Goal: Answer question/provide support: Answer question/provide support

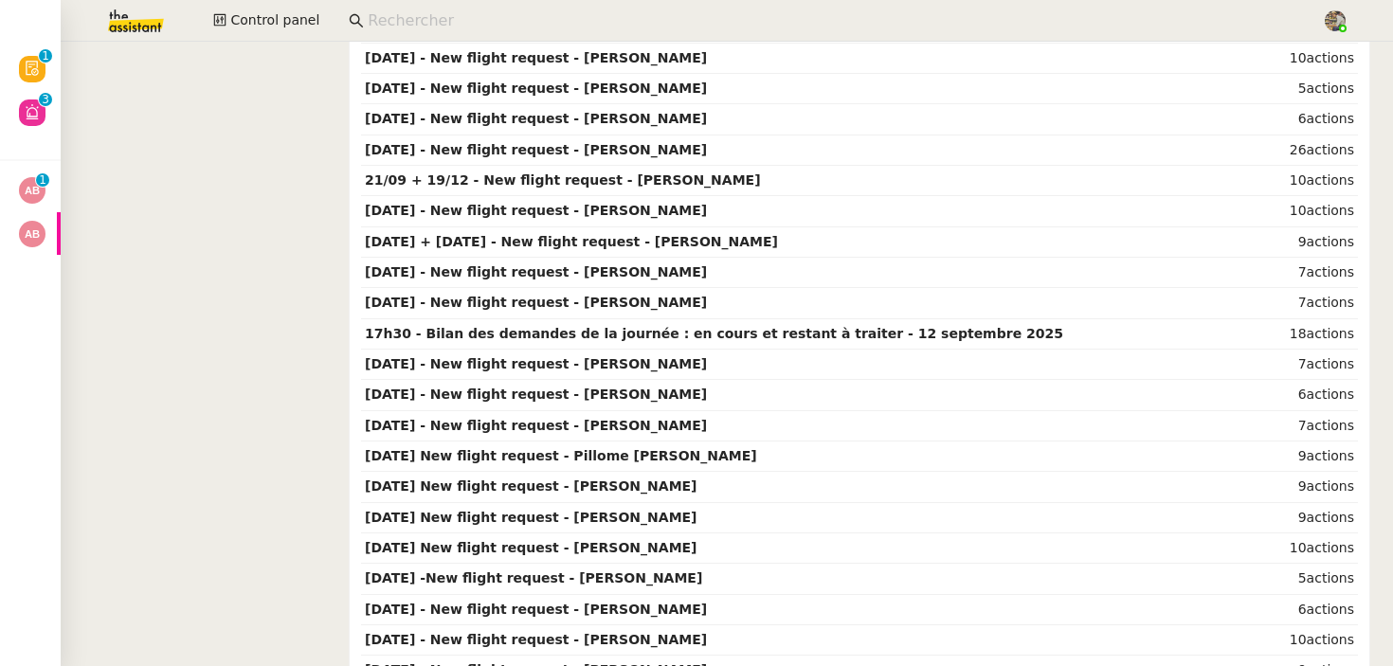
scroll to position [3643, 0]
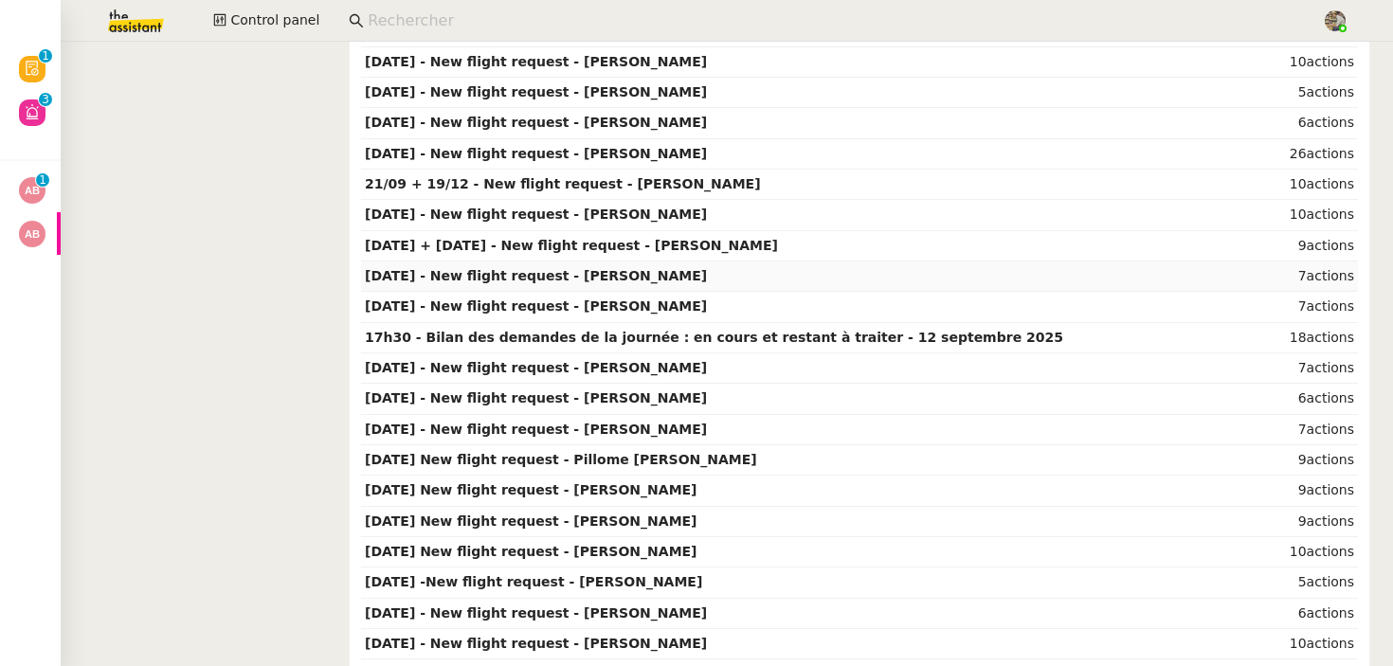
click at [574, 277] on strong "[DATE] - New flight request - [PERSON_NAME]" at bounding box center [536, 275] width 342 height 15
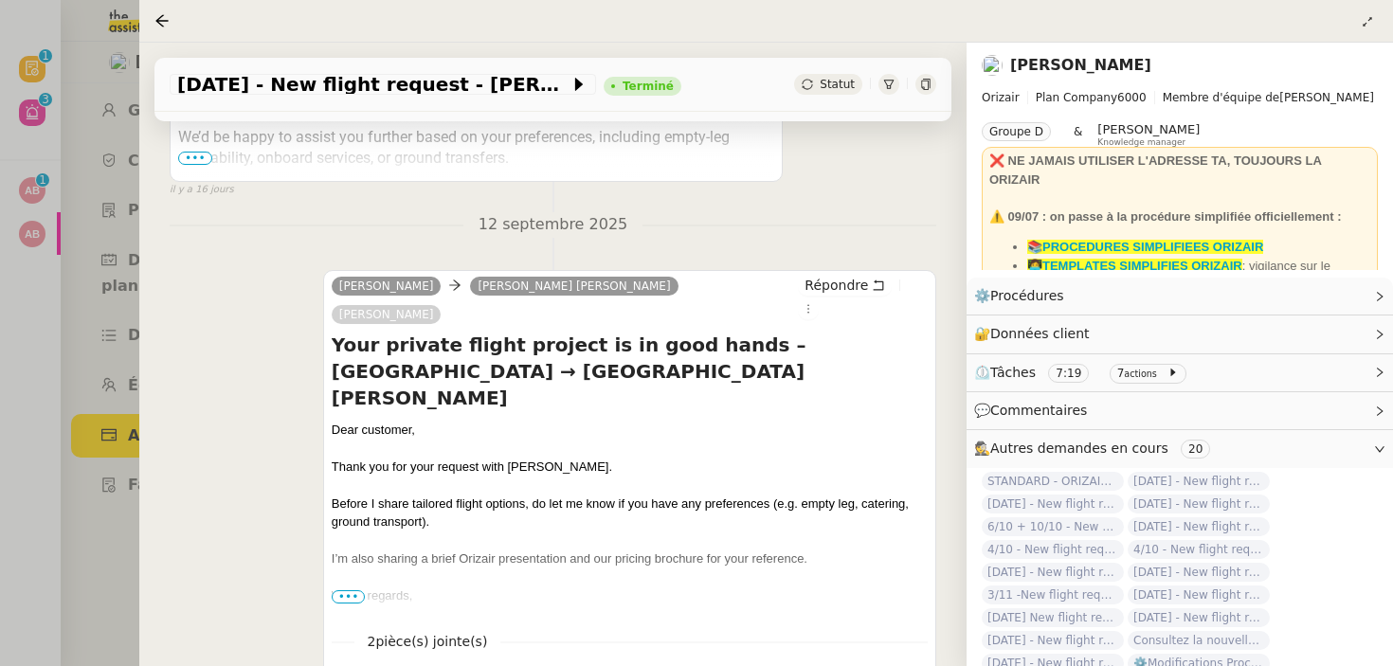
scroll to position [2443, 0]
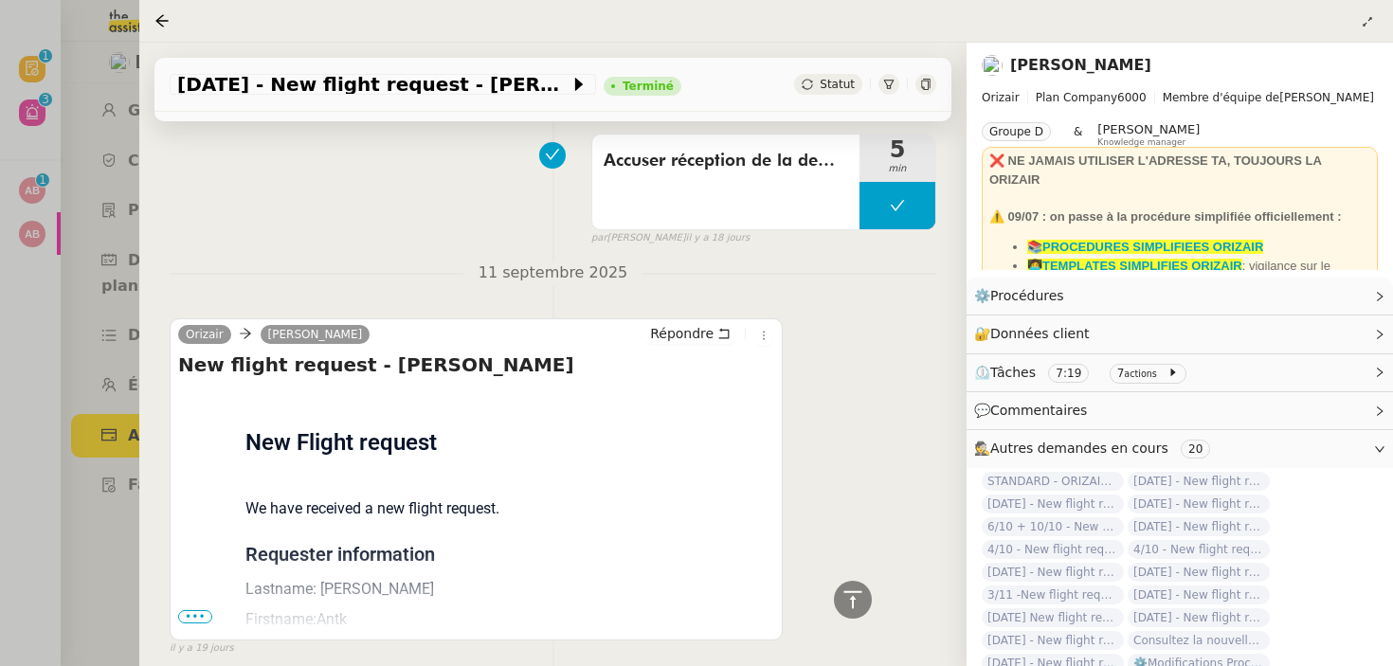
click at [196, 610] on span "•••" at bounding box center [195, 616] width 34 height 13
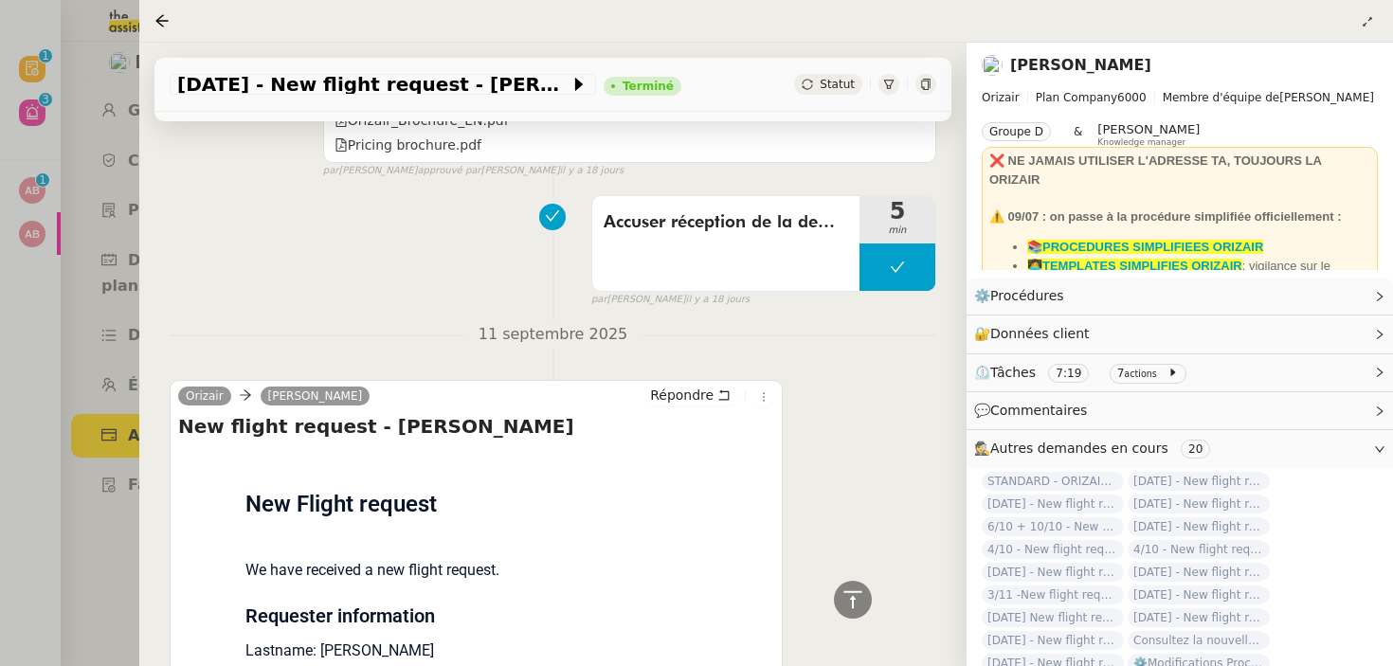
scroll to position [2384, 0]
click at [80, 90] on div at bounding box center [696, 333] width 1393 height 666
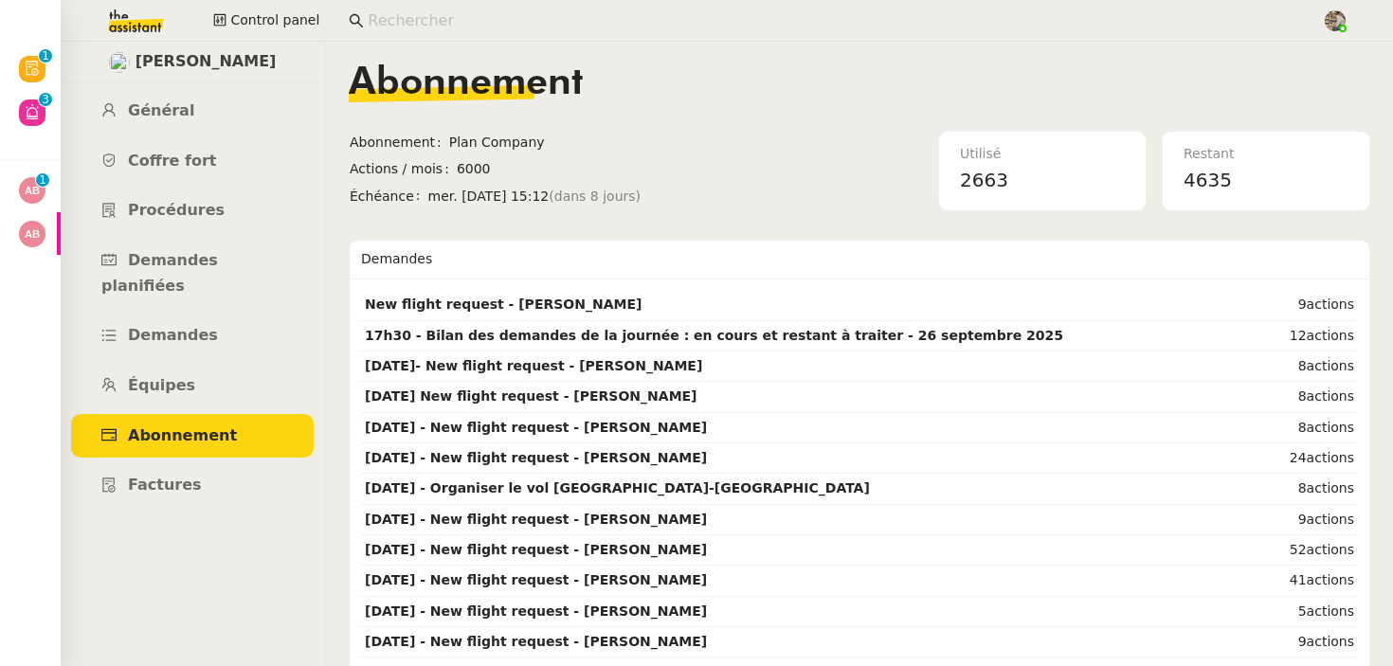
click at [407, 30] on input at bounding box center [835, 22] width 935 height 26
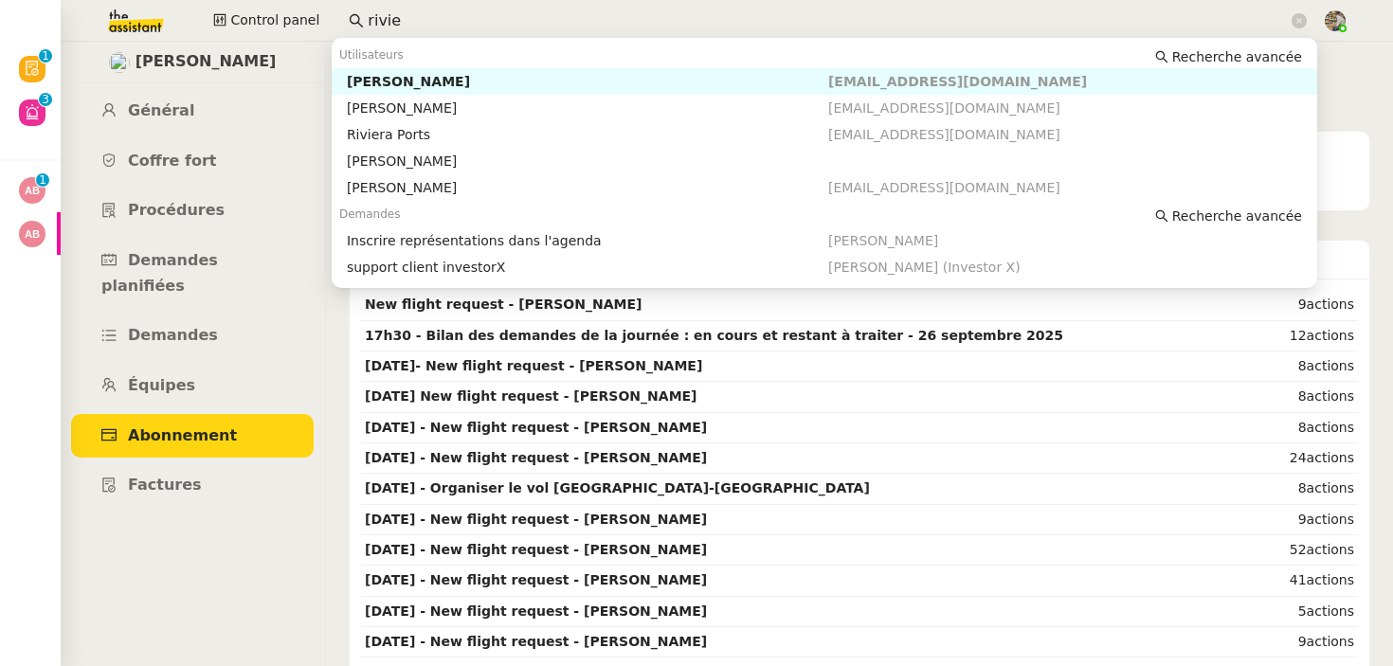
click at [405, 80] on div "[PERSON_NAME]" at bounding box center [587, 81] width 481 height 17
type input "rivie"
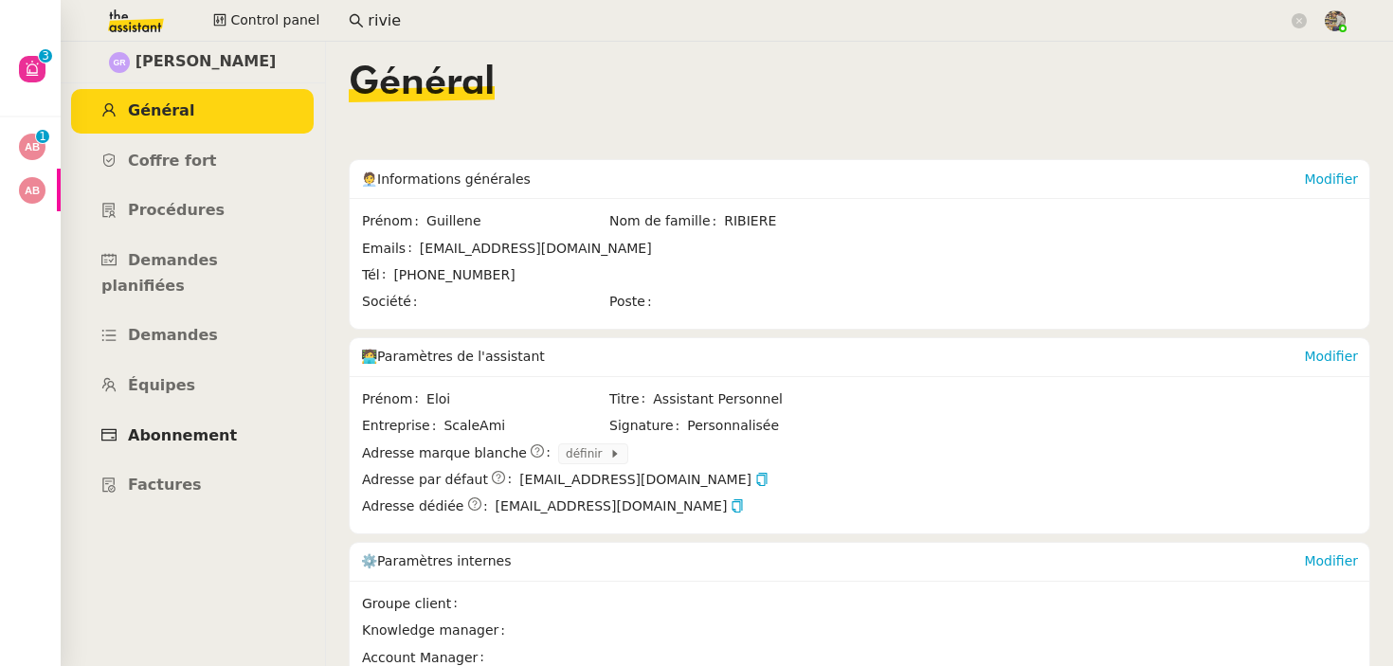
click at [210, 426] on span "Abonnement" at bounding box center [182, 435] width 109 height 18
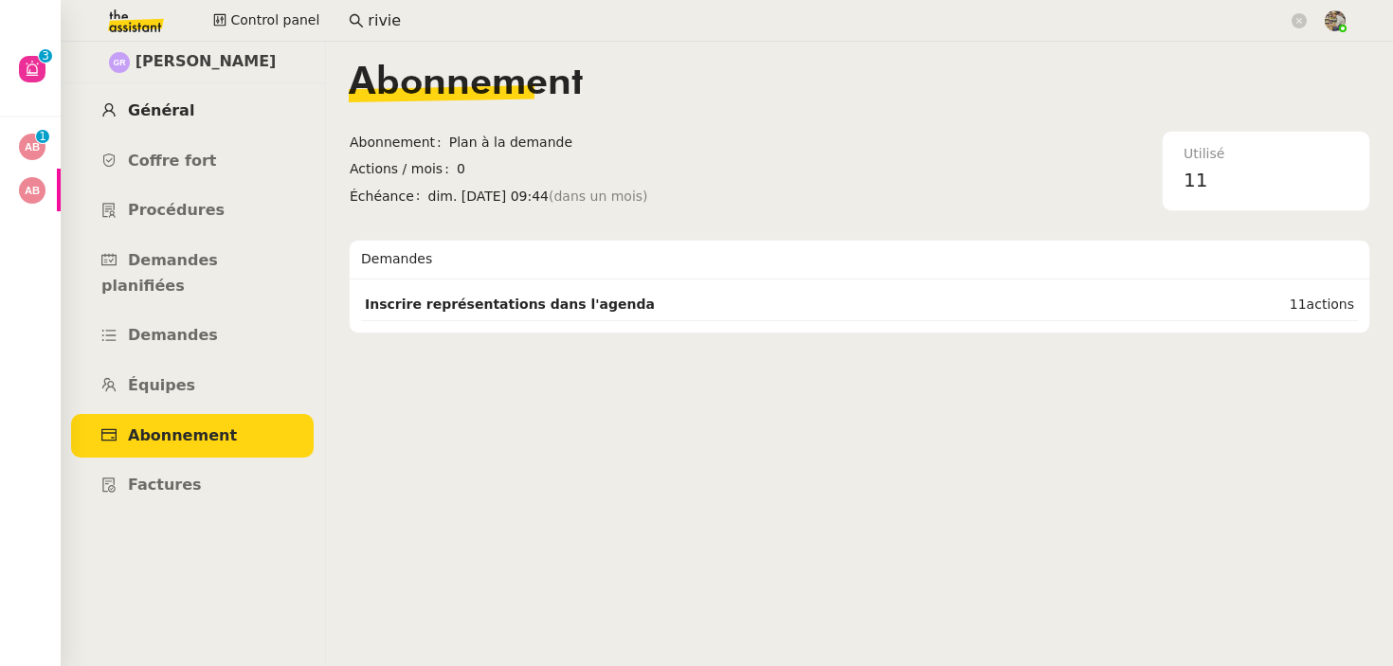
click at [163, 105] on span "Général" at bounding box center [161, 110] width 66 height 18
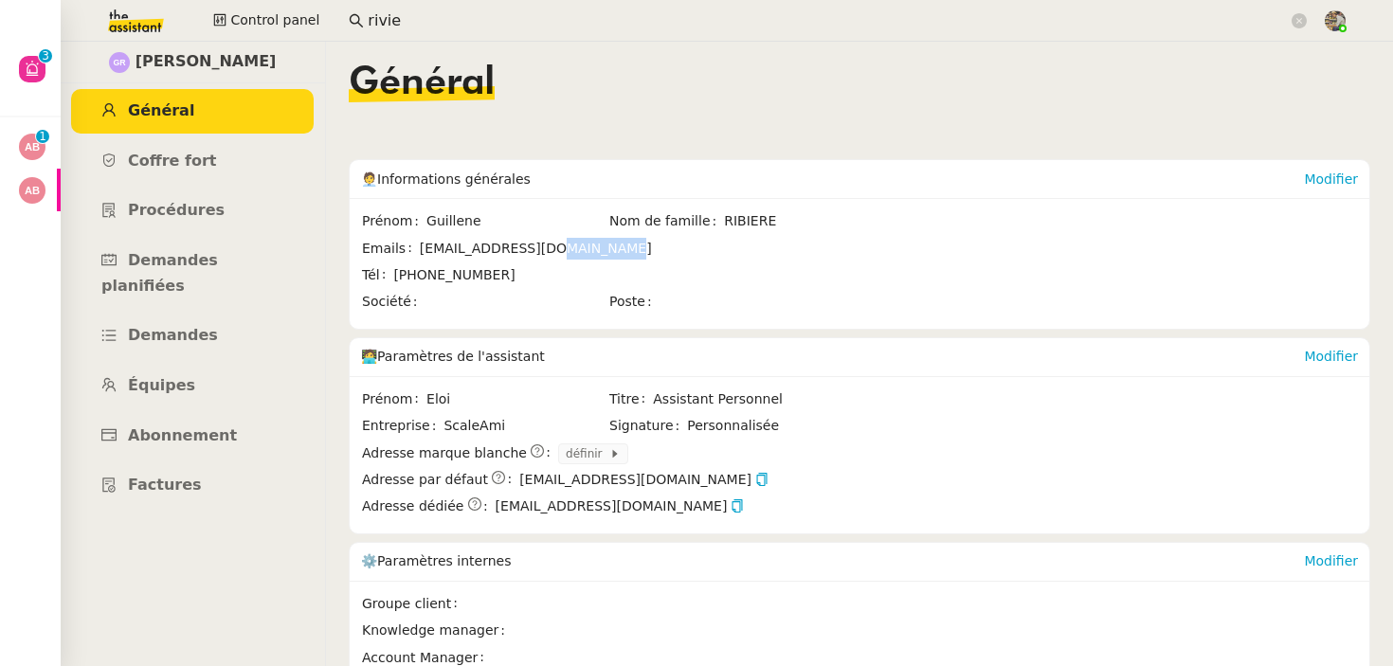
drag, startPoint x: 520, startPoint y: 249, endPoint x: 614, endPoint y: 249, distance: 93.8
click at [614, 249] on span "[EMAIL_ADDRESS][DOMAIN_NAME]" at bounding box center [637, 249] width 435 height 22
copy span "[DOMAIN_NAME]"
drag, startPoint x: 516, startPoint y: 235, endPoint x: 526, endPoint y: 236, distance: 9.5
click at [526, 236] on tbody "Prénom Guillene Nom de famille RIBIERE Emails [EMAIL_ADDRESS][DOMAIN_NAME] Tél …" at bounding box center [608, 262] width 495 height 107
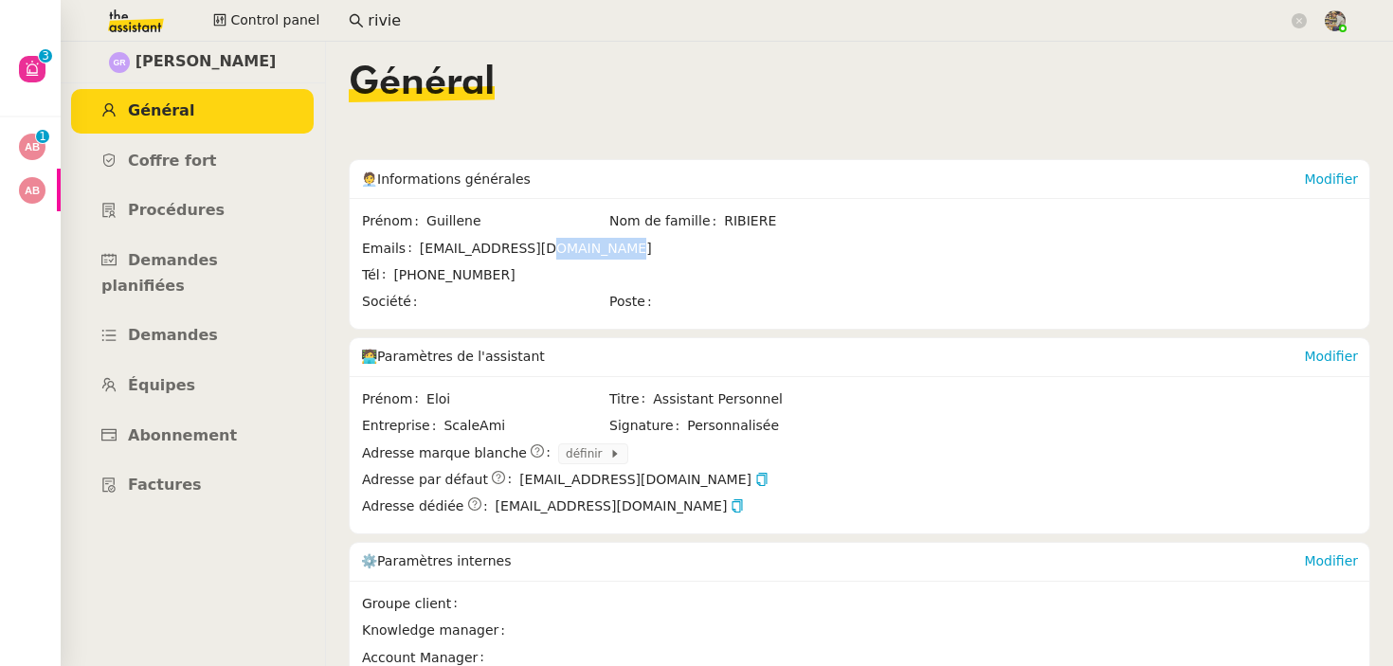
drag, startPoint x: 520, startPoint y: 249, endPoint x: 675, endPoint y: 249, distance: 154.4
click at [675, 249] on span "[EMAIL_ADDRESS][DOMAIN_NAME]" at bounding box center [637, 249] width 435 height 22
copy span "[DOMAIN_NAME]"
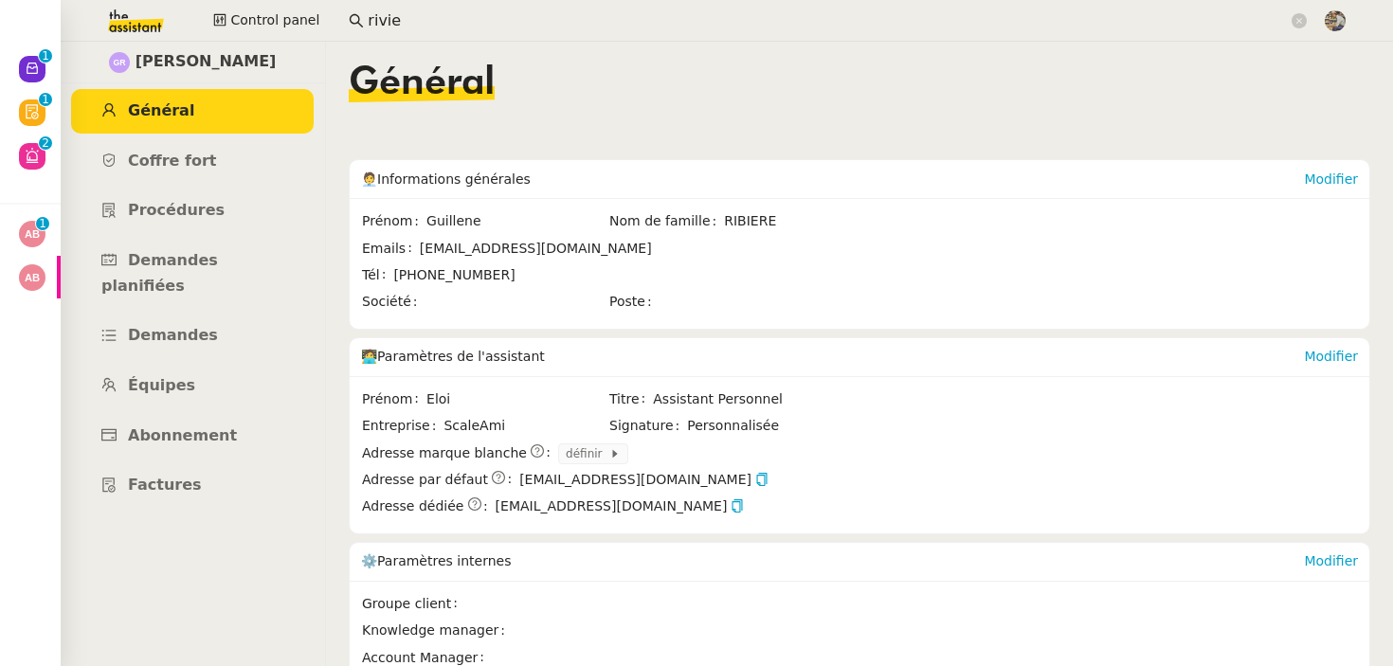
click at [513, 19] on input "rivie" at bounding box center [828, 22] width 920 height 26
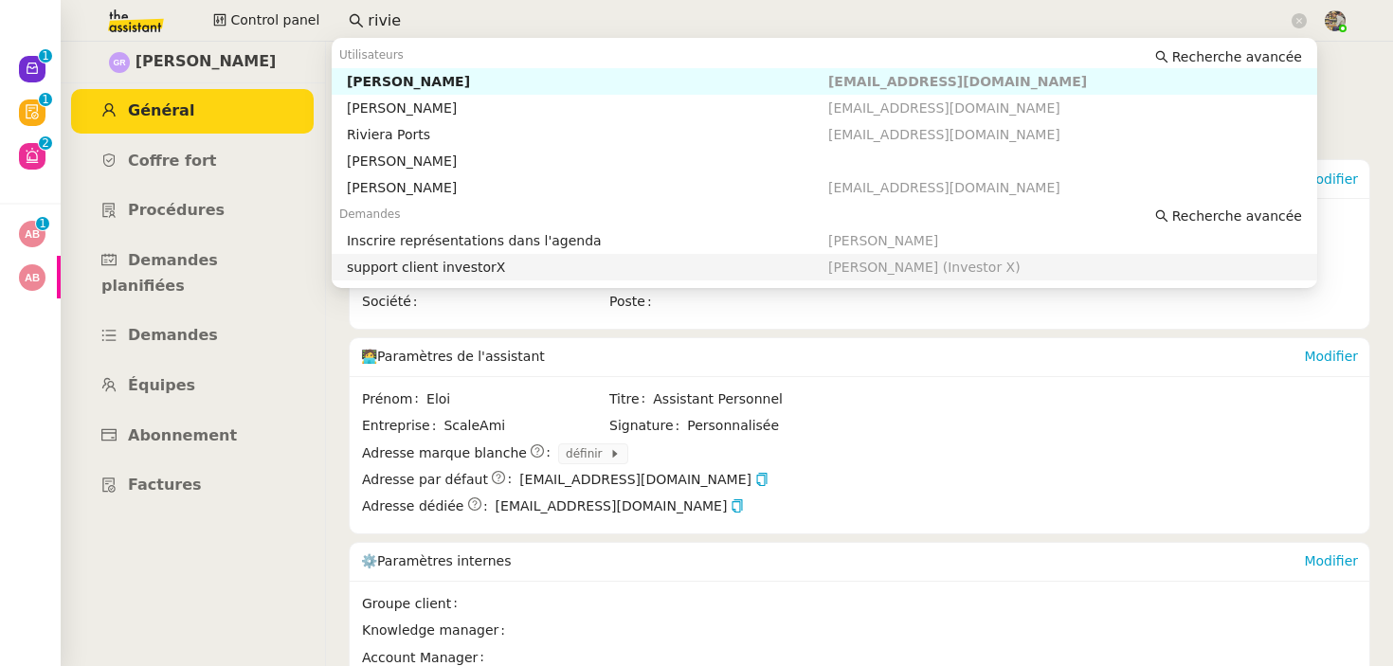
click at [538, 404] on span "Eloi" at bounding box center [516, 399] width 181 height 22
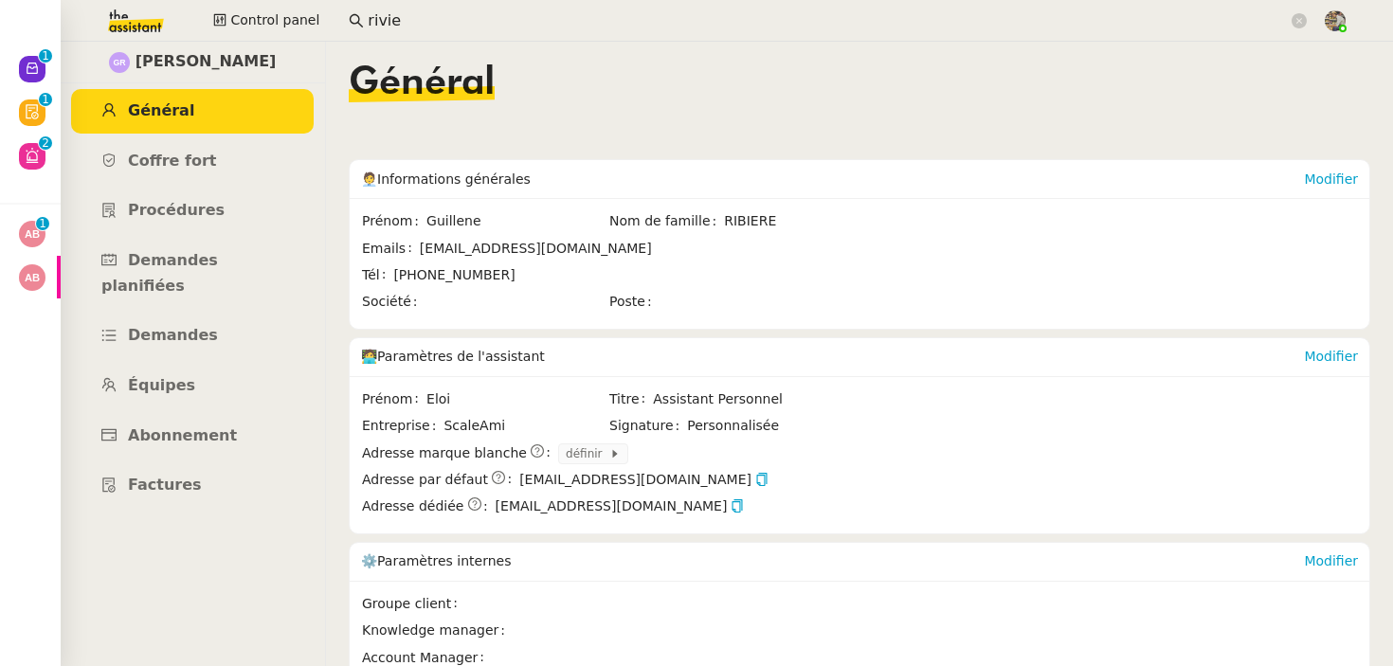
click at [479, 426] on span "ScaleAmi" at bounding box center [525, 426] width 164 height 22
copy span "ScaleAmi"
click at [228, 414] on link "Abonnement" at bounding box center [192, 436] width 243 height 45
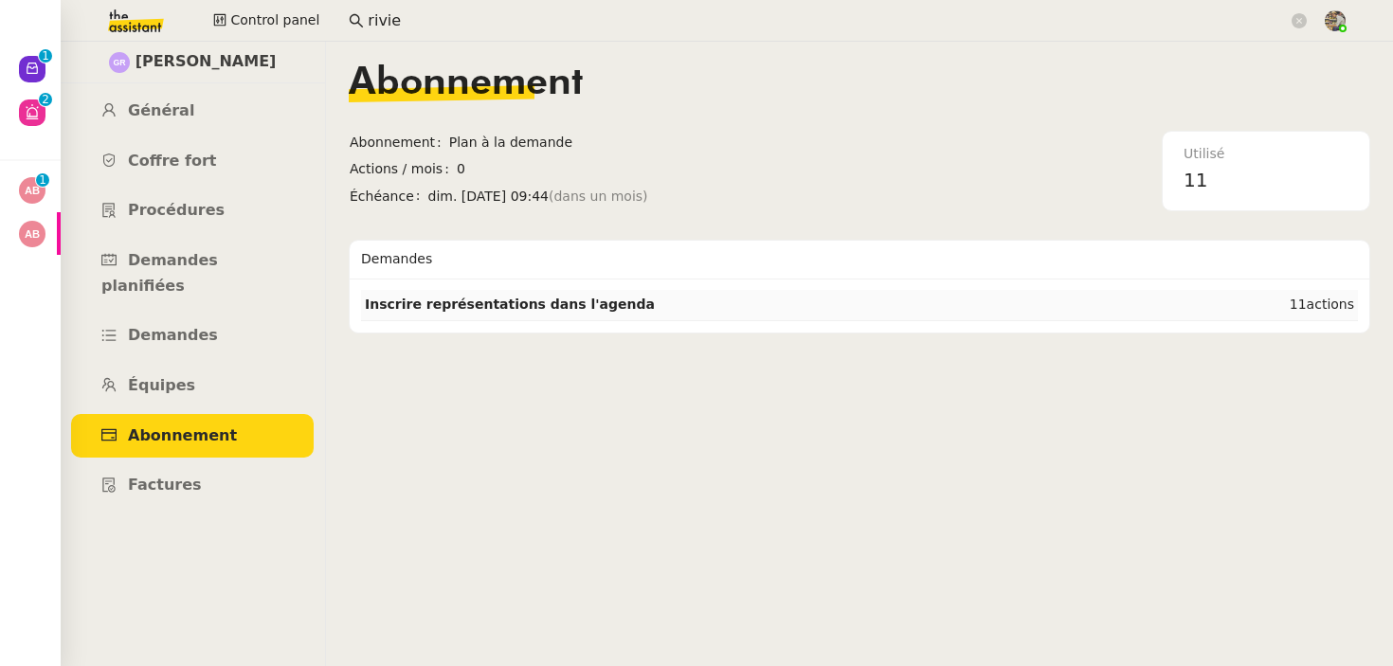
click at [547, 315] on td "Inscrire représentations dans l'agenda" at bounding box center [762, 305] width 802 height 30
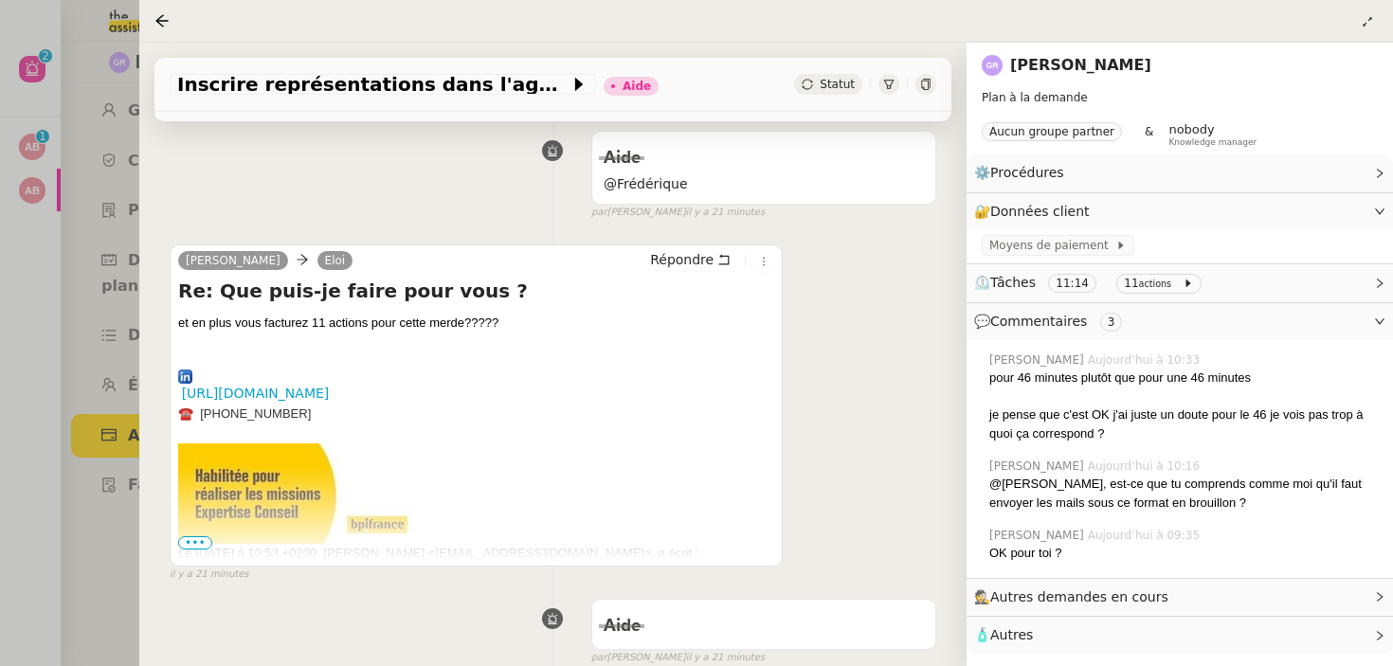
scroll to position [477, 0]
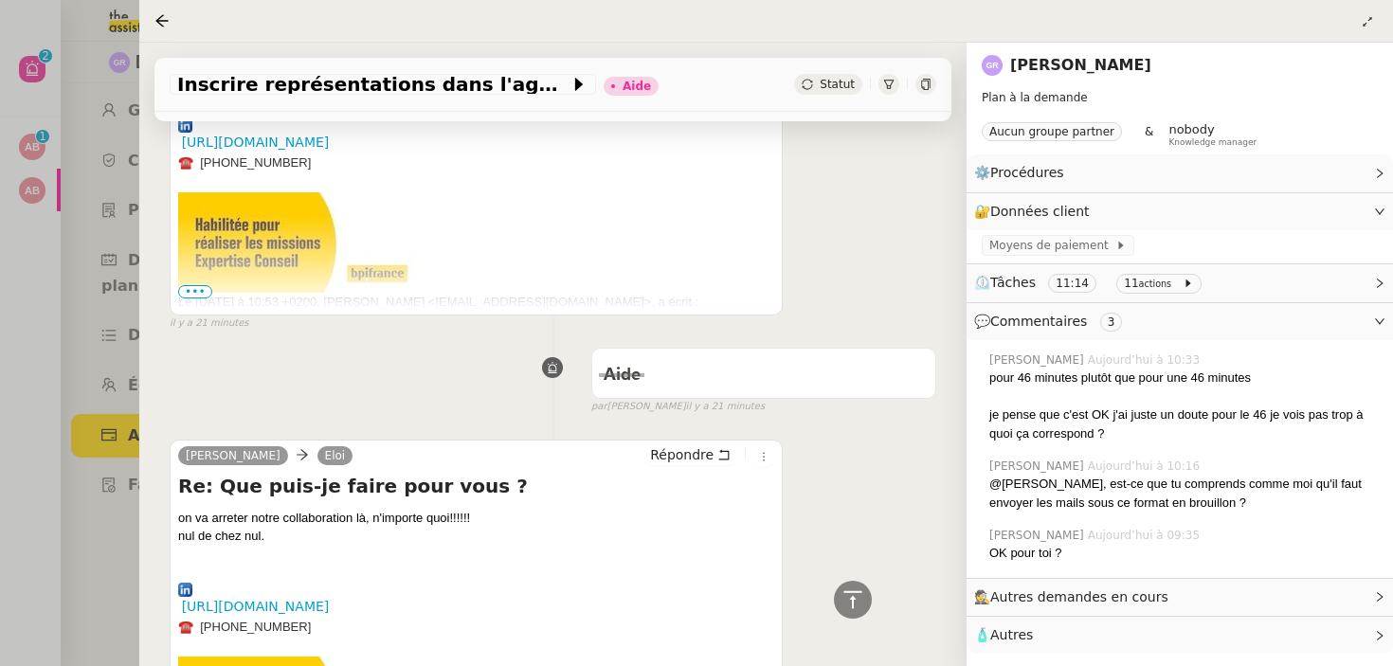
click at [194, 282] on img at bounding box center [298, 242] width 241 height 100
click at [189, 298] on span "•••" at bounding box center [195, 291] width 34 height 13
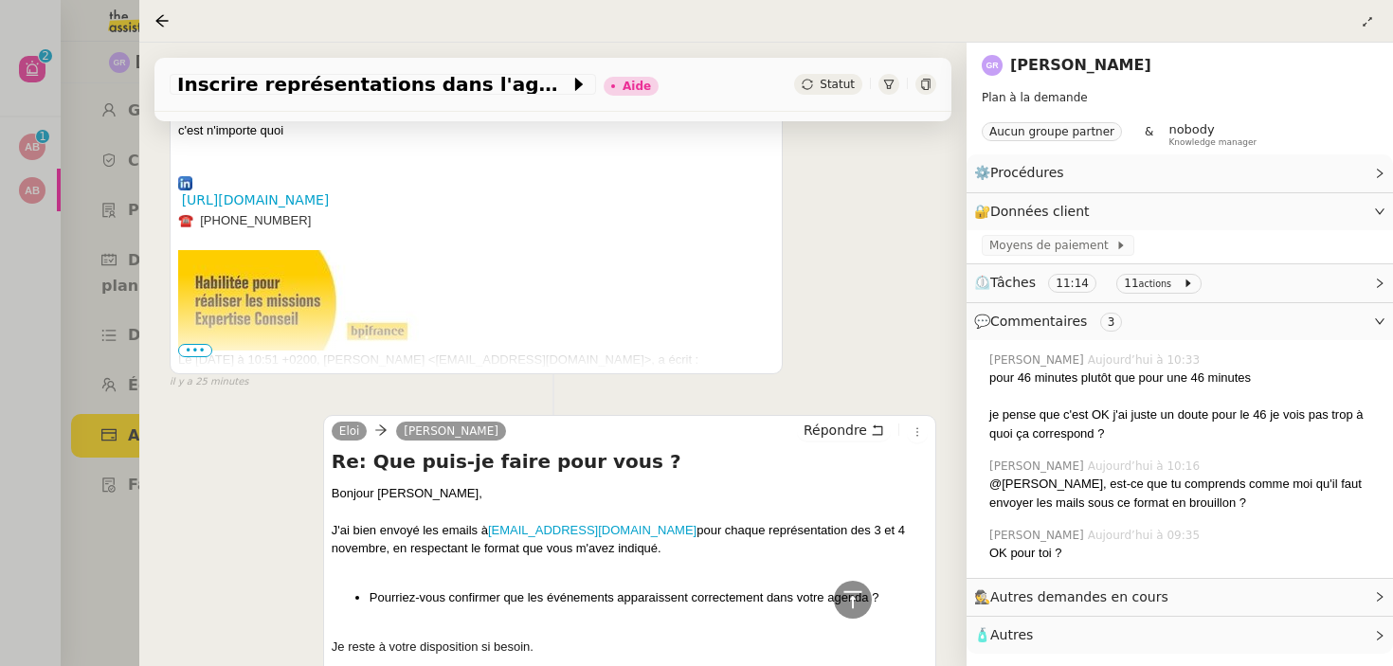
scroll to position [1551, 0]
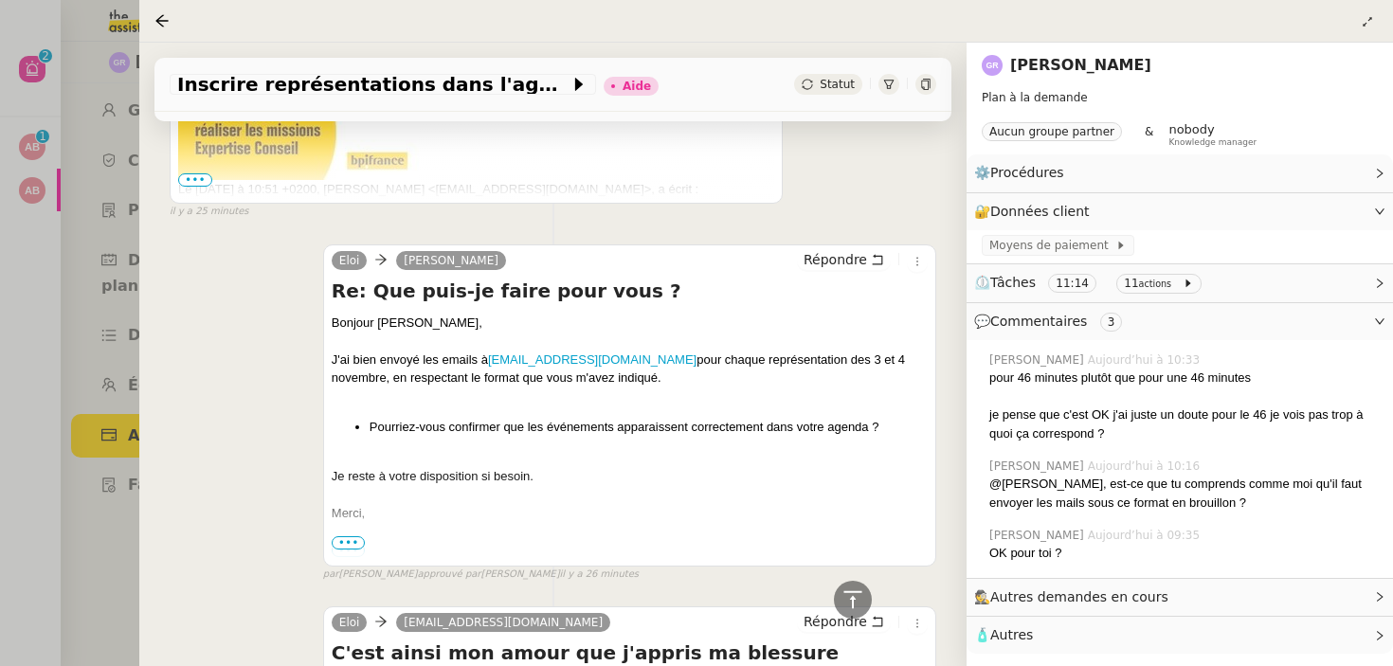
click at [333, 539] on span "•••" at bounding box center [349, 542] width 34 height 13
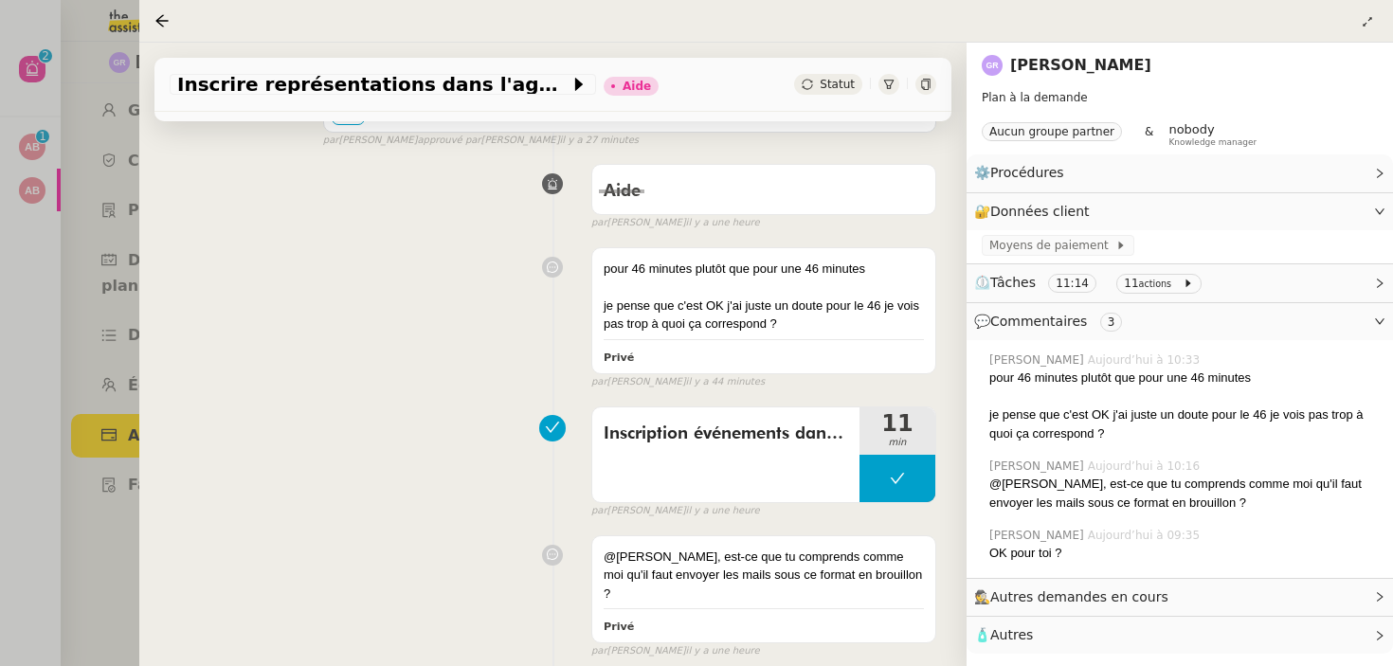
scroll to position [3999, 0]
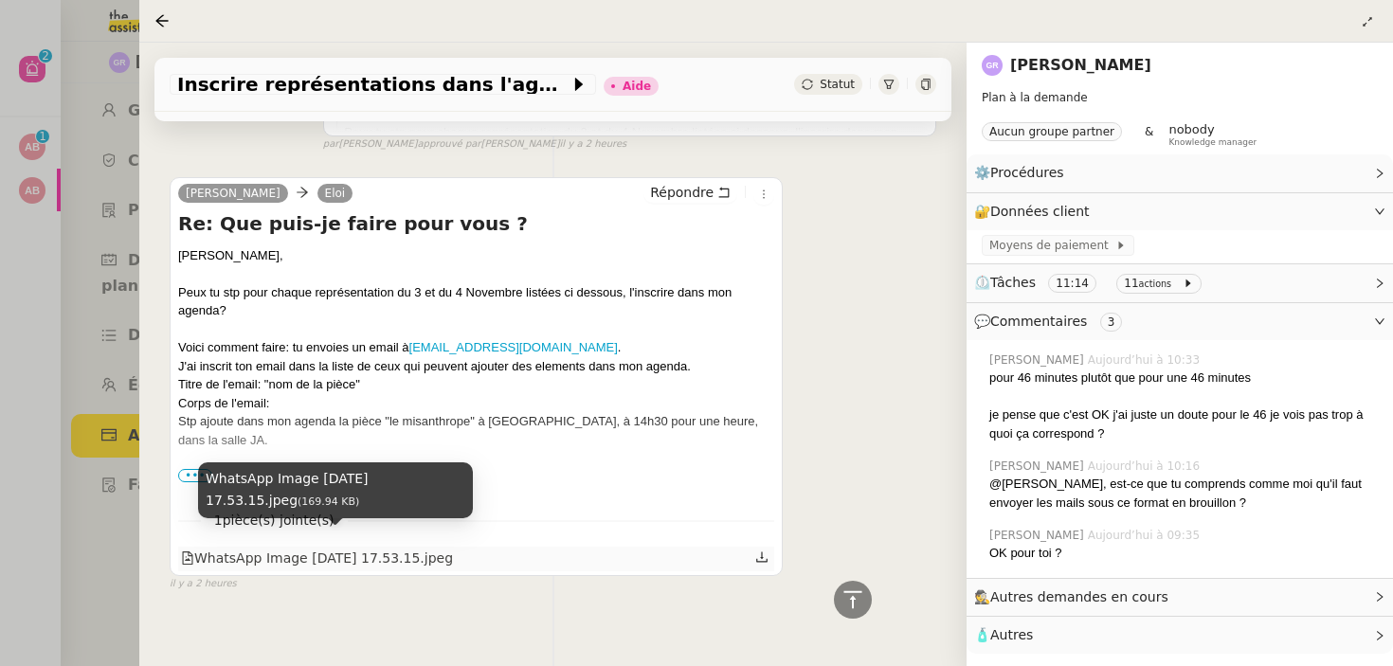
click at [317, 548] on div "WhatsApp Image [DATE] 17.53.15.jpeg" at bounding box center [317, 559] width 272 height 22
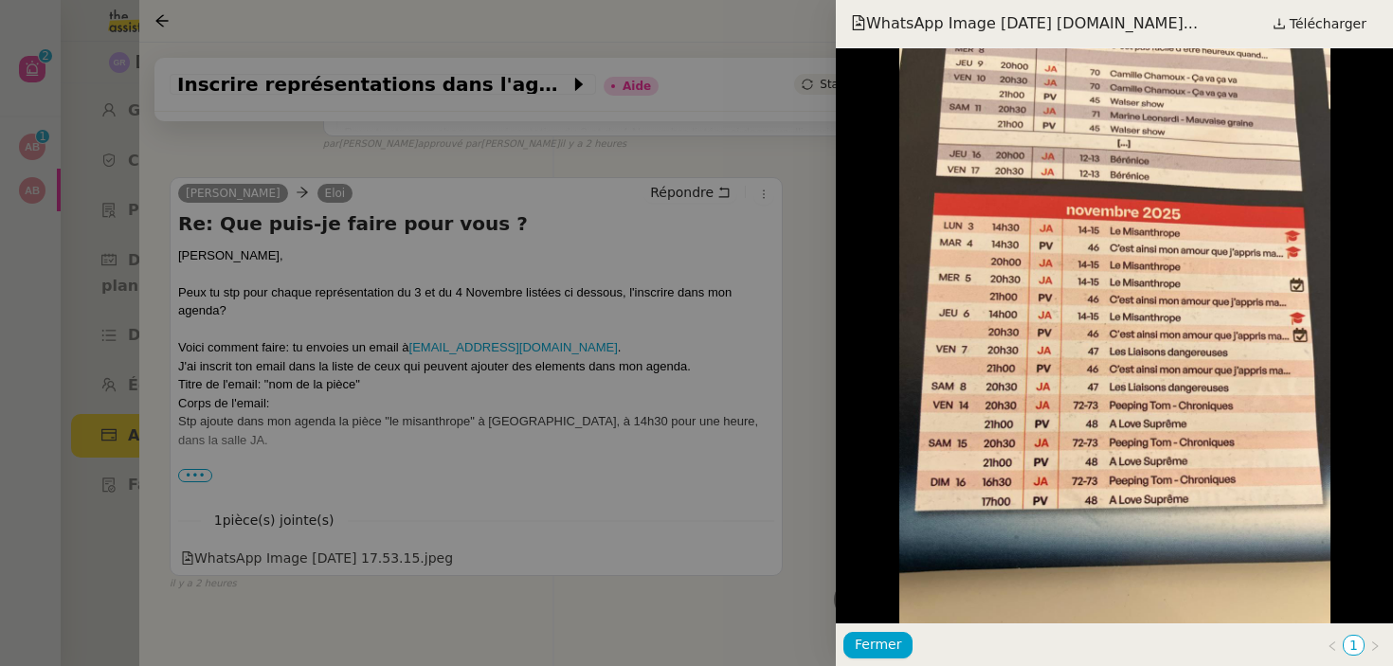
click at [604, 382] on div at bounding box center [696, 333] width 1393 height 666
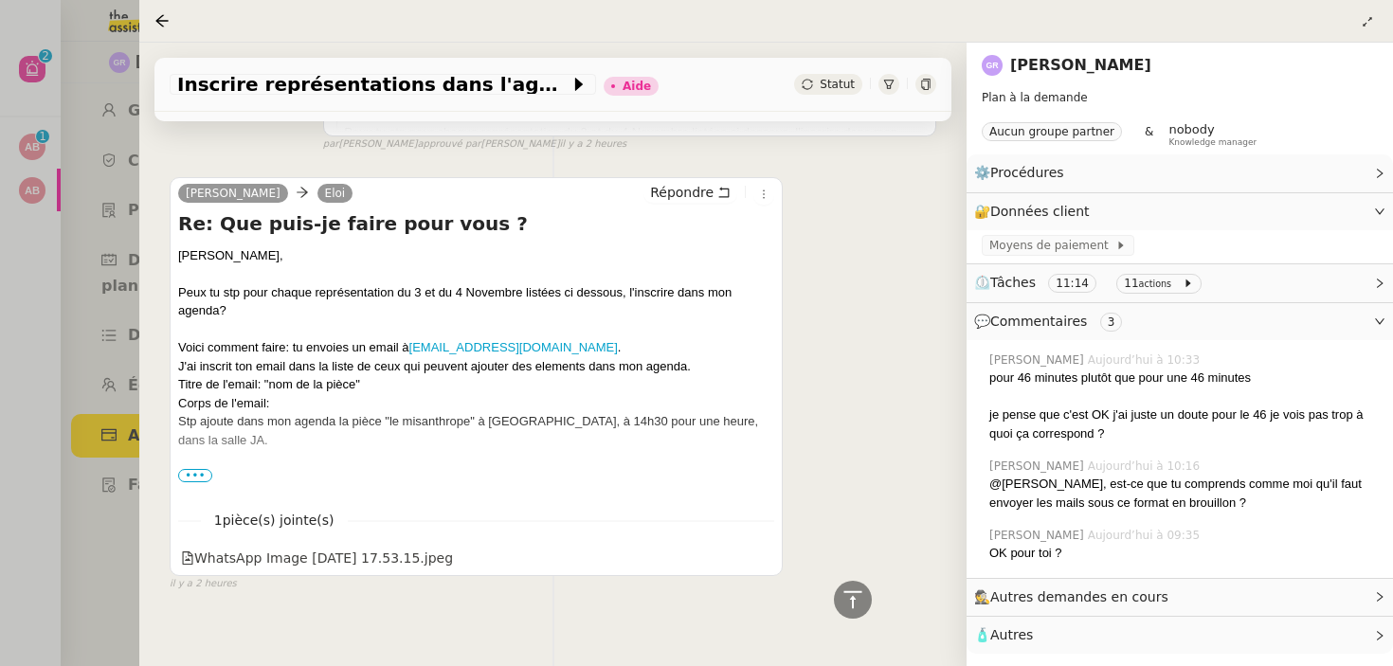
click at [1038, 62] on link "[PERSON_NAME]" at bounding box center [1080, 65] width 141 height 18
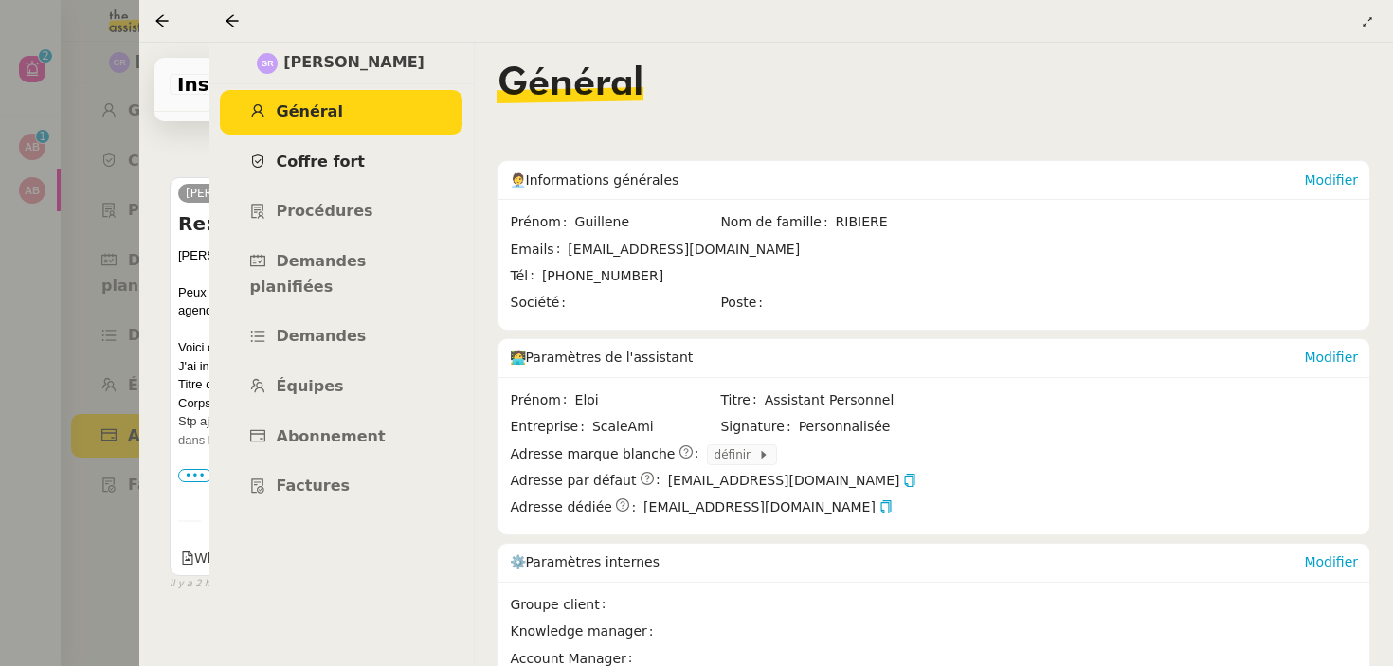
click at [321, 142] on link "Coffre fort" at bounding box center [341, 162] width 243 height 45
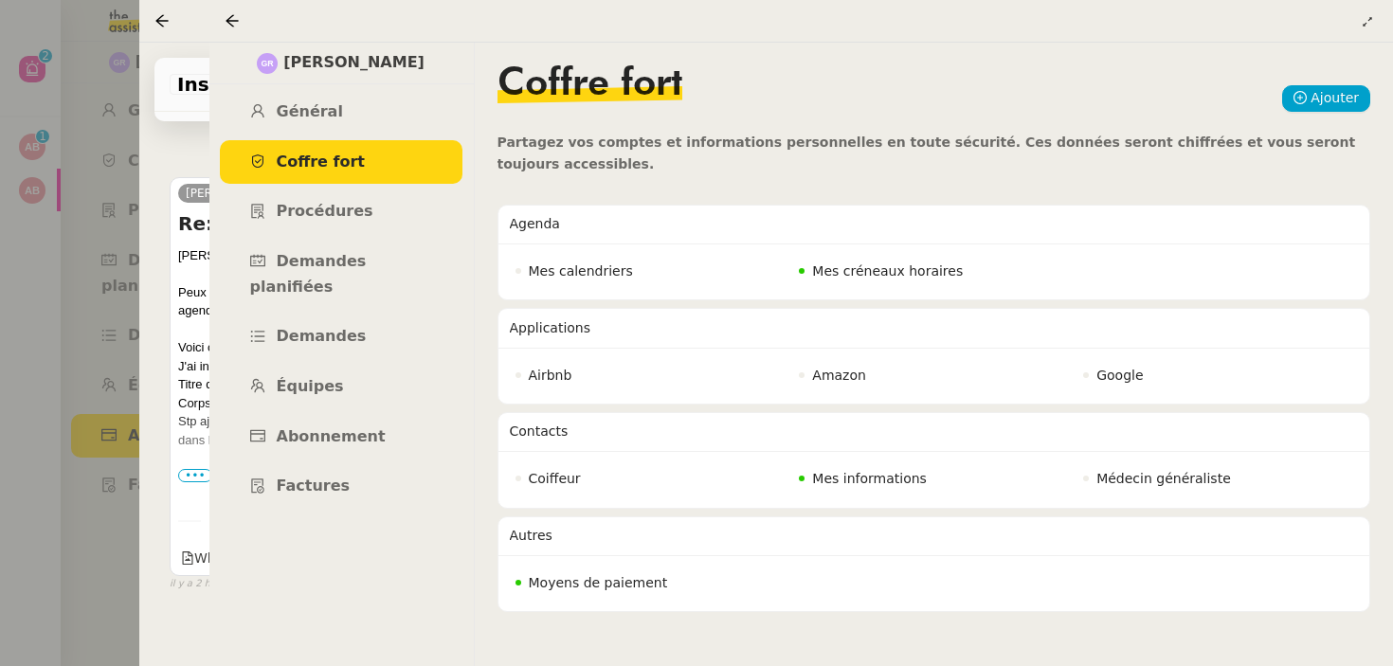
click at [116, 237] on div at bounding box center [696, 333] width 1393 height 666
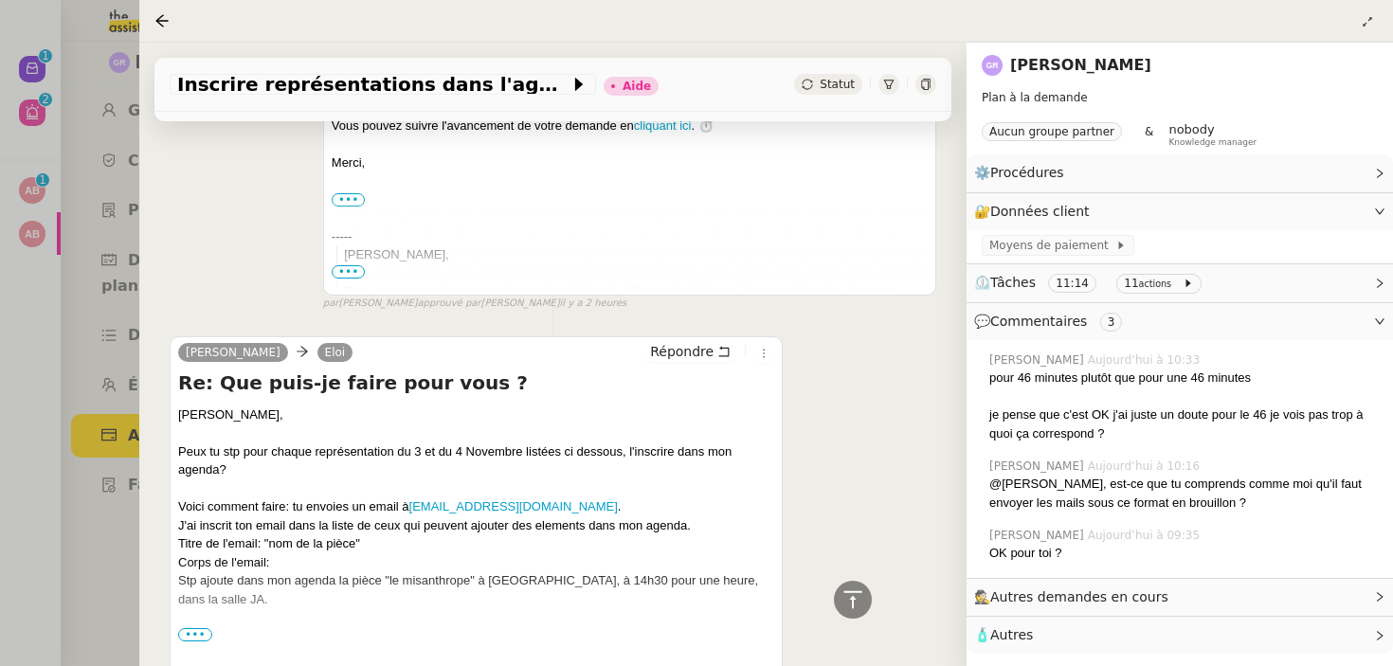
scroll to position [3879, 0]
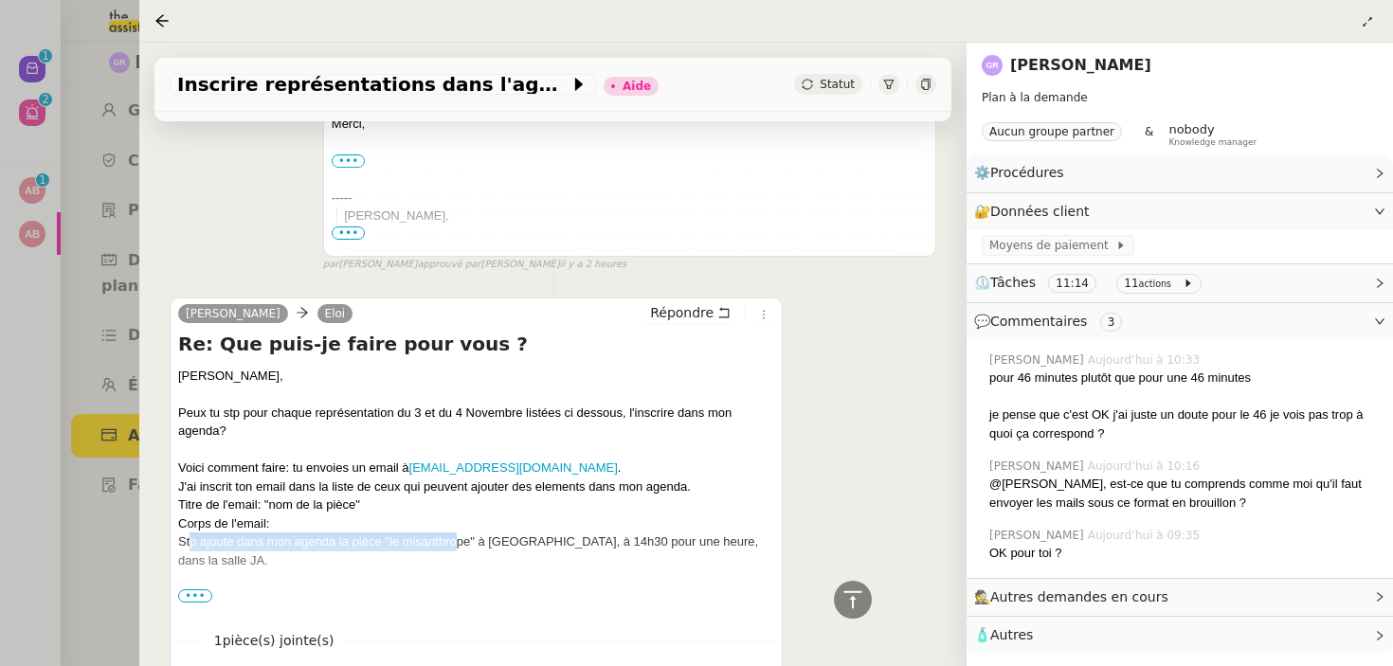
drag, startPoint x: 191, startPoint y: 527, endPoint x: 462, endPoint y: 532, distance: 271.0
click at [462, 532] on div "Stp ajoute dans mon agenda la pièce "le misanthrope" à [GEOGRAPHIC_DATA], à 14h…" at bounding box center [476, 550] width 596 height 37
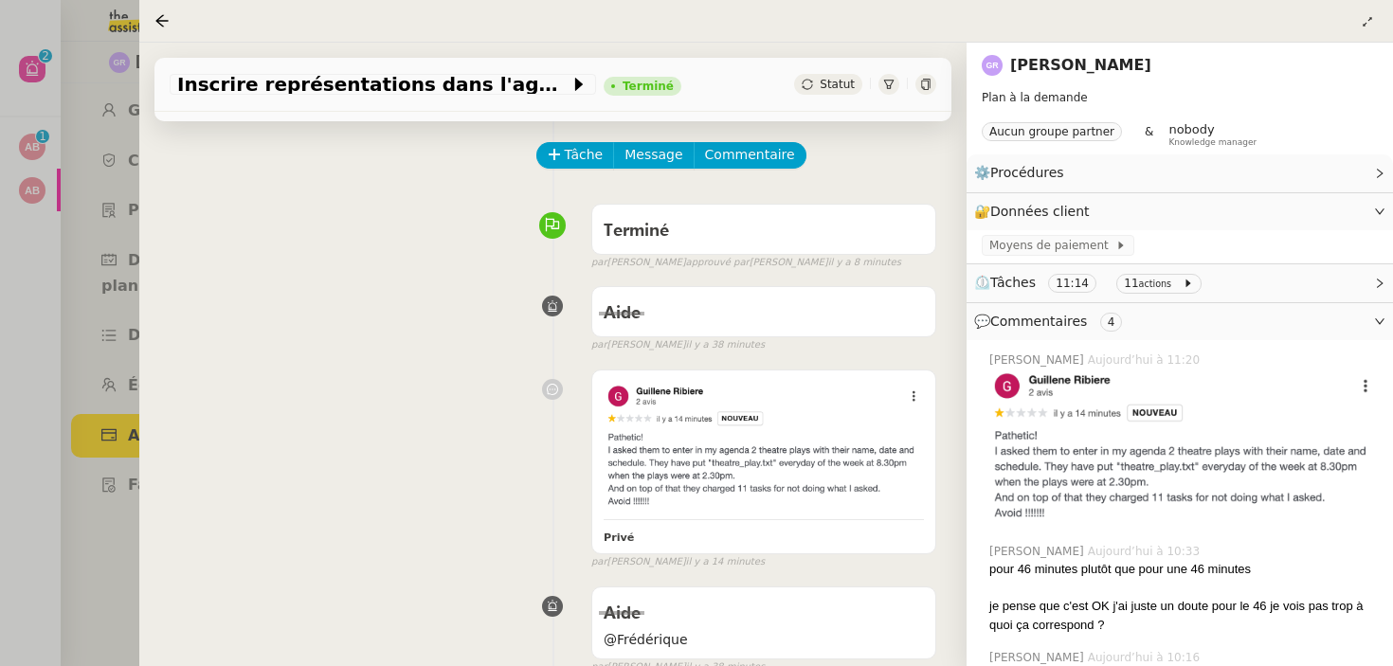
scroll to position [0, 0]
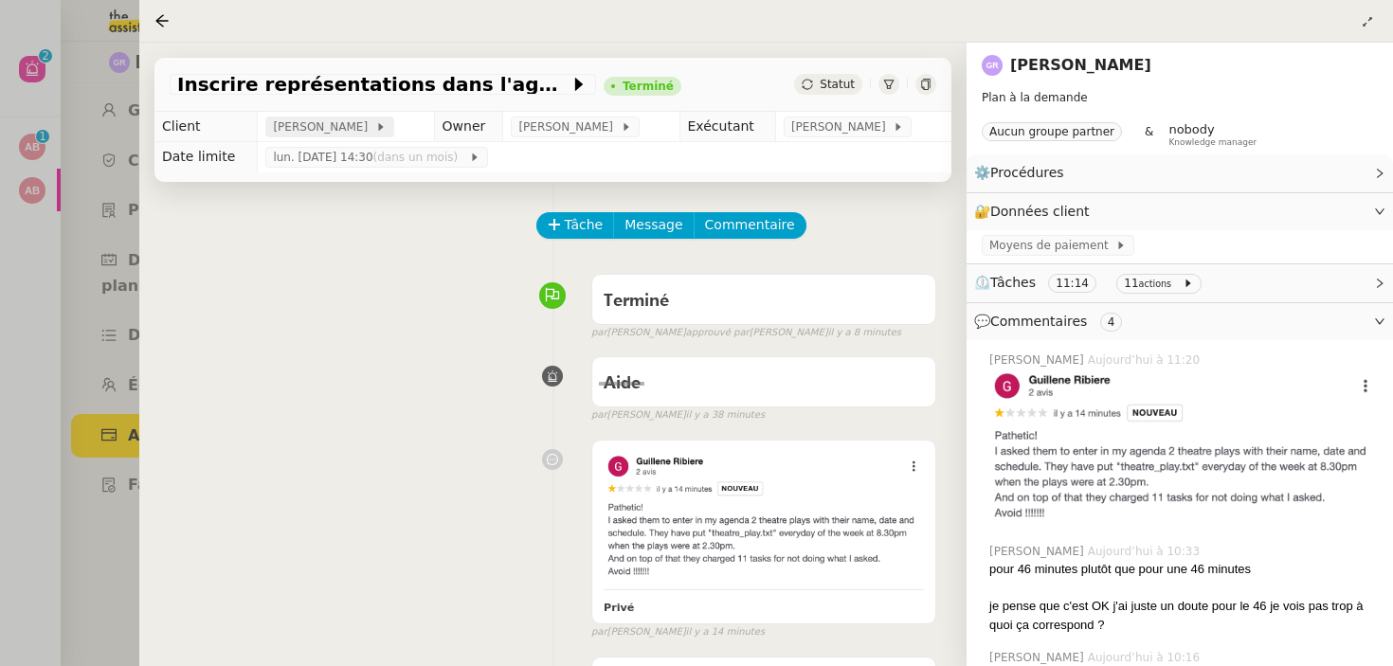
click at [293, 120] on span "[PERSON_NAME]" at bounding box center [323, 126] width 101 height 19
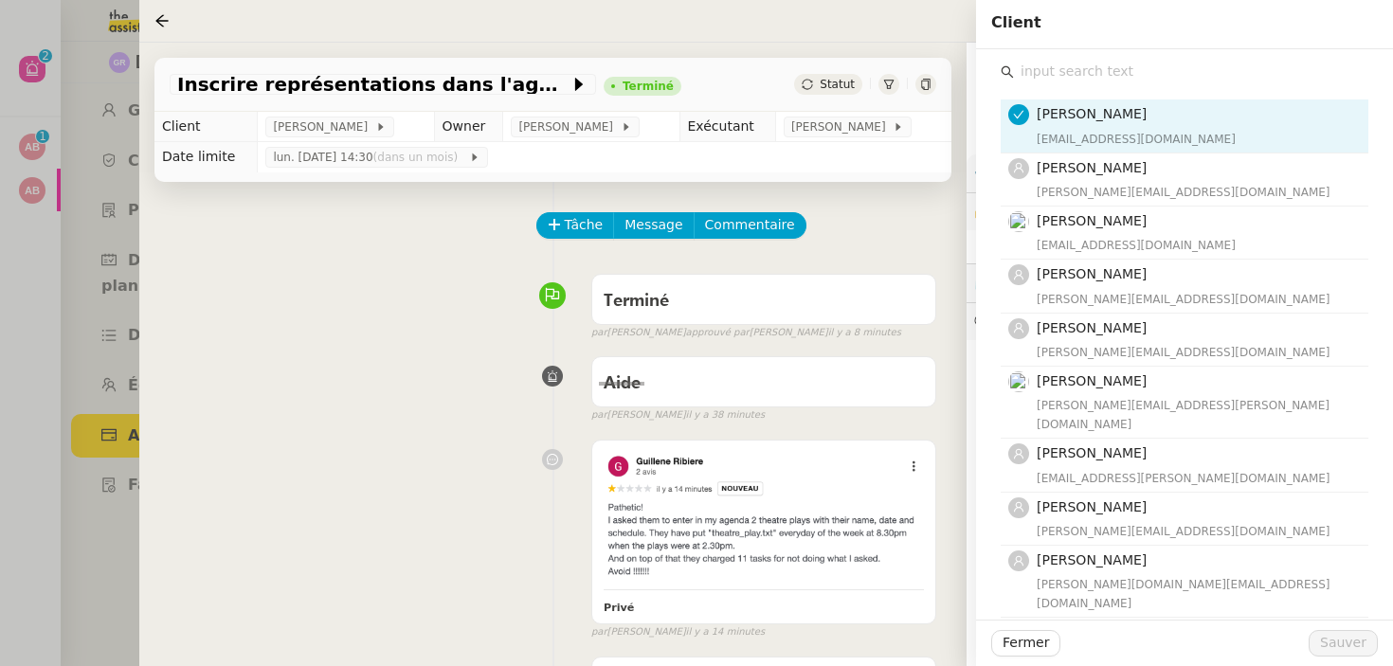
click at [929, 39] on nz-page-header at bounding box center [765, 21] width 1253 height 43
click at [931, 22] on div at bounding box center [765, 21] width 1223 height 27
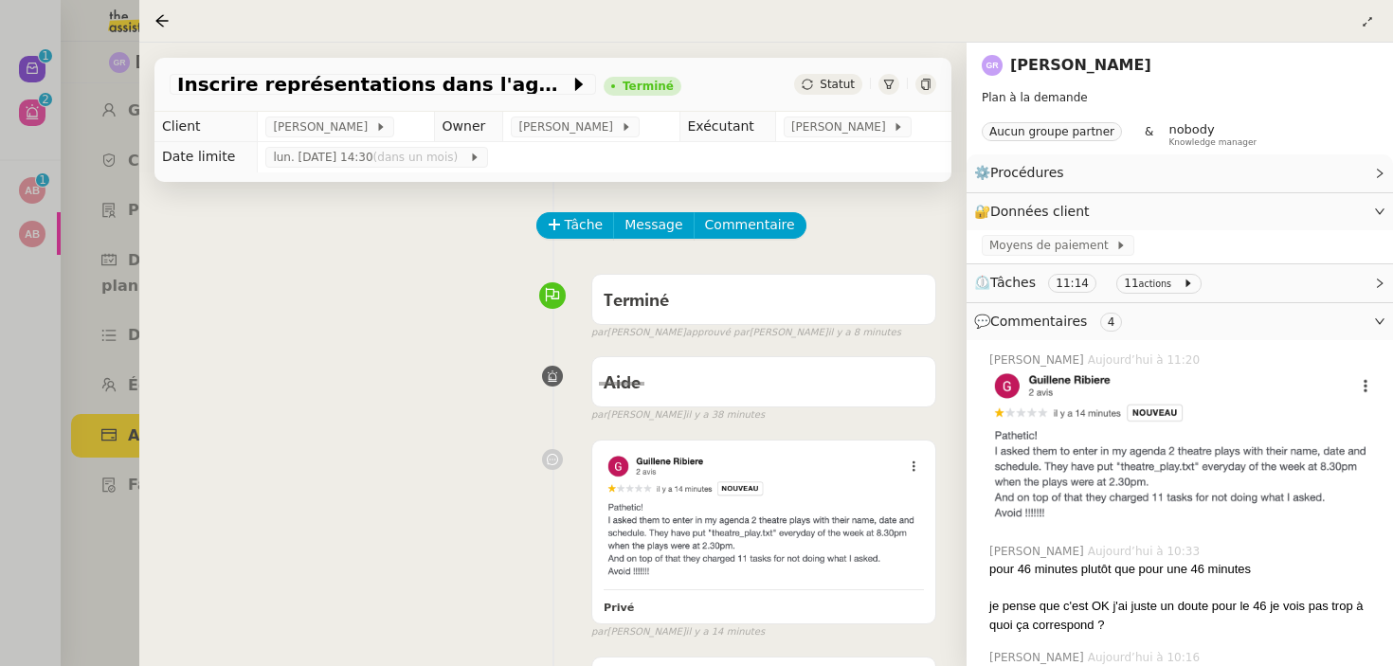
click at [1052, 64] on link "[PERSON_NAME]" at bounding box center [1080, 65] width 141 height 18
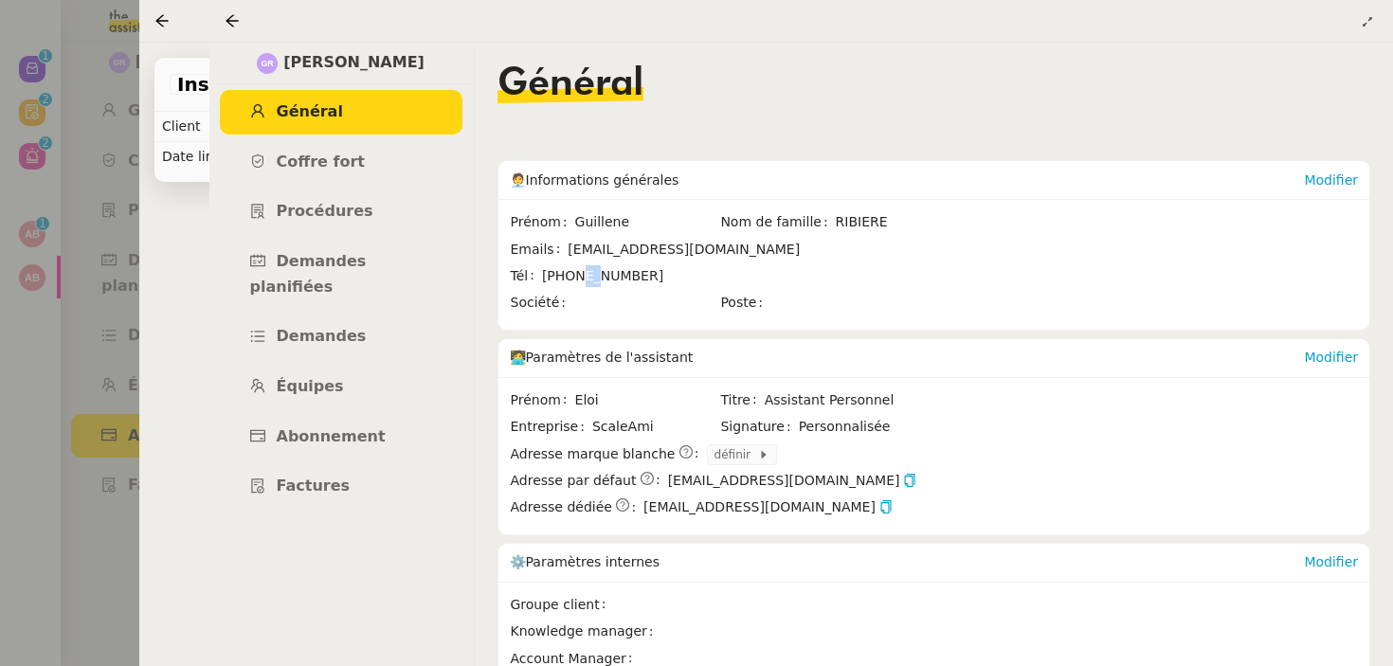
drag, startPoint x: 581, startPoint y: 268, endPoint x: 600, endPoint y: 266, distance: 19.0
click at [600, 266] on div "[PHONE_NUMBER]" at bounding box center [602, 276] width 121 height 22
click at [672, 298] on span at bounding box center [645, 303] width 145 height 22
click at [766, 105] on div "Général" at bounding box center [934, 98] width 874 height 66
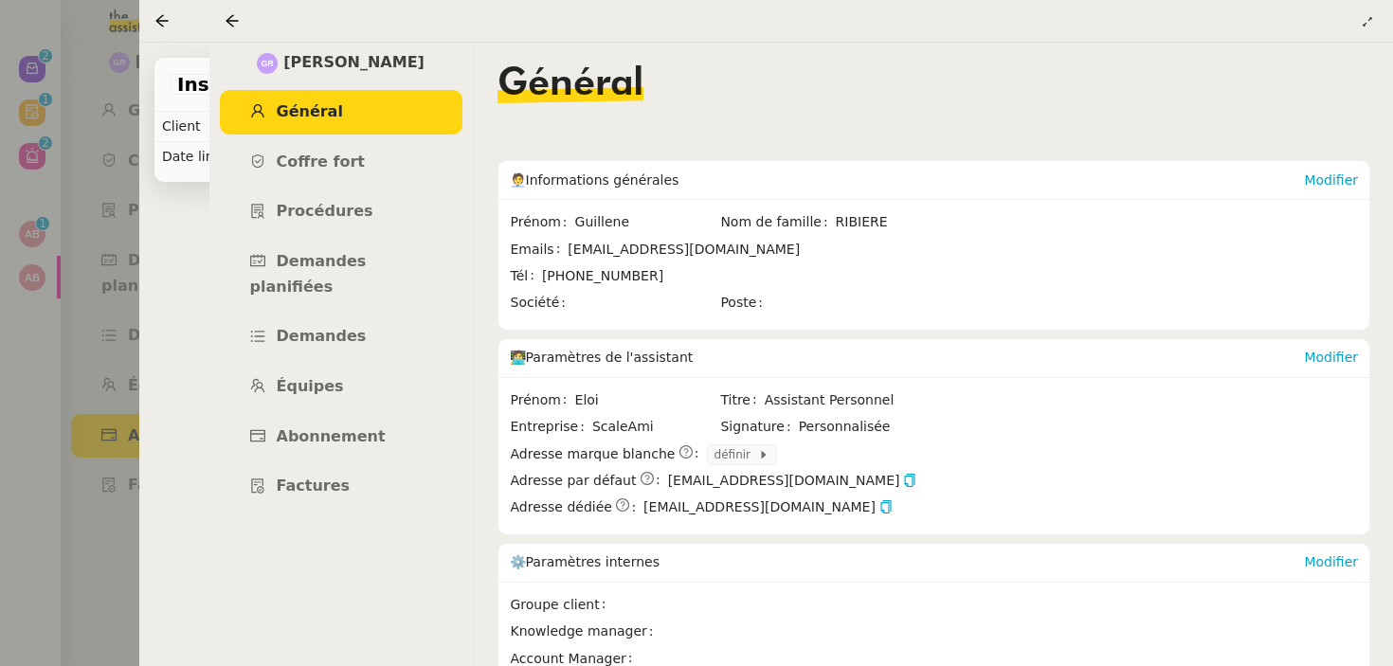
click at [356, 50] on span "[PERSON_NAME]" at bounding box center [353, 63] width 141 height 26
click at [318, 61] on span "[PERSON_NAME]" at bounding box center [353, 63] width 141 height 26
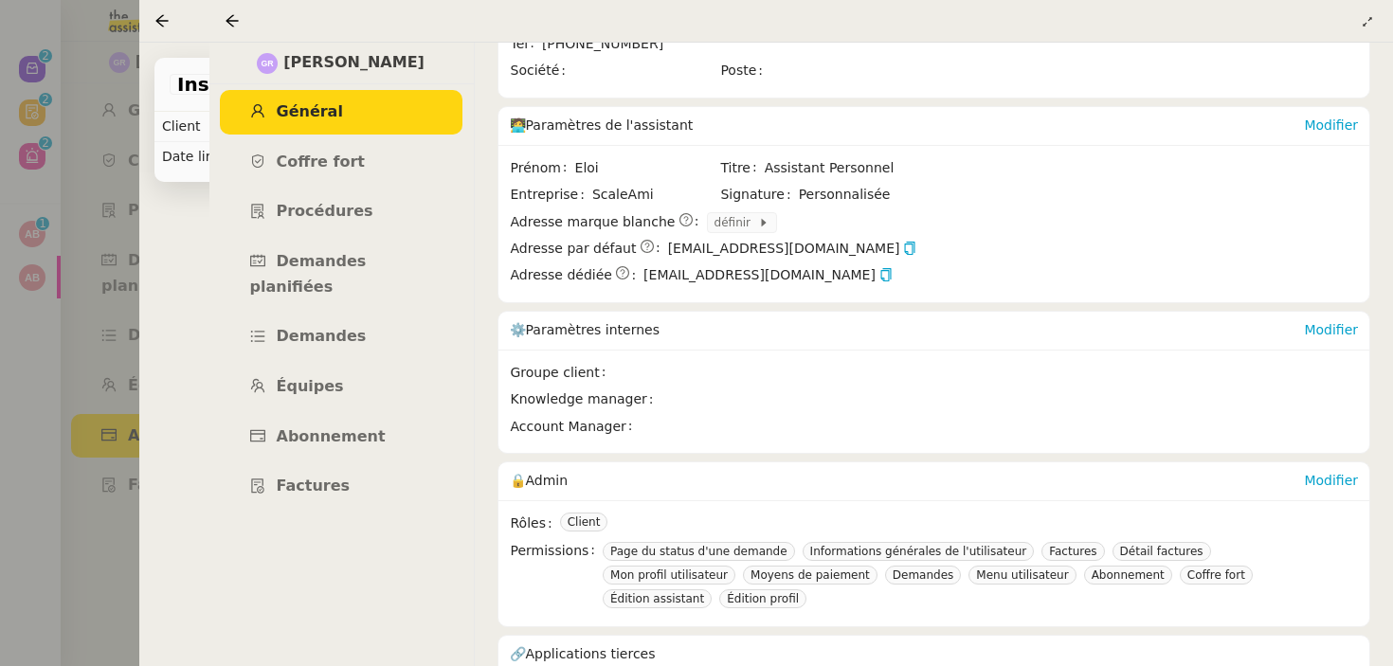
scroll to position [274, 0]
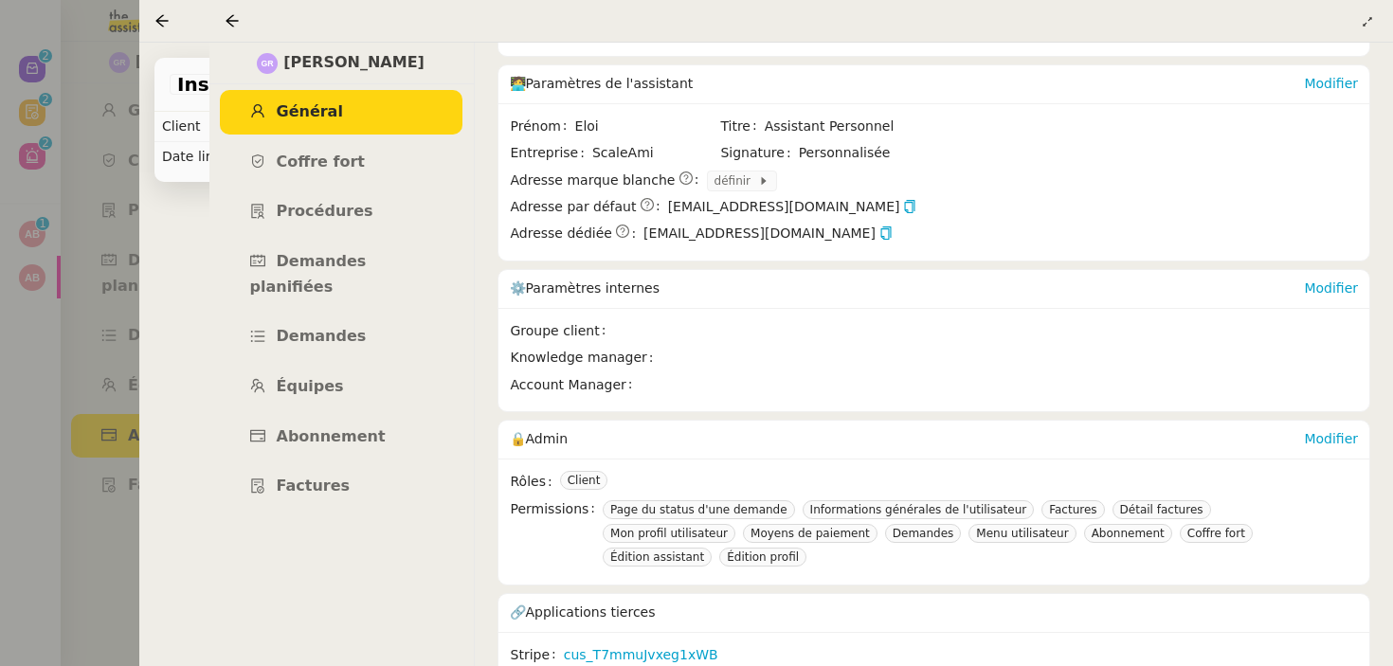
click at [81, 315] on div at bounding box center [696, 333] width 1393 height 666
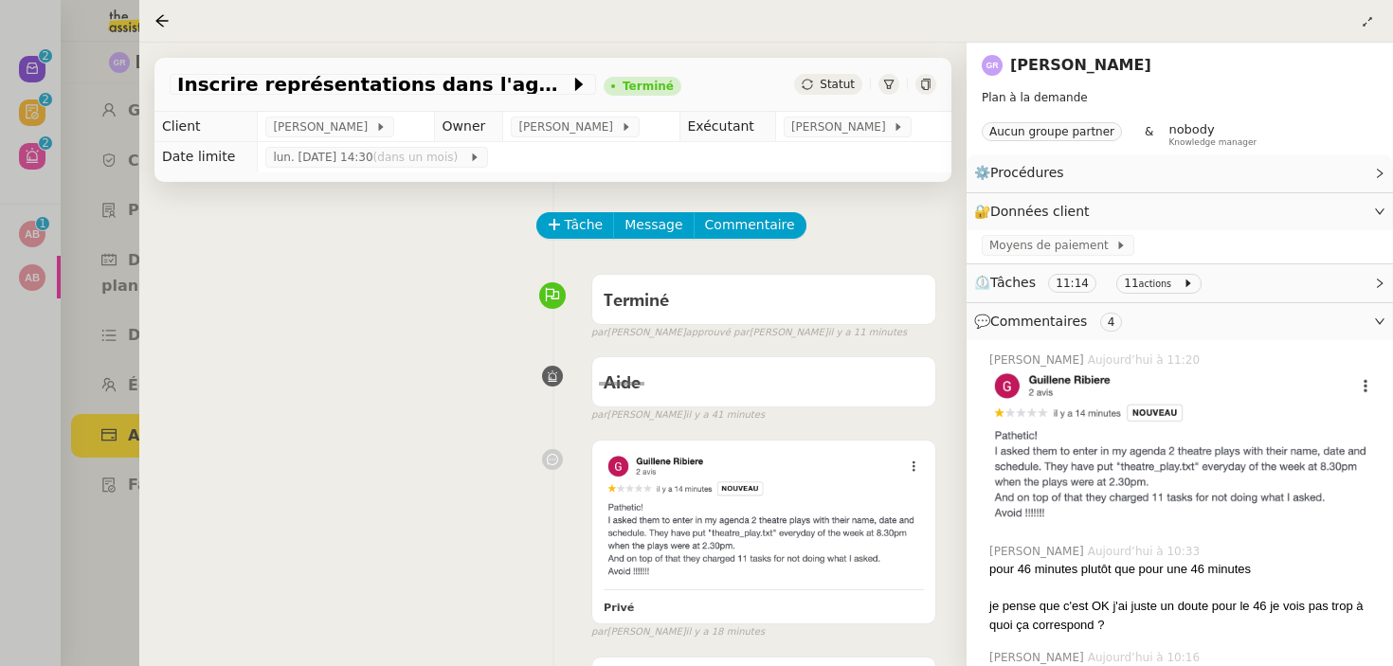
click at [120, 303] on div at bounding box center [696, 333] width 1393 height 666
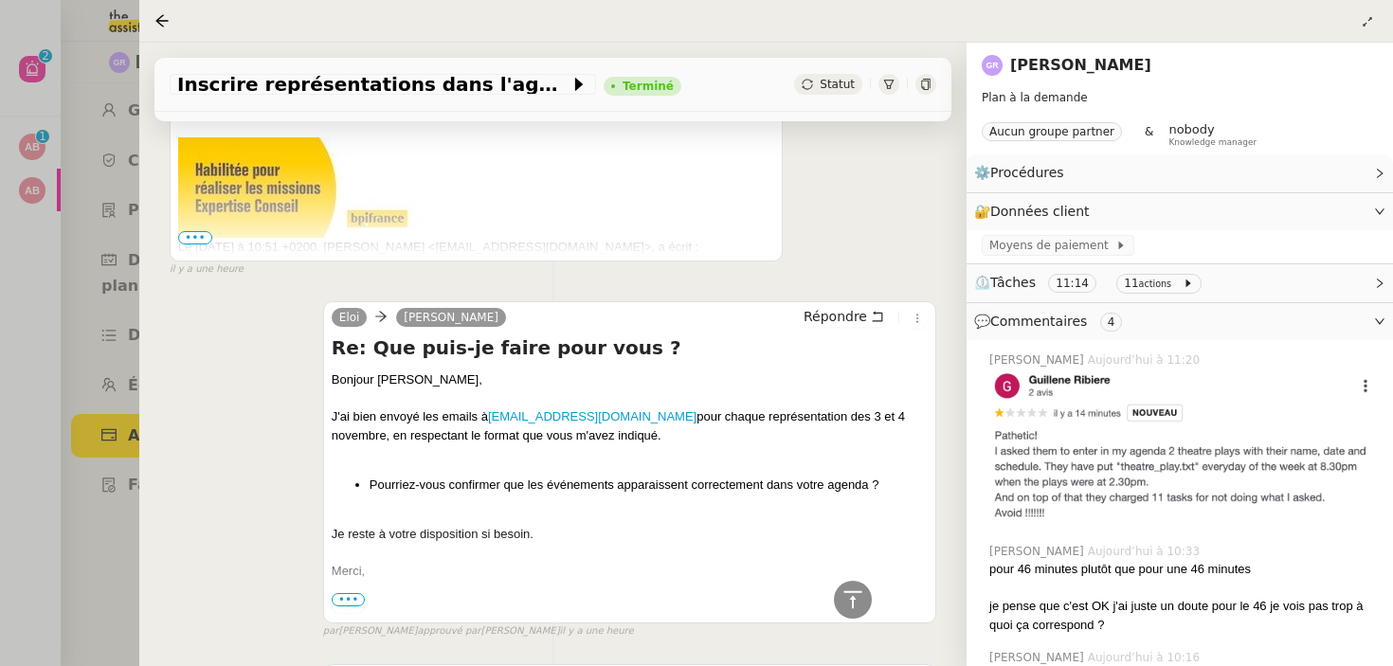
scroll to position [1756, 0]
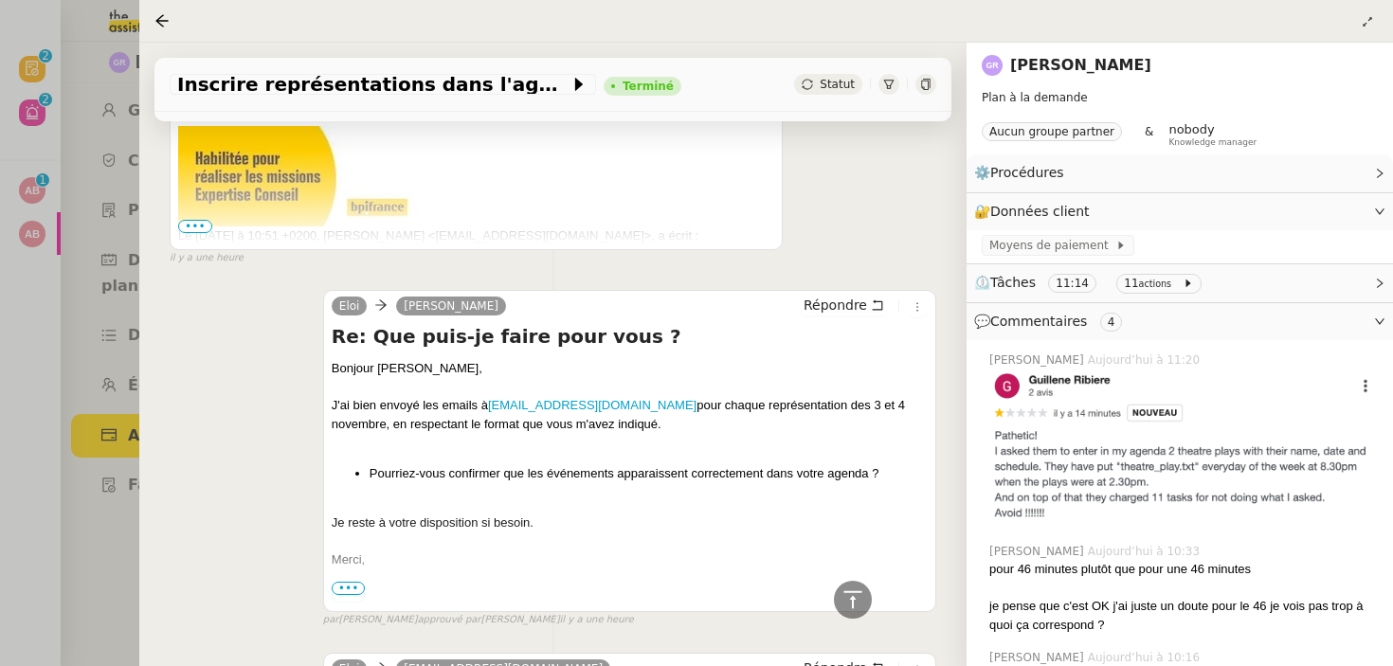
click at [1052, 74] on link "[PERSON_NAME]" at bounding box center [1080, 65] width 141 height 18
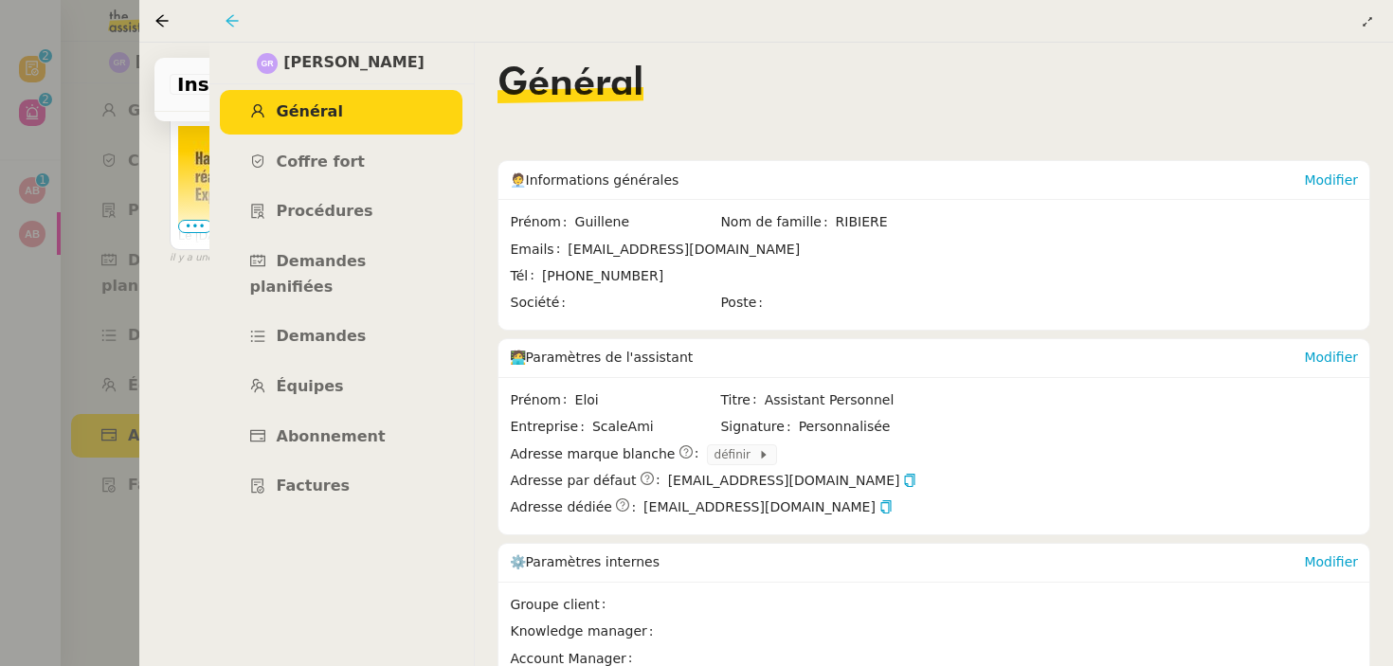
click at [228, 19] on icon at bounding box center [231, 20] width 12 height 12
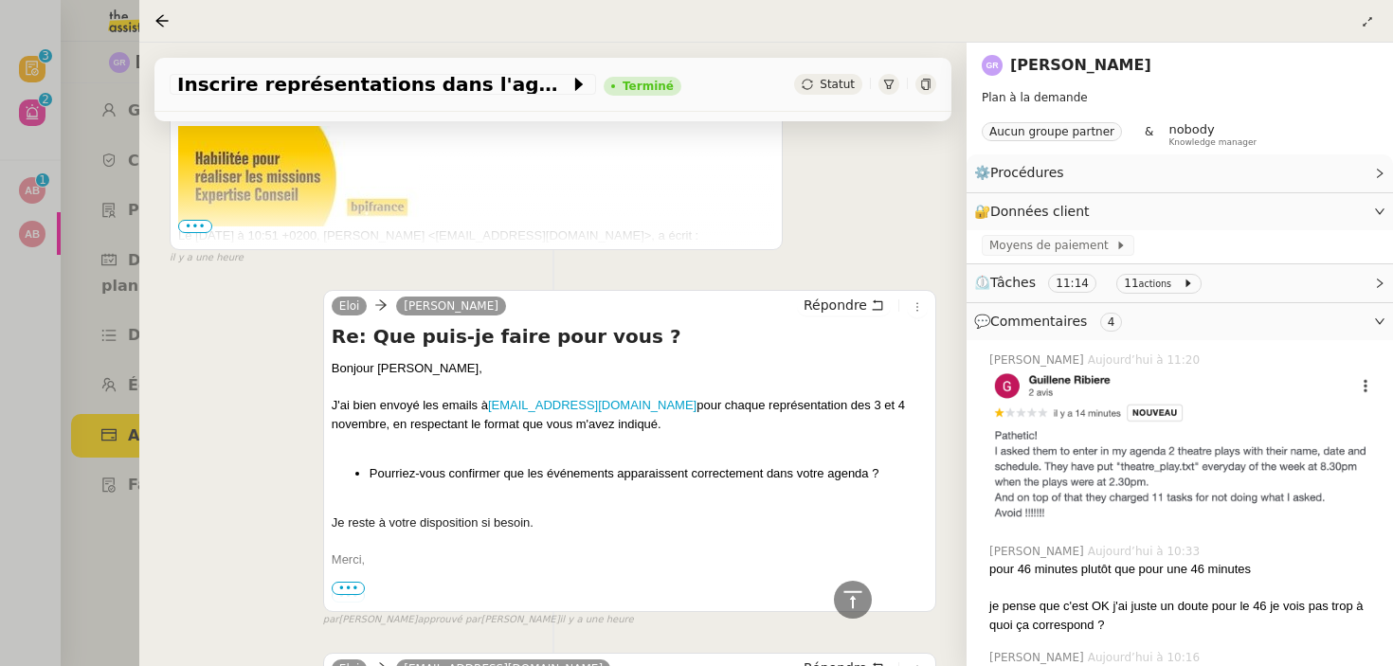
scroll to position [2273, 0]
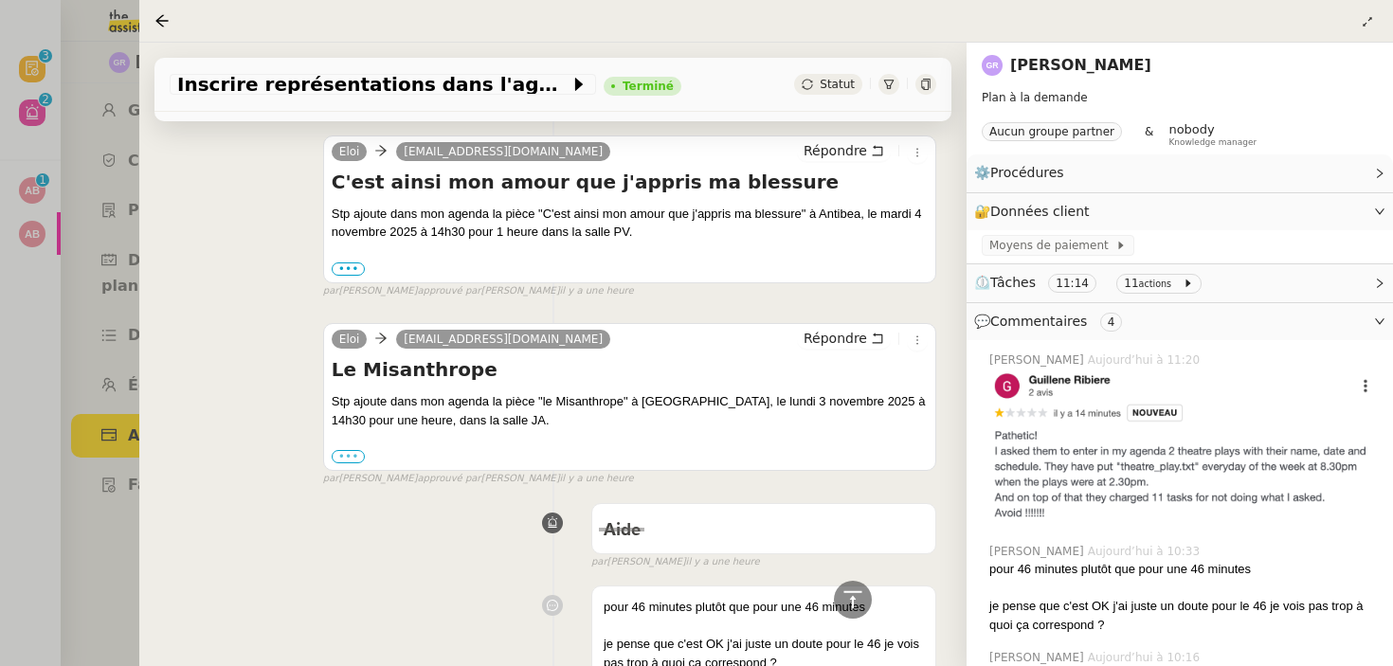
click at [351, 455] on label "•••" at bounding box center [349, 456] width 34 height 13
click at [0, 0] on input "•••" at bounding box center [0, 0] width 0 height 0
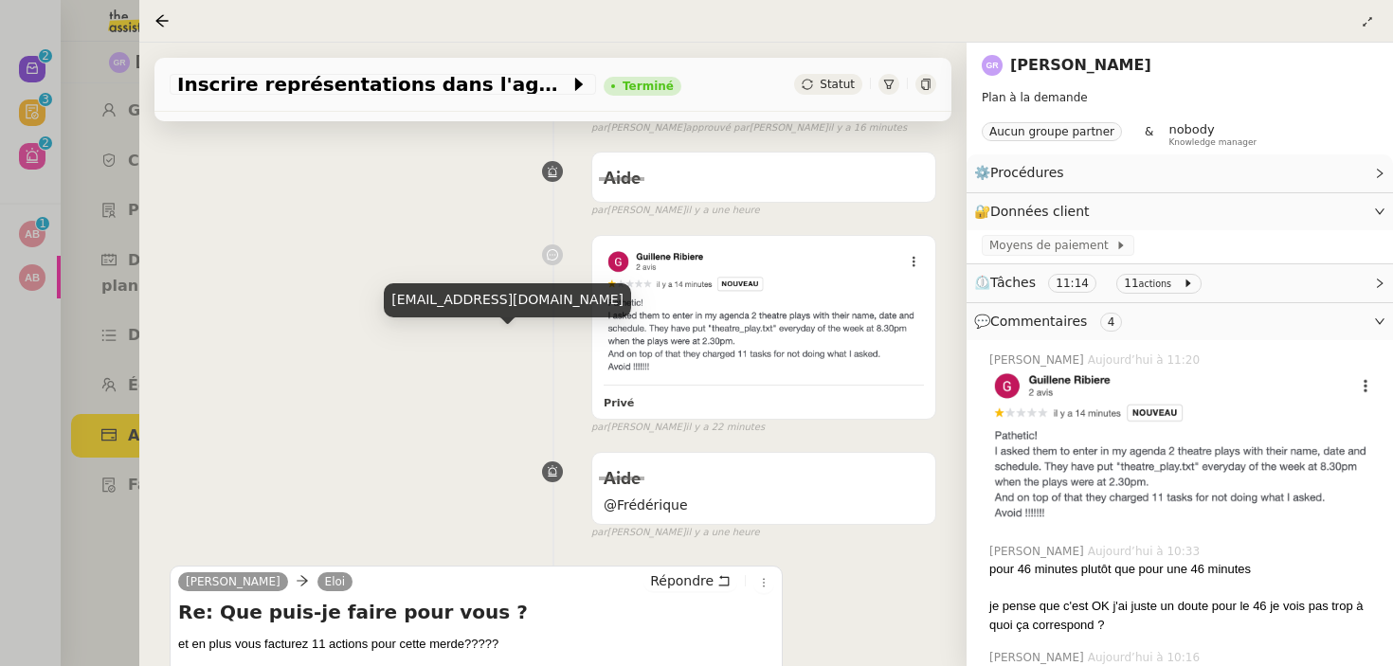
scroll to position [0, 0]
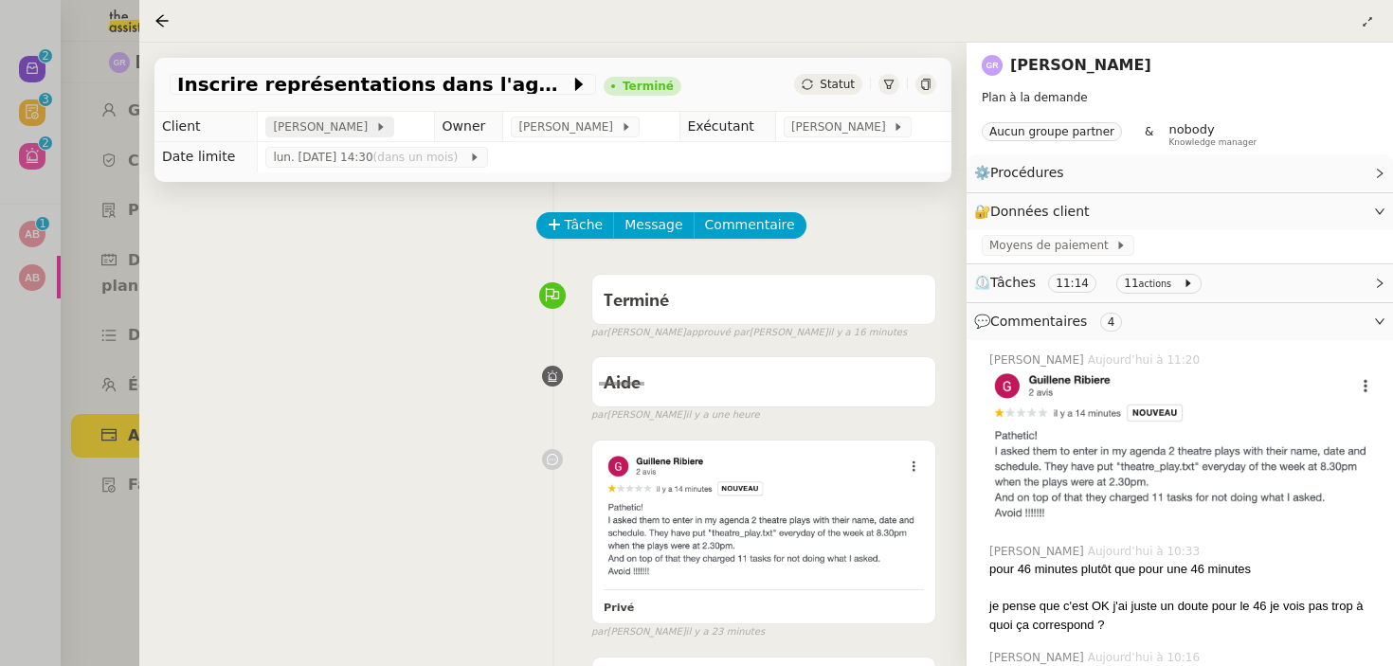
drag, startPoint x: 250, startPoint y: 107, endPoint x: 351, endPoint y: 128, distance: 102.6
click at [351, 128] on div "Inscrire représentations dans l'agenda Terminé Statut Client [PERSON_NAME] Owne…" at bounding box center [552, 354] width 827 height 623
drag, startPoint x: 394, startPoint y: 131, endPoint x: 266, endPoint y: 133, distance: 127.9
click at [266, 132] on td "[PERSON_NAME]" at bounding box center [346, 127] width 176 height 30
copy span "[PERSON_NAME]"
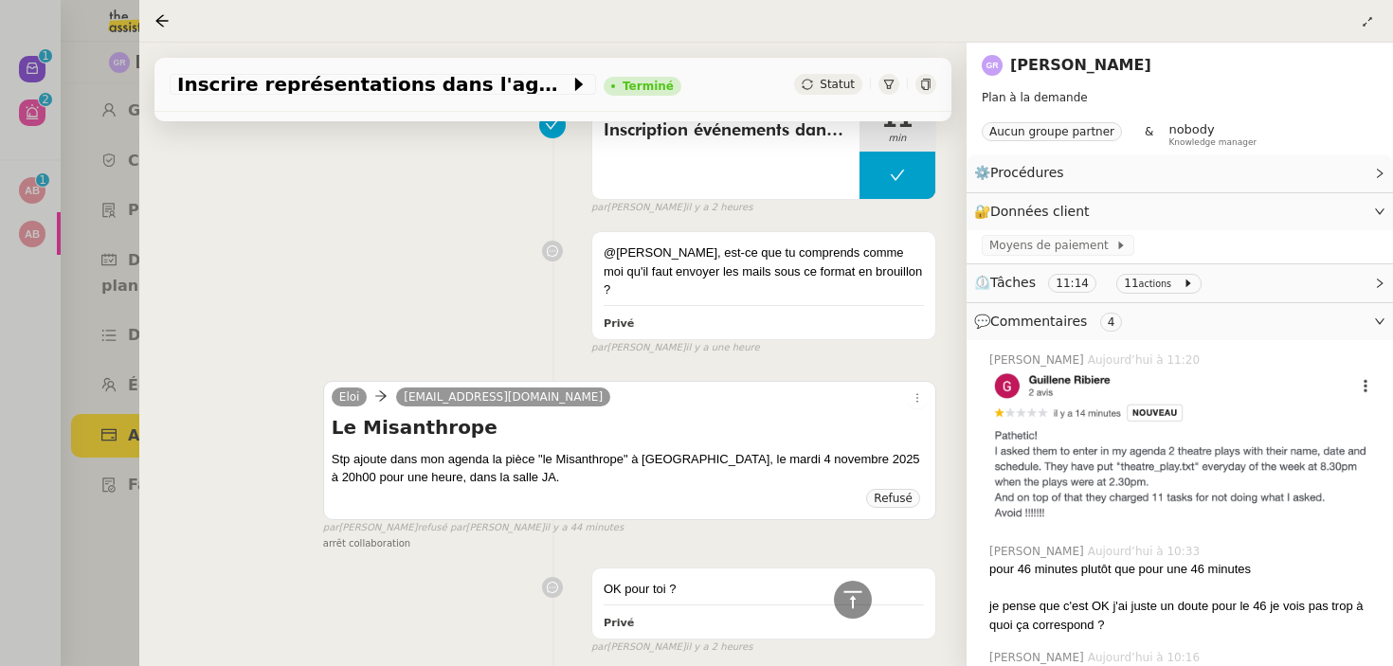
scroll to position [2906, 0]
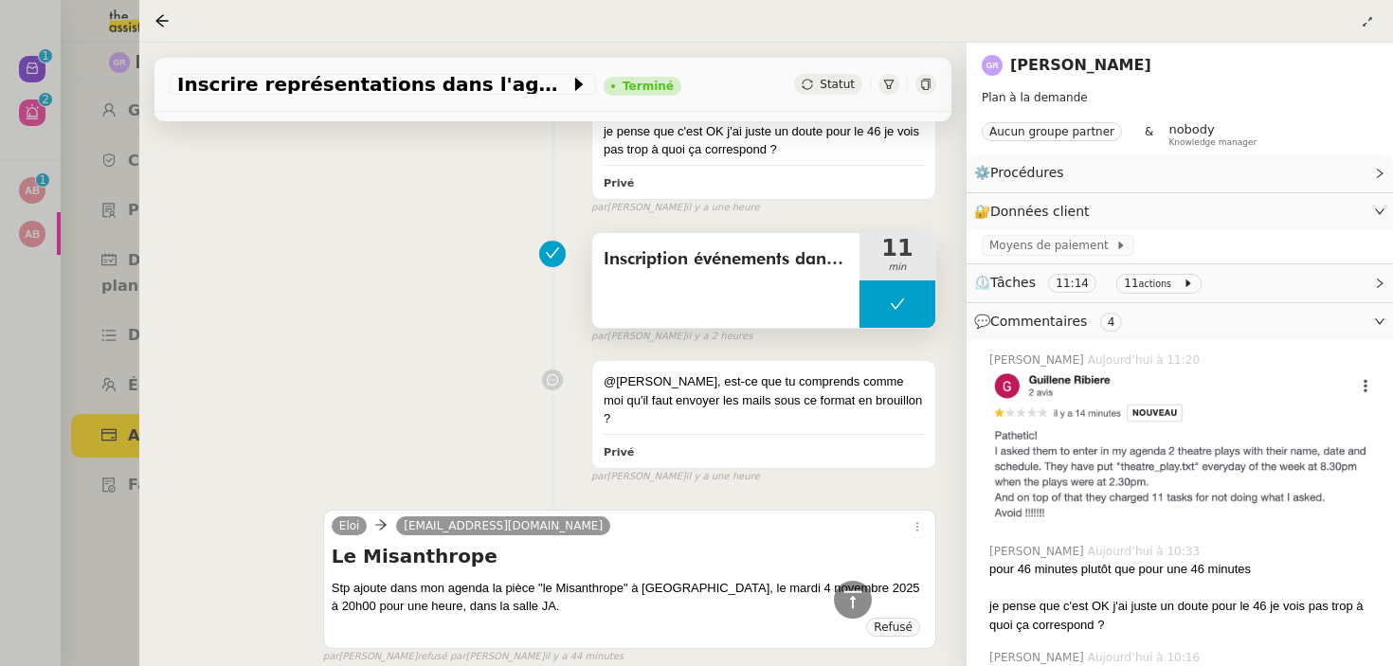
click at [736, 279] on div "Inscription événements dans l'Agenda" at bounding box center [725, 280] width 267 height 95
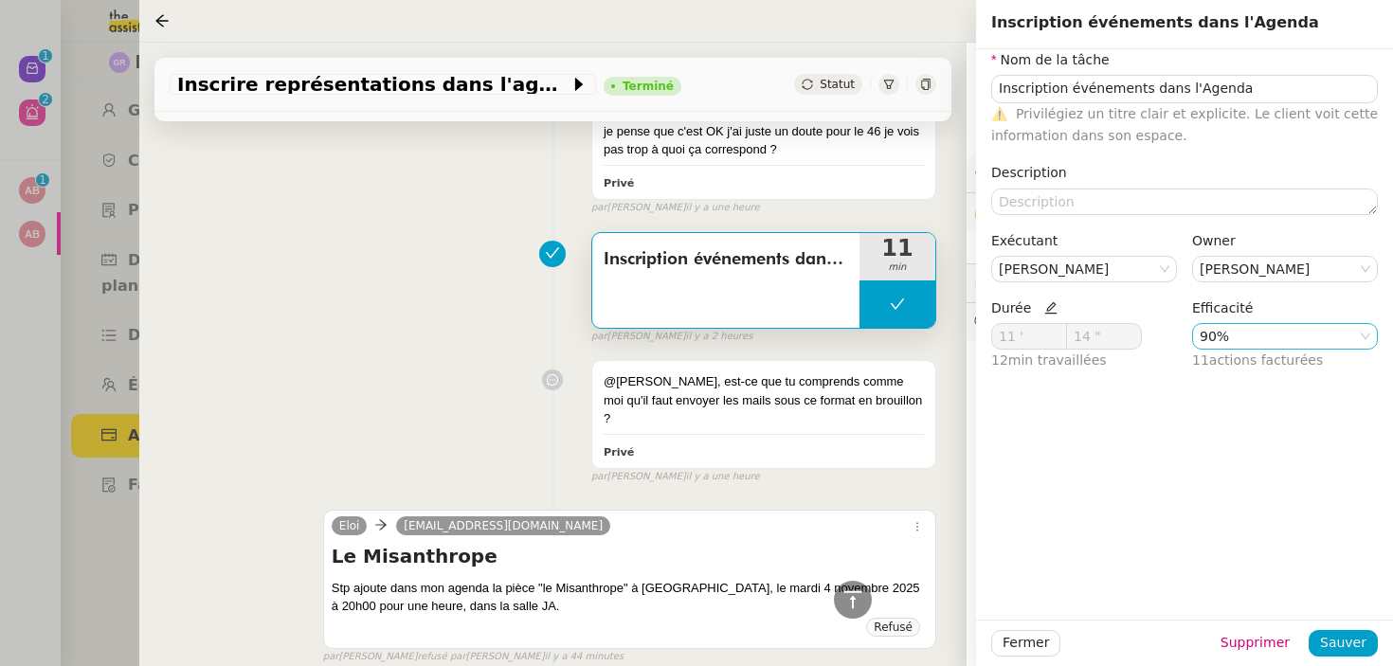
click at [1238, 338] on nz-select-item "90%" at bounding box center [1284, 336] width 171 height 25
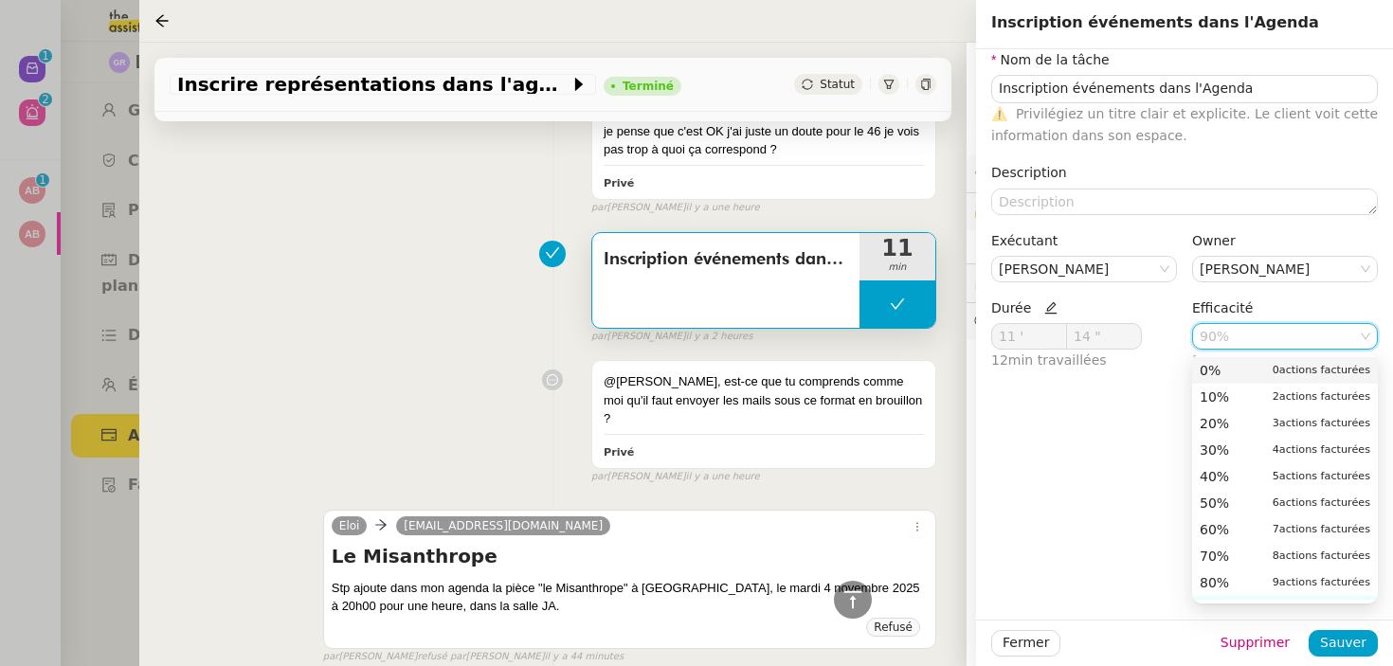
click at [1234, 375] on div "0% 0 actions facturées" at bounding box center [1284, 370] width 171 height 17
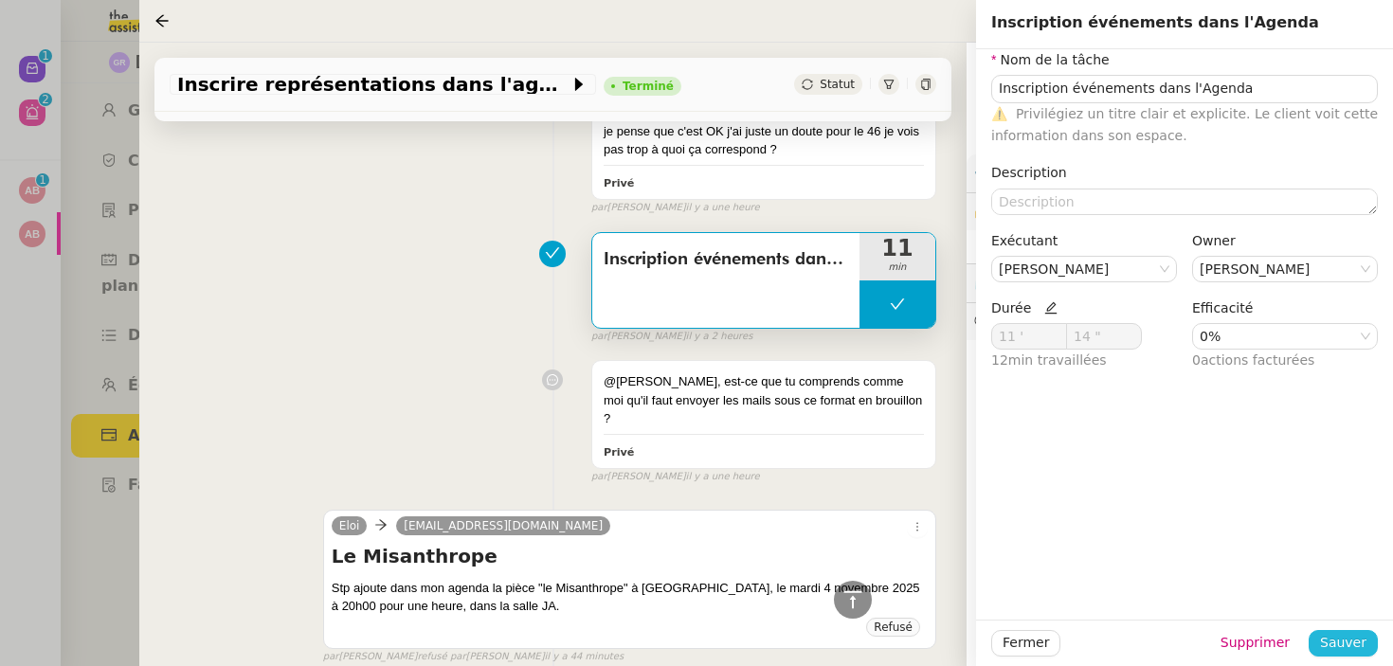
click at [1344, 647] on span "Sauver" at bounding box center [1343, 643] width 46 height 22
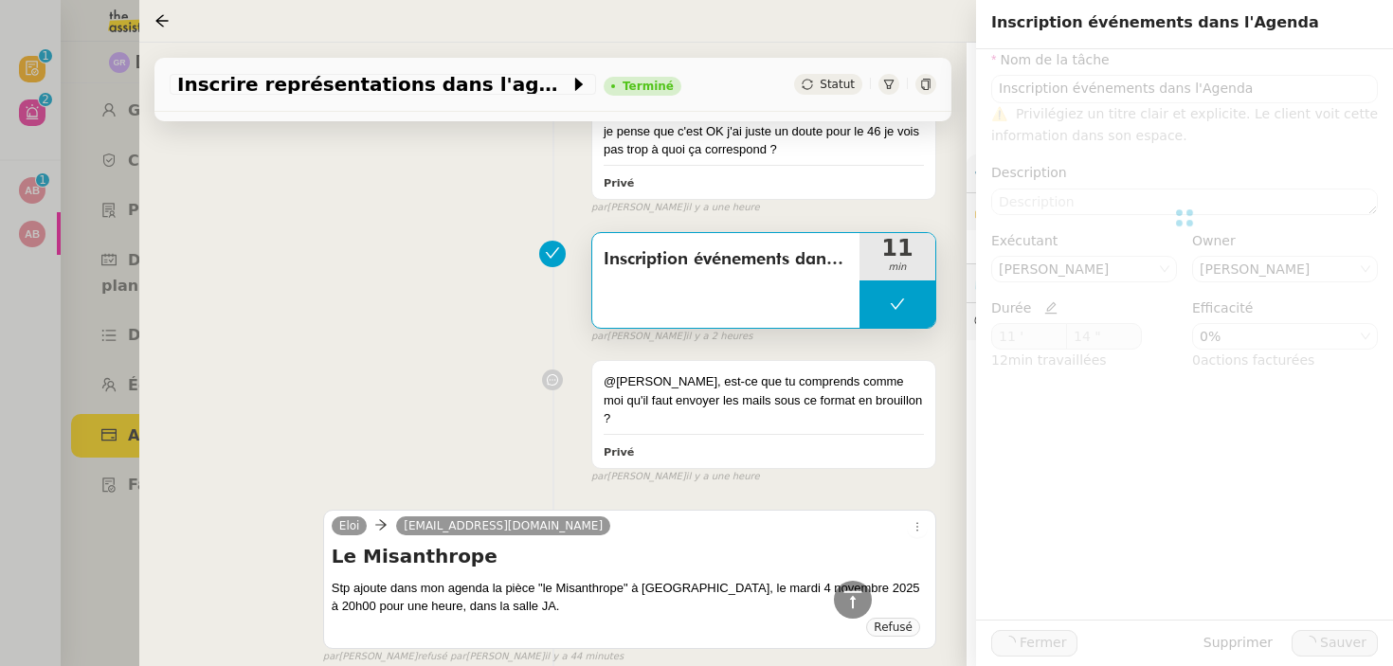
type input "Inscription événements dans l'Agenda"
type input "11 '"
type input "14 ""
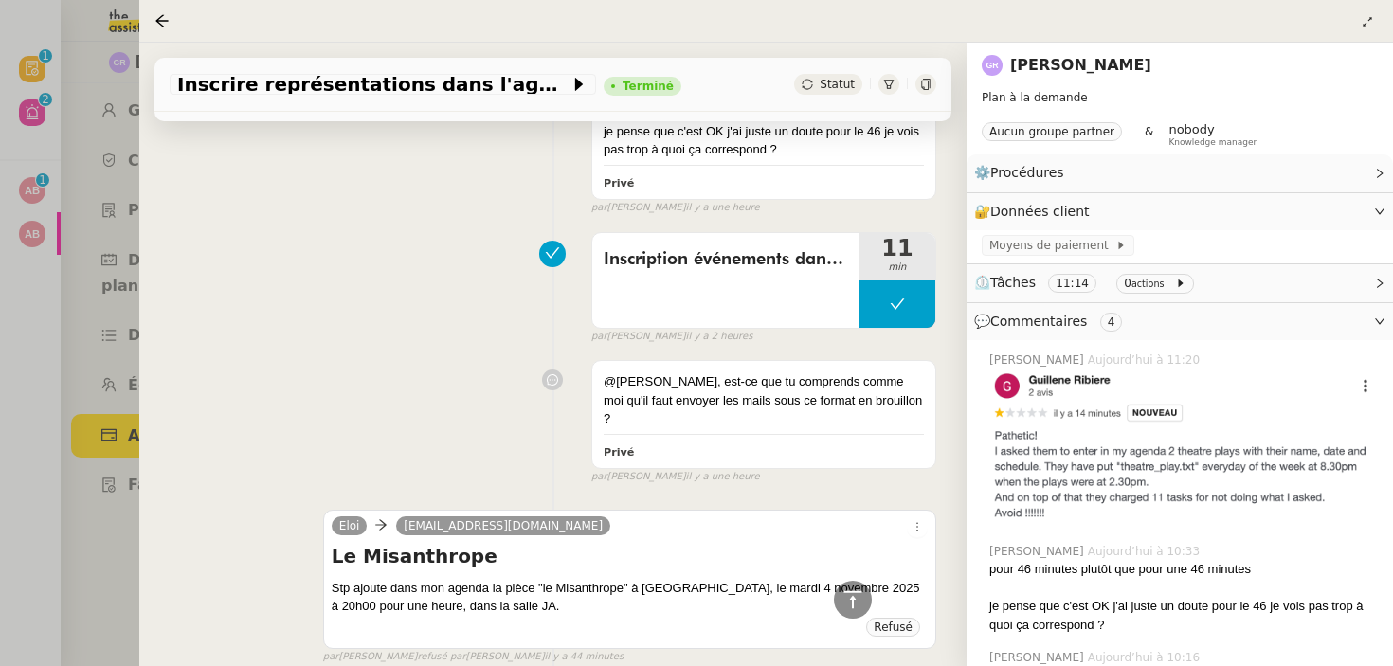
click at [1070, 70] on link "[PERSON_NAME]" at bounding box center [1080, 65] width 141 height 18
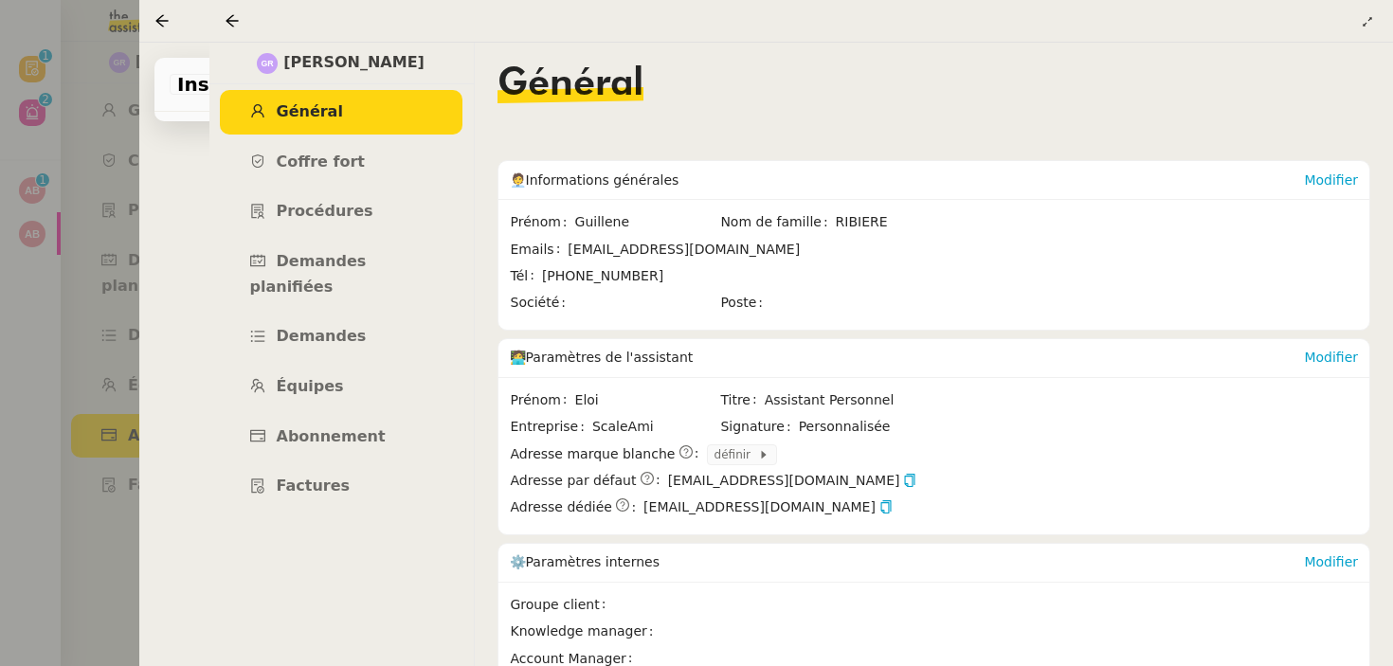
scroll to position [274, 0]
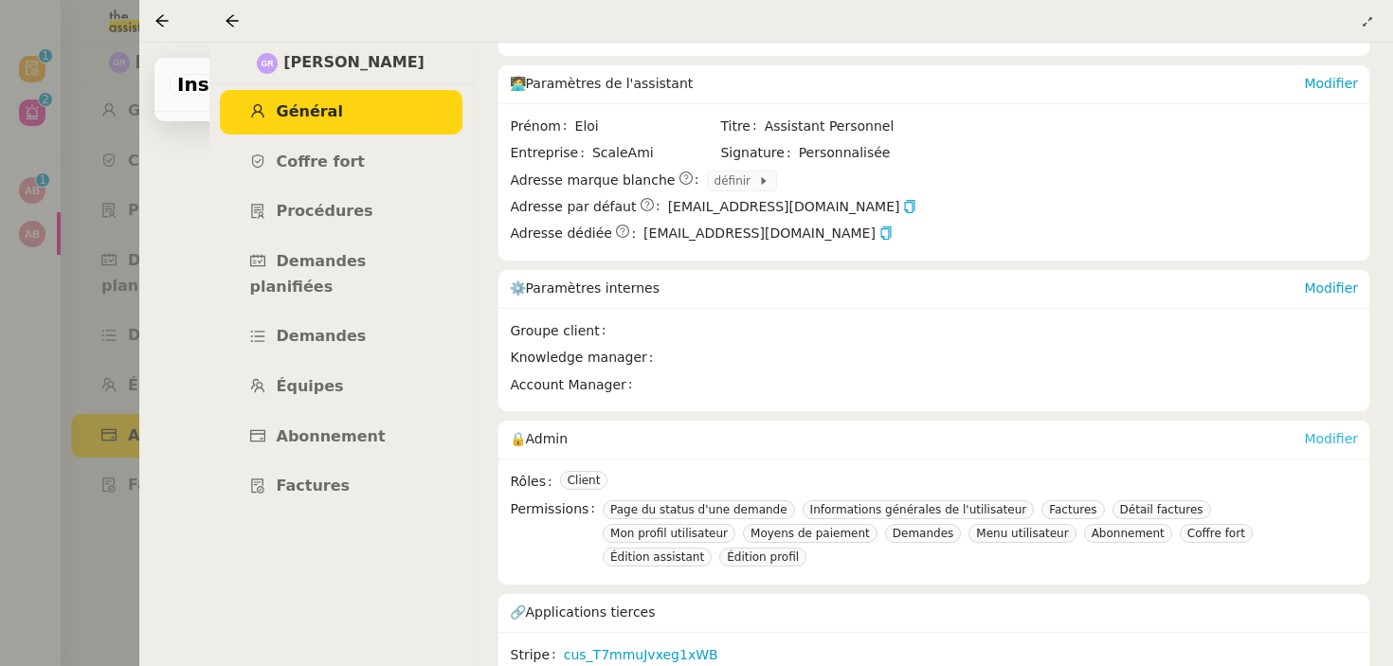
click at [1330, 439] on link "Modifier" at bounding box center [1331, 438] width 54 height 15
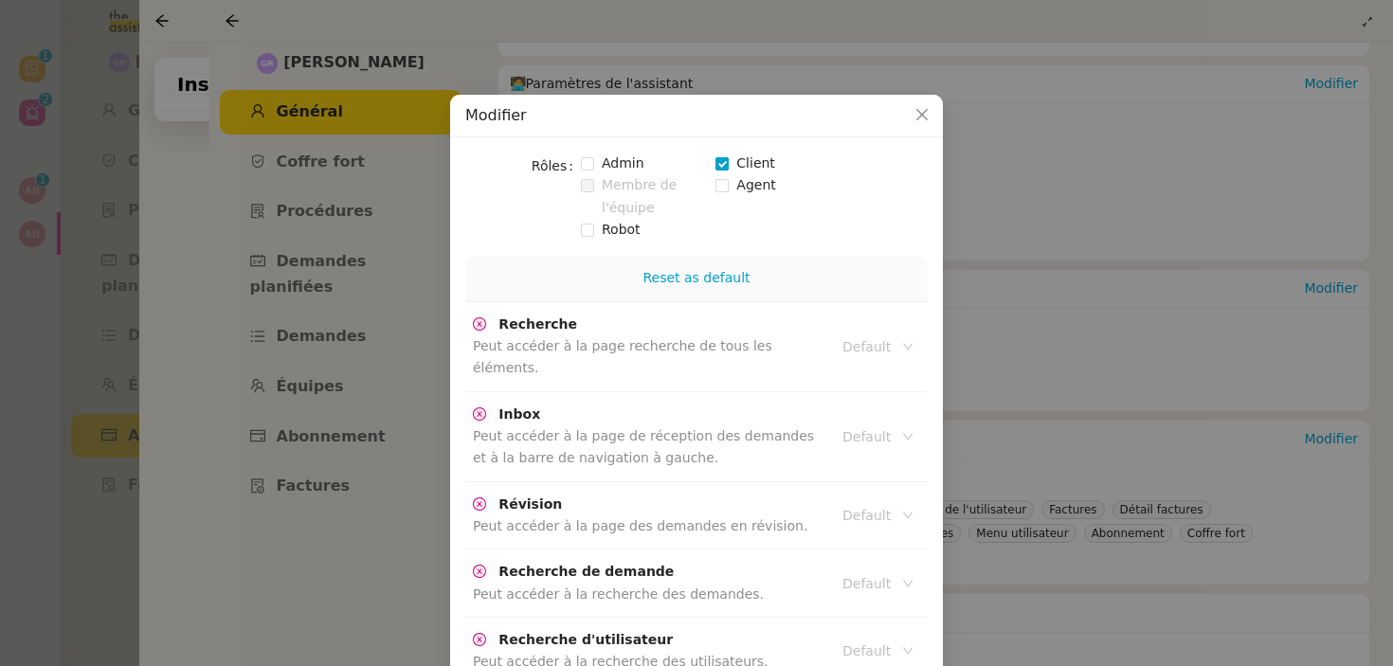
click at [722, 163] on span at bounding box center [721, 163] width 13 height 13
click at [683, 288] on th "Reset as default" at bounding box center [696, 278] width 462 height 45
click at [697, 278] on link "Reset as default" at bounding box center [695, 277] width 107 height 15
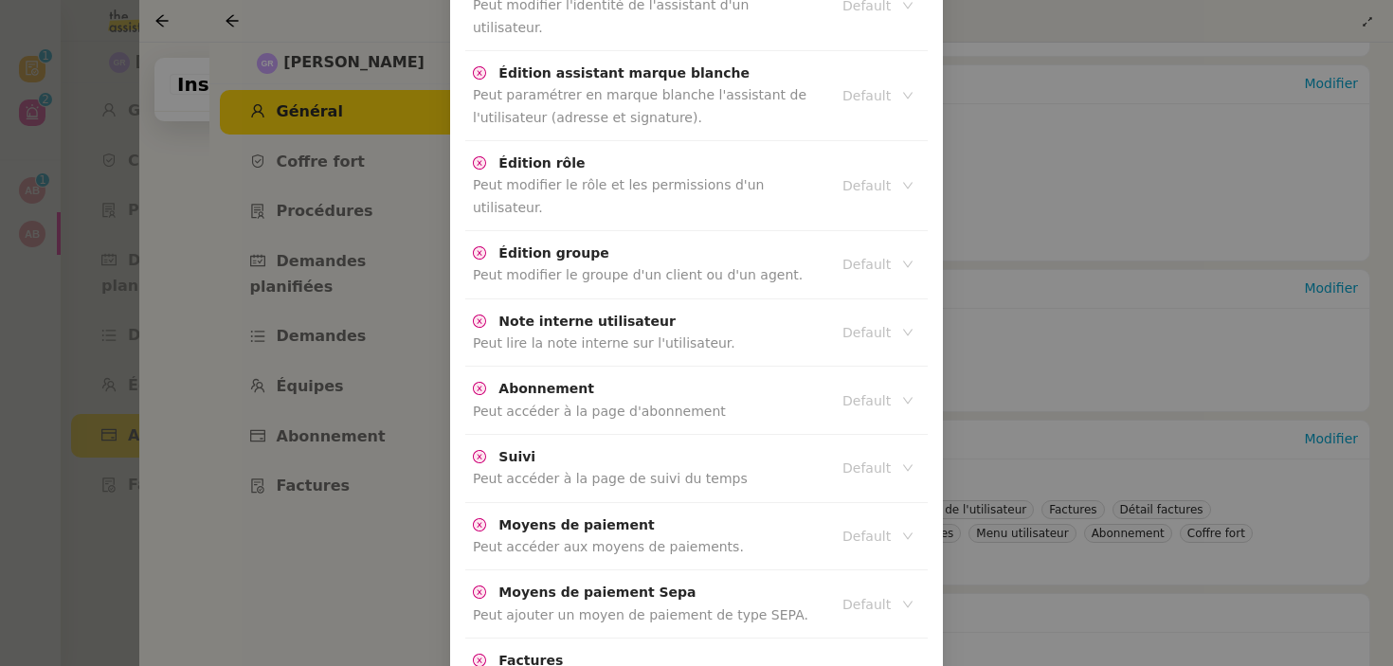
scroll to position [4251, 0]
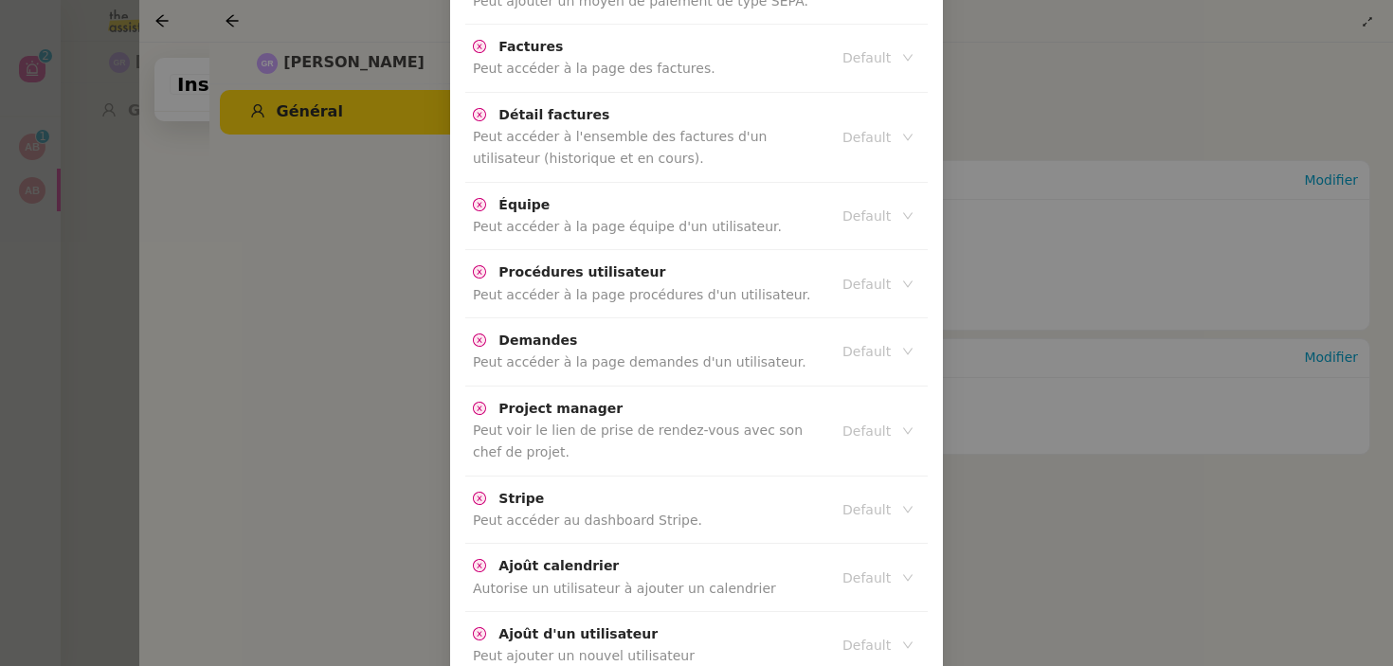
scroll to position [4156, 0]
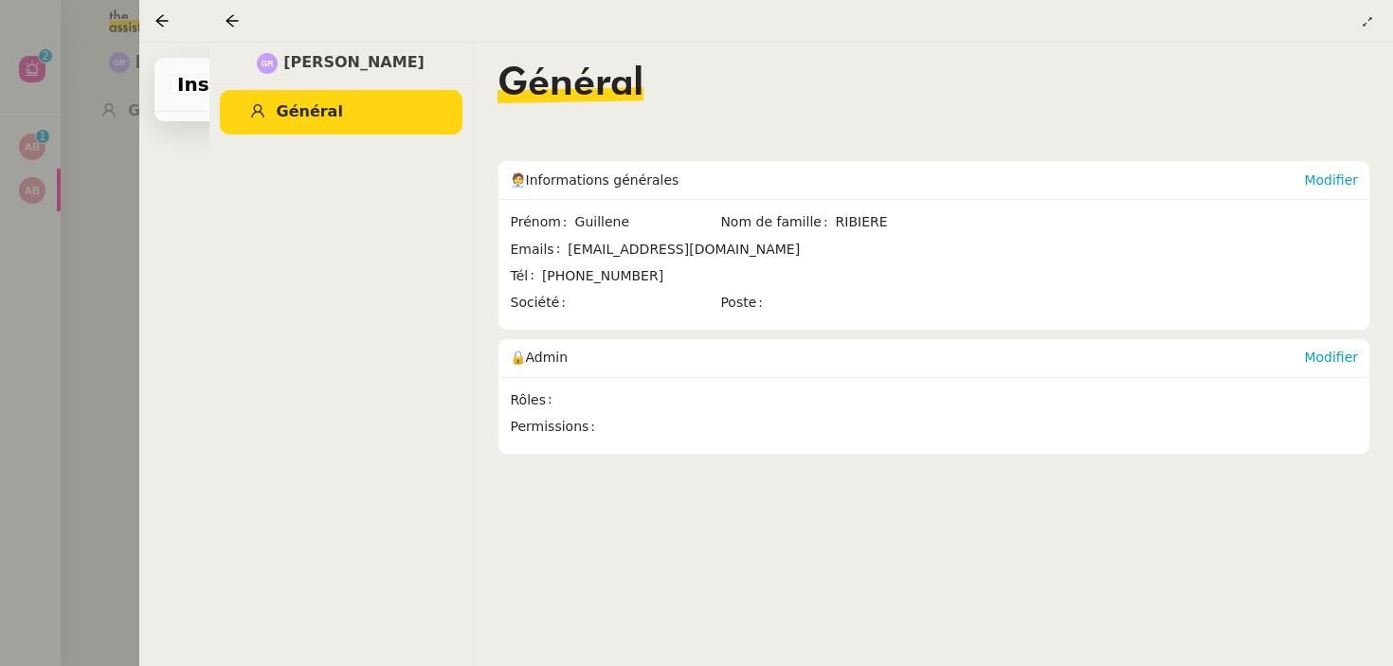
click at [73, 285] on div at bounding box center [696, 333] width 1393 height 666
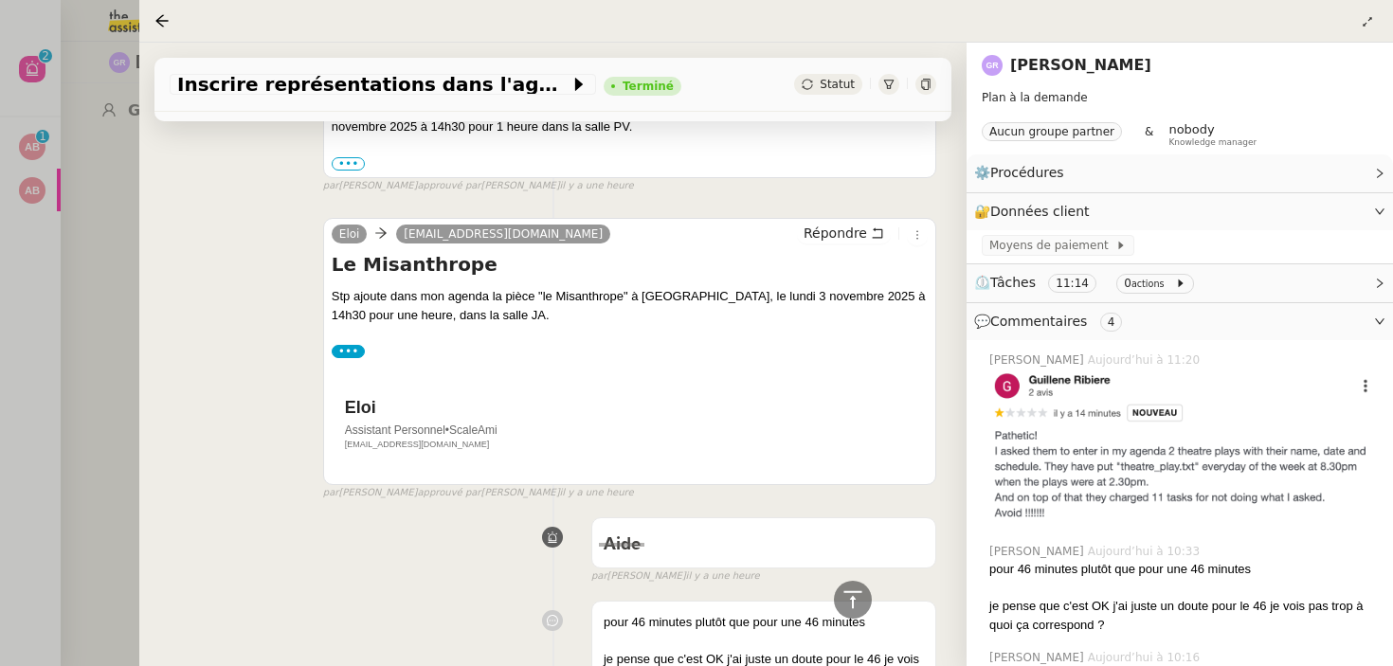
scroll to position [2376, 0]
click at [649, 299] on div "Stp ajoute dans mon agenda la pièce "le Misanthrope" à [GEOGRAPHIC_DATA], le lu…" at bounding box center [630, 307] width 596 height 37
copy div "Antibea"
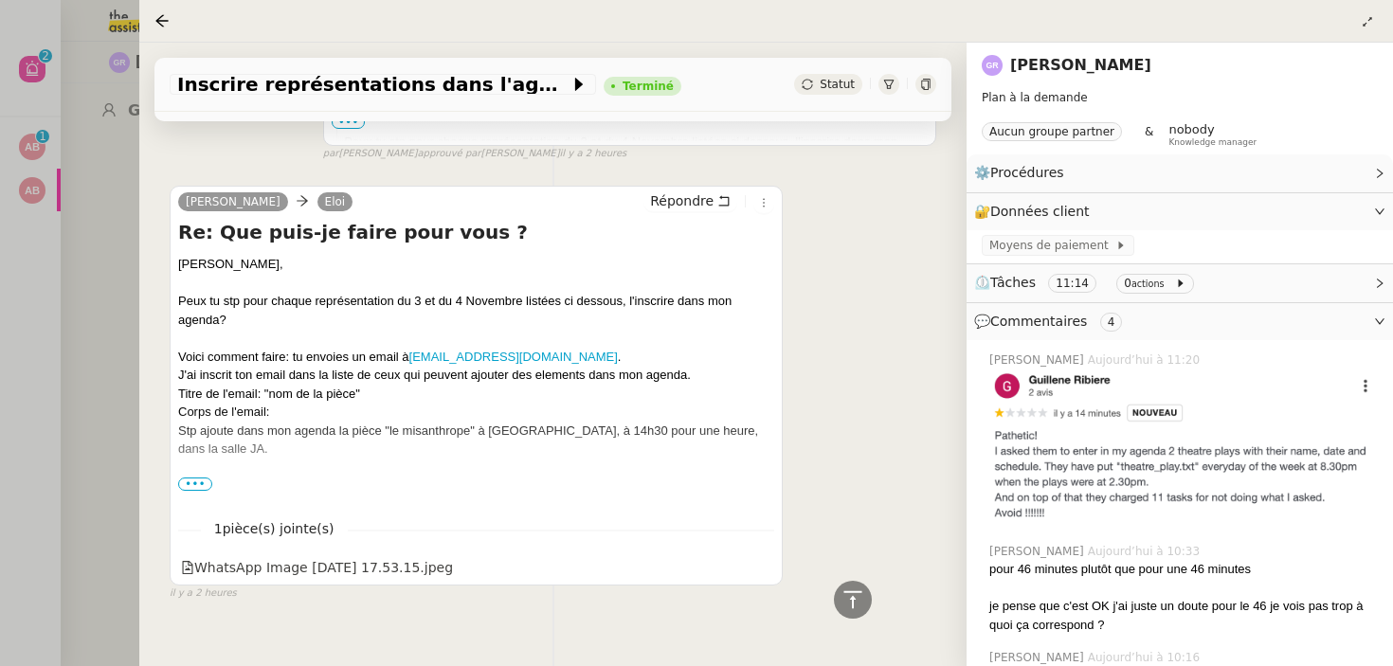
scroll to position [3900, 0]
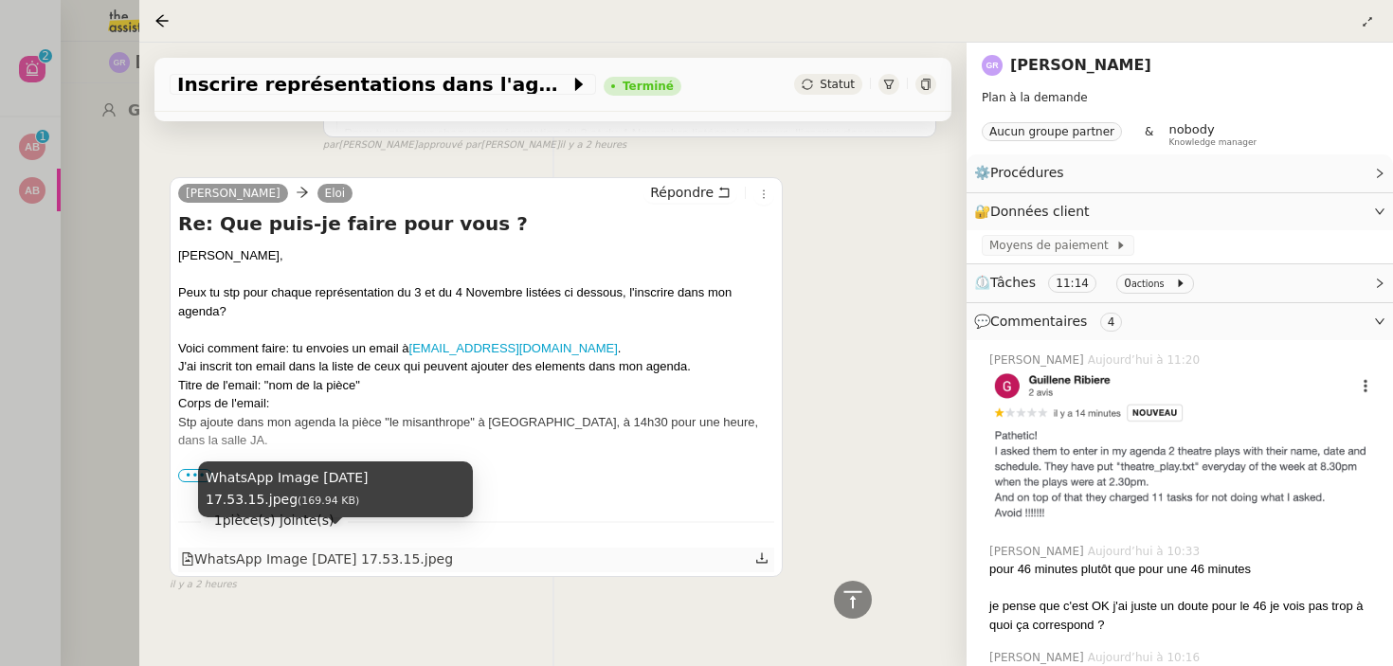
click at [364, 549] on div "WhatsApp Image [DATE] 17.53.15.jpeg" at bounding box center [317, 560] width 272 height 22
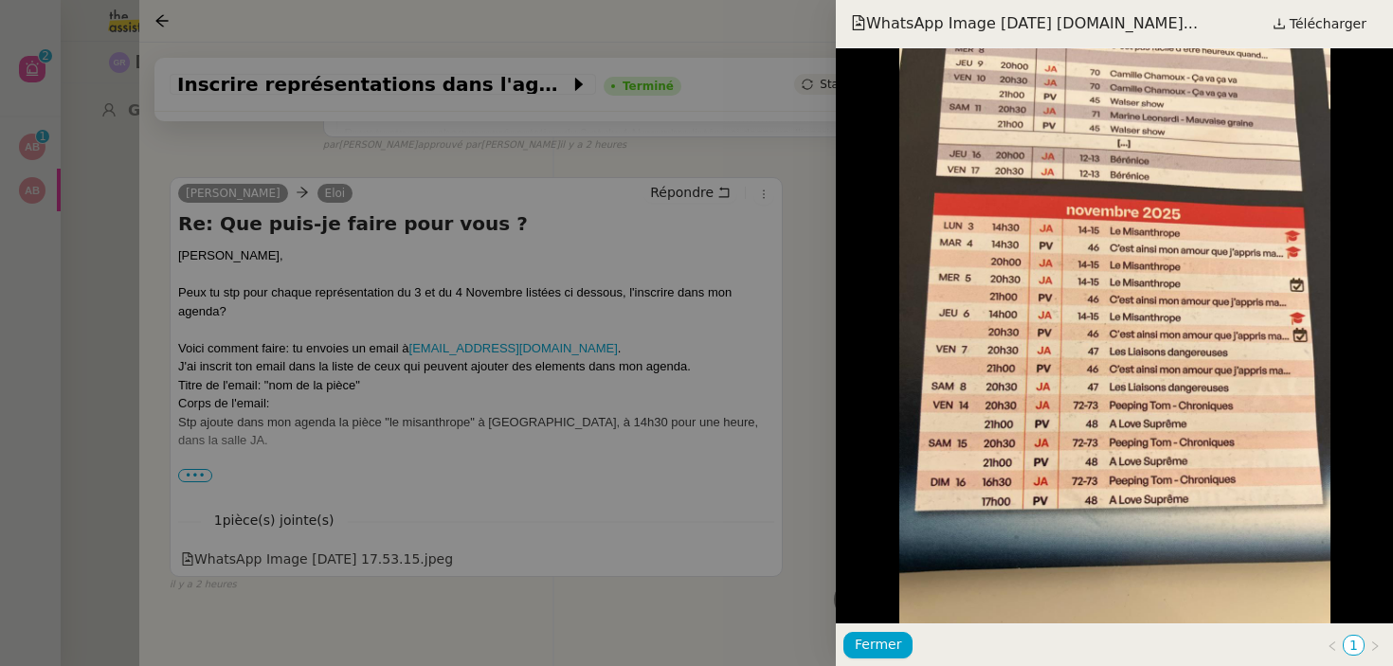
click at [572, 319] on div at bounding box center [696, 333] width 1393 height 666
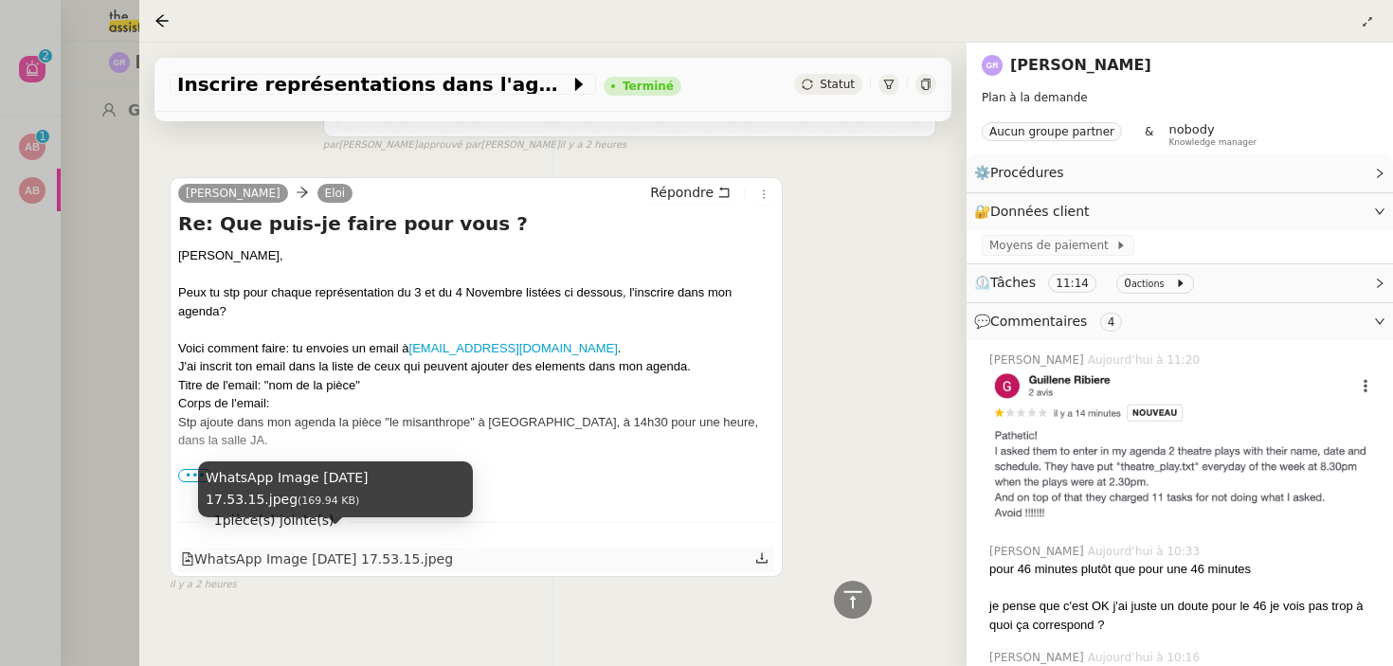
click at [366, 549] on div "WhatsApp Image [DATE] 17.53.15.jpeg" at bounding box center [317, 560] width 272 height 22
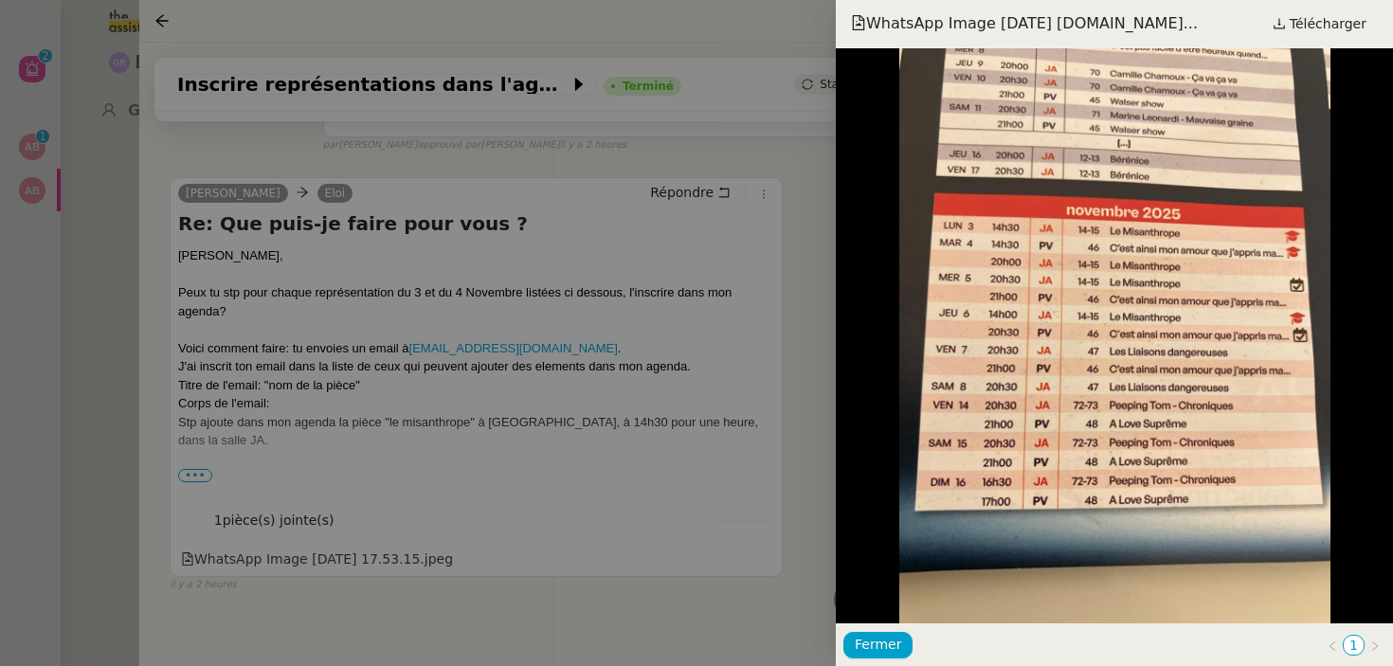
click at [668, 356] on div at bounding box center [696, 333] width 1393 height 666
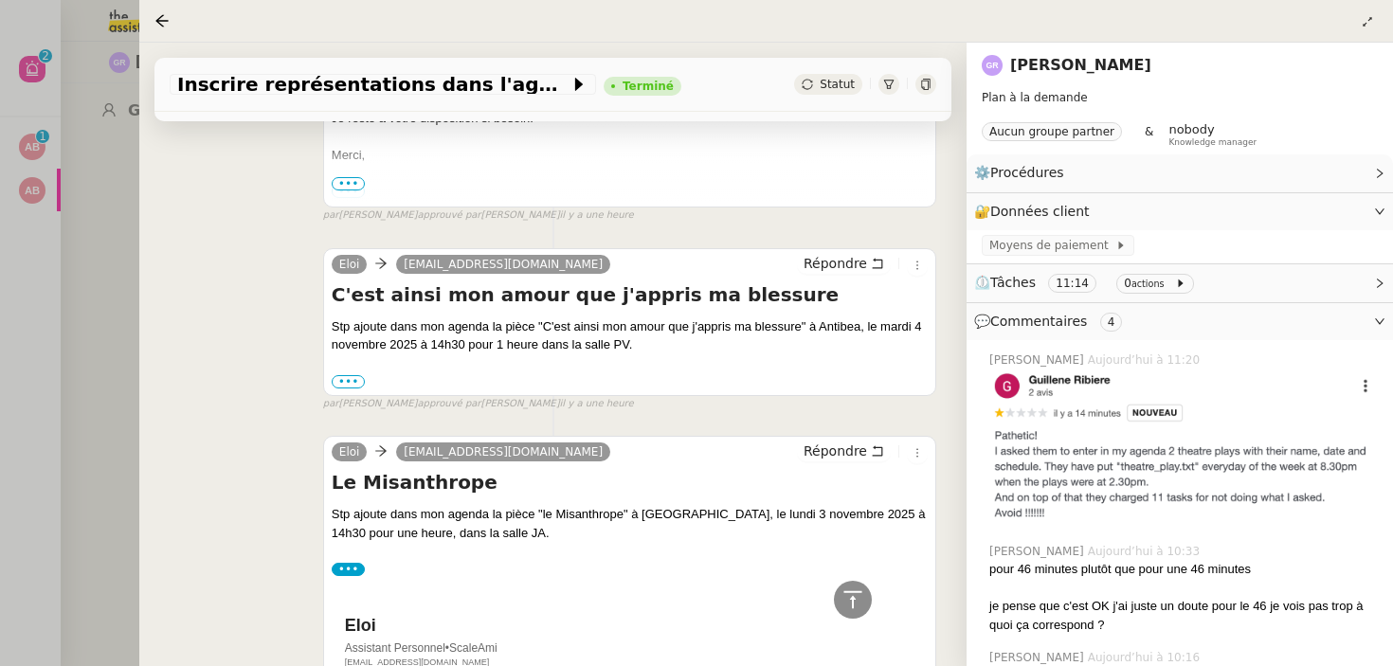
scroll to position [2055, 0]
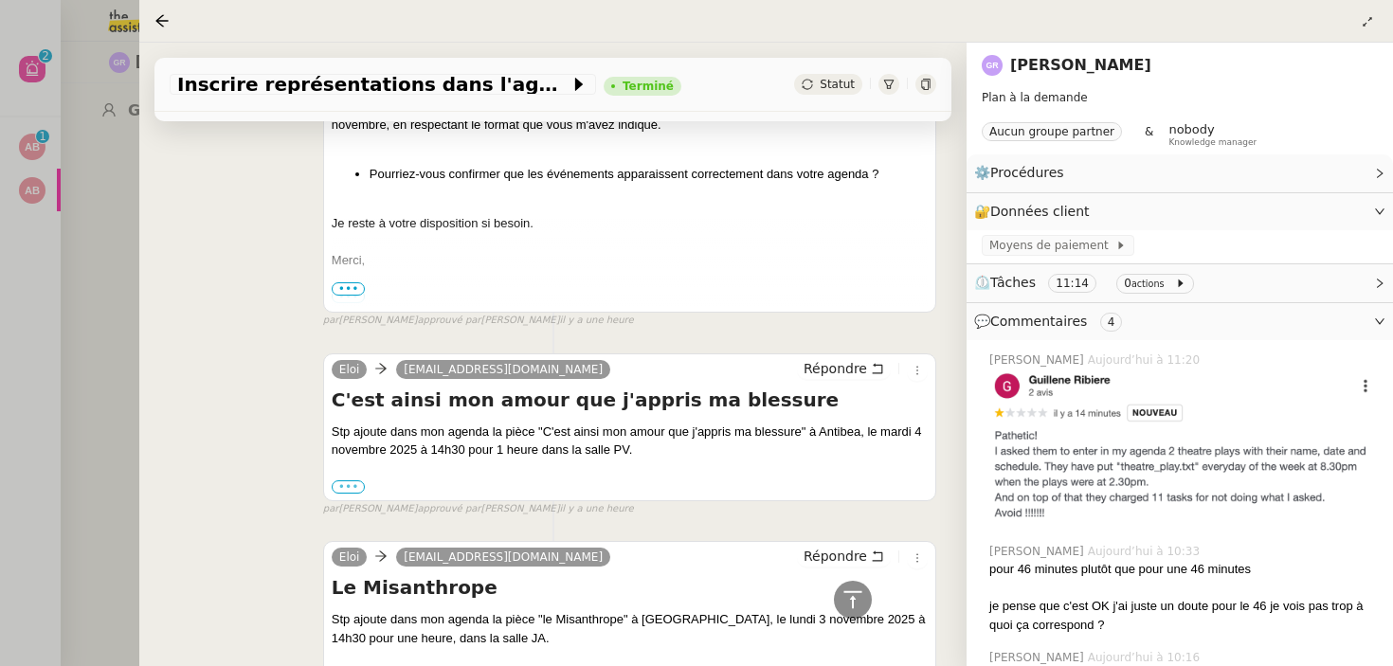
click at [351, 484] on label "•••" at bounding box center [349, 486] width 34 height 13
click at [0, 0] on input "•••" at bounding box center [0, 0] width 0 height 0
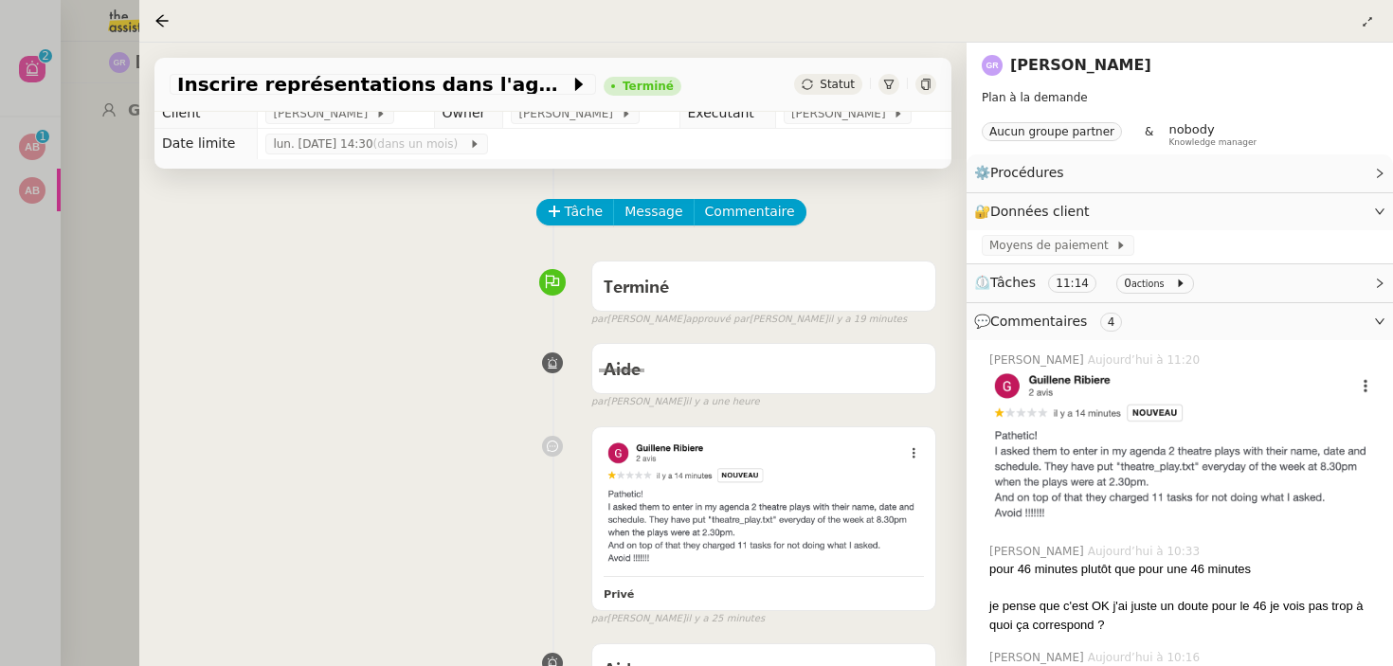
scroll to position [0, 0]
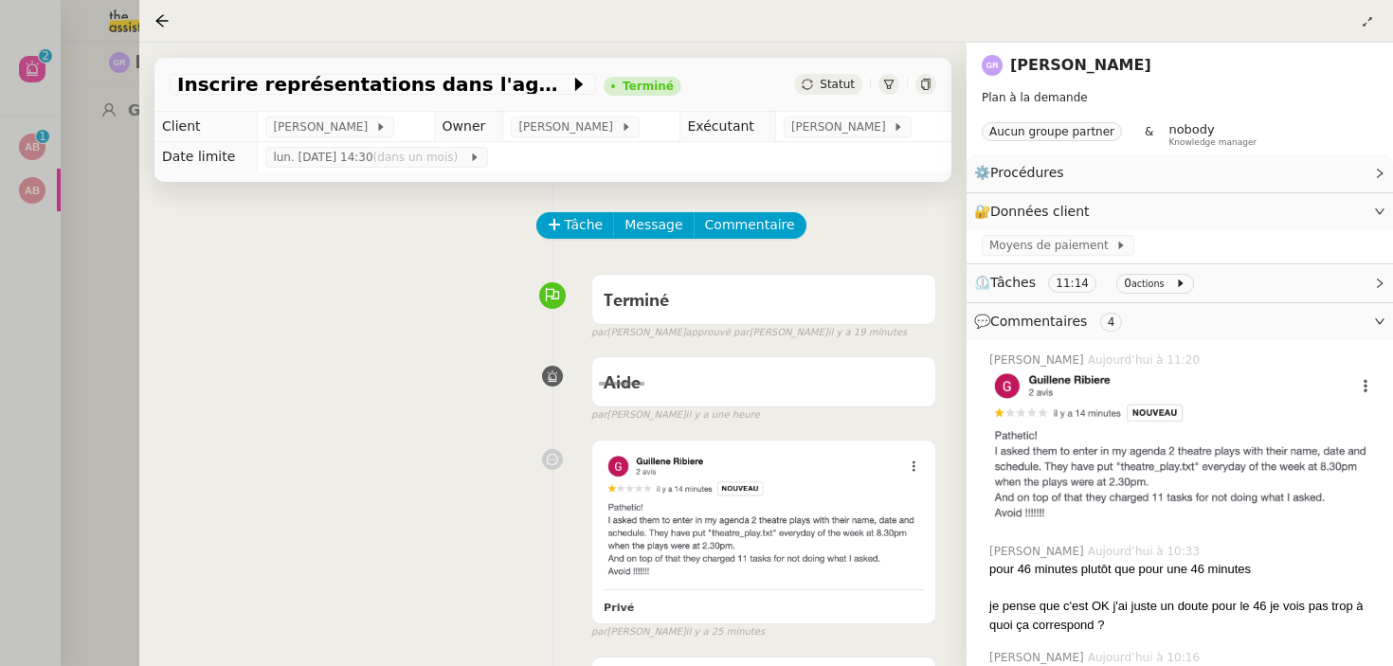
click at [1043, 66] on link "[PERSON_NAME]" at bounding box center [1080, 65] width 141 height 18
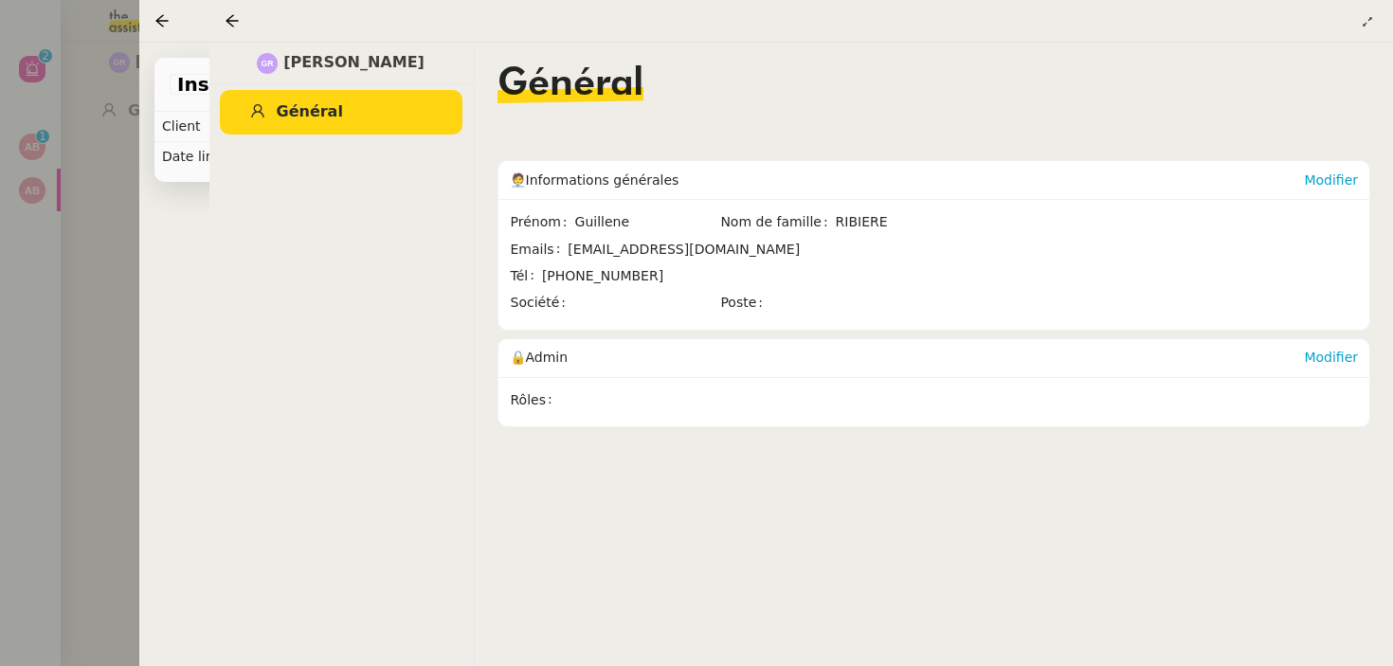
click at [1043, 66] on nz-layout "Aide 0 1 2 3 4 5 6 7 8 9 Mes demandes Intégrer les factures dans ENERGYTRACK [P…" at bounding box center [696, 333] width 1393 height 666
click at [1043, 66] on div "Général" at bounding box center [934, 98] width 874 height 66
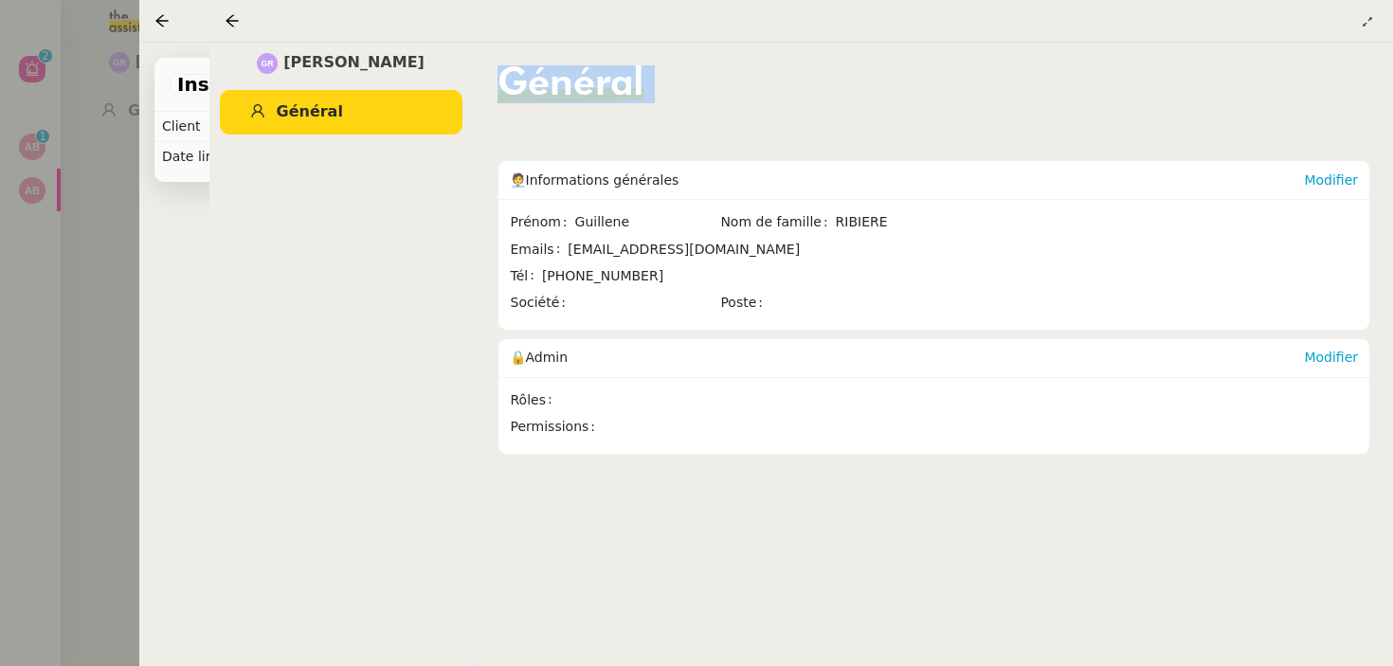
drag, startPoint x: 446, startPoint y: 56, endPoint x: 293, endPoint y: 65, distance: 153.8
click at [292, 65] on div "[PERSON_NAME]" at bounding box center [340, 64] width 265 height 42
copy span "[PERSON_NAME]"
click at [115, 64] on div at bounding box center [696, 333] width 1393 height 666
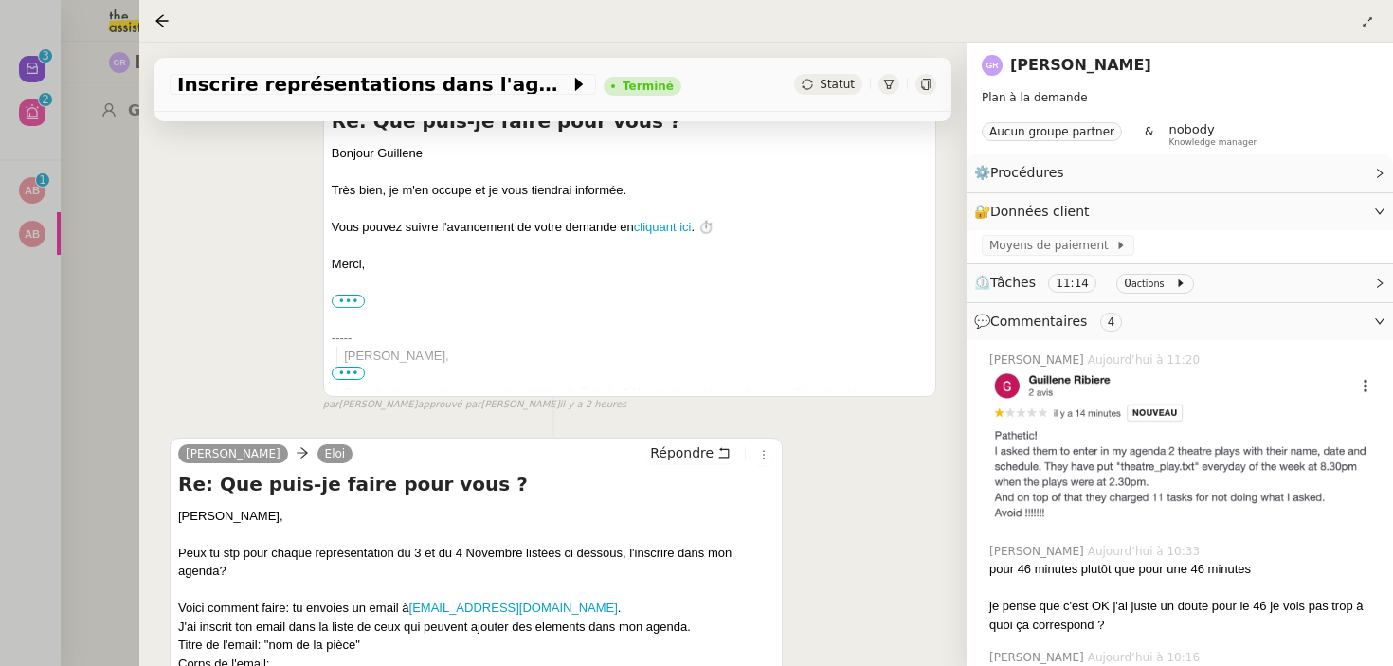
scroll to position [4020, 0]
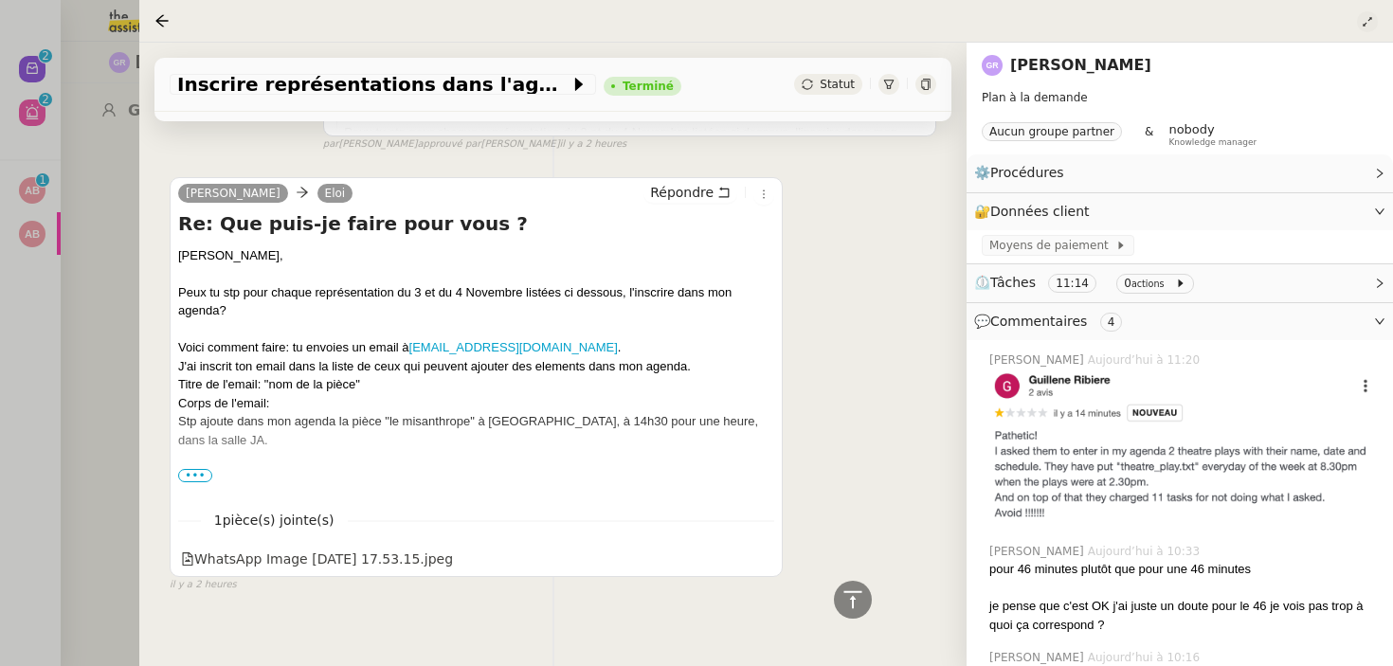
click at [1372, 23] on icon at bounding box center [1366, 21] width 11 height 11
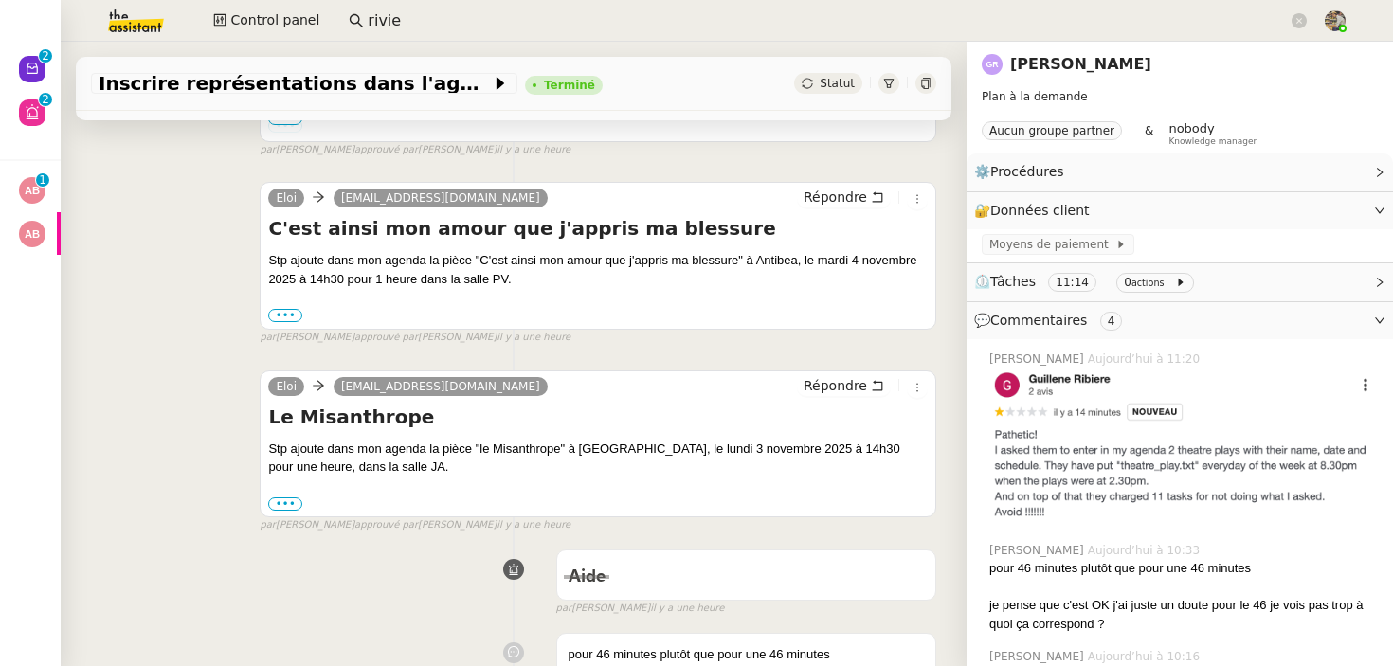
scroll to position [3792, 0]
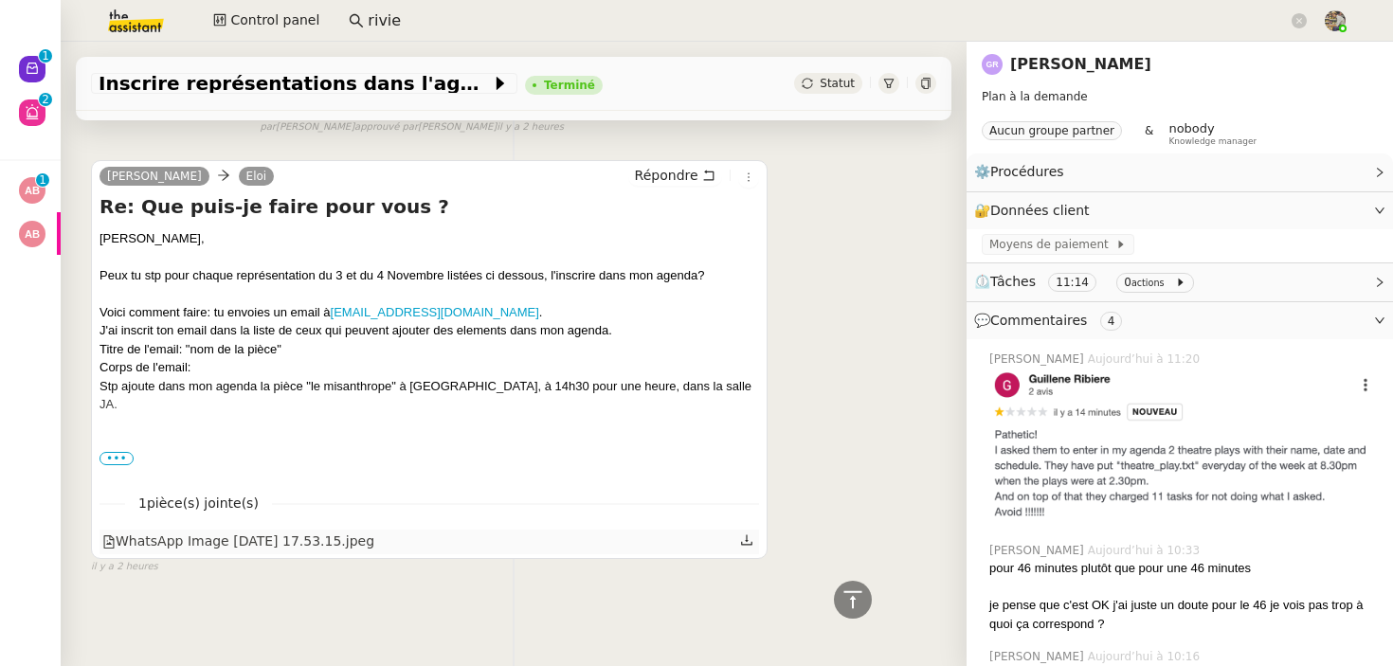
click at [350, 545] on div "WhatsApp Image [DATE] 17.53.15.jpeg" at bounding box center [238, 542] width 272 height 22
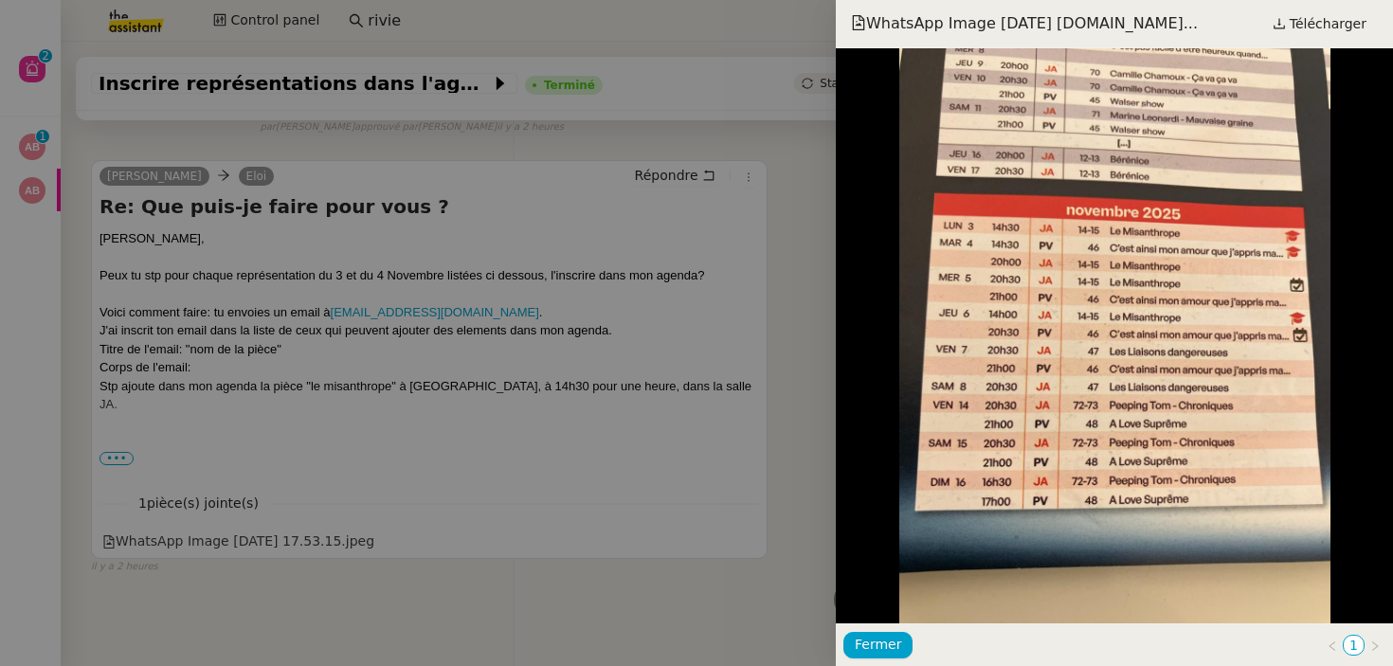
click at [421, 338] on div at bounding box center [696, 333] width 1393 height 666
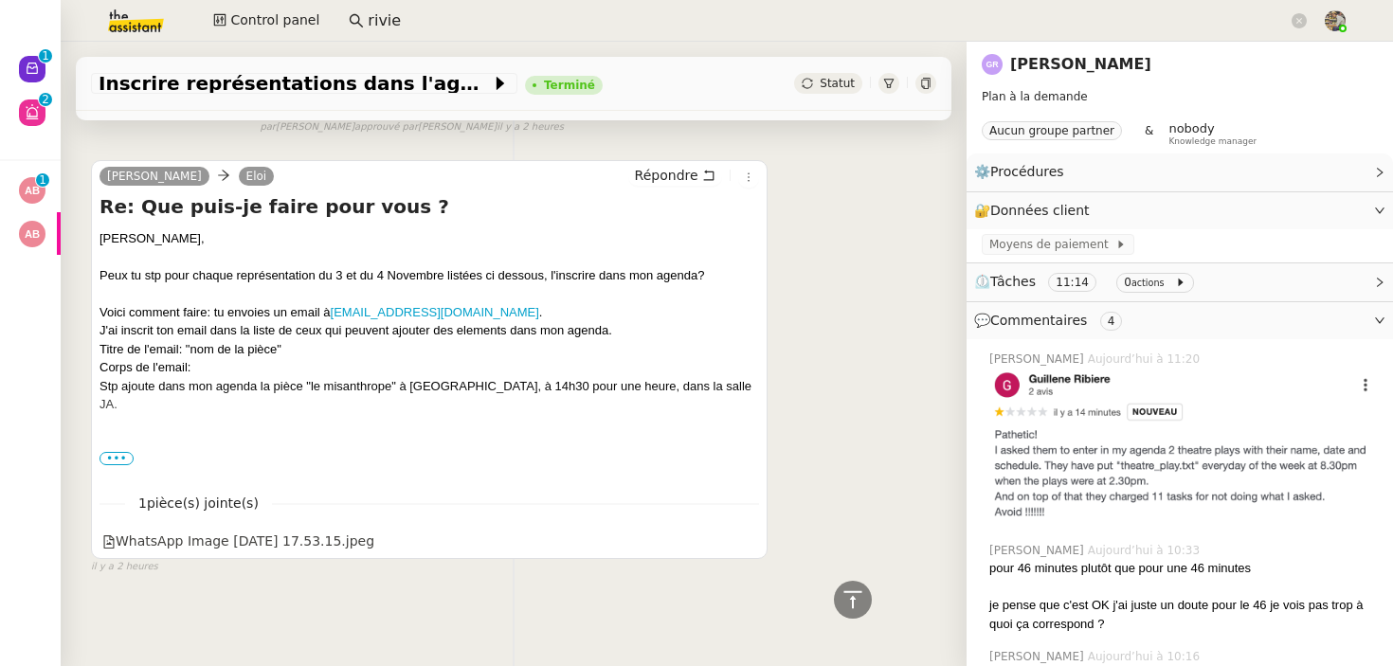
click at [124, 458] on span "•••" at bounding box center [116, 458] width 34 height 13
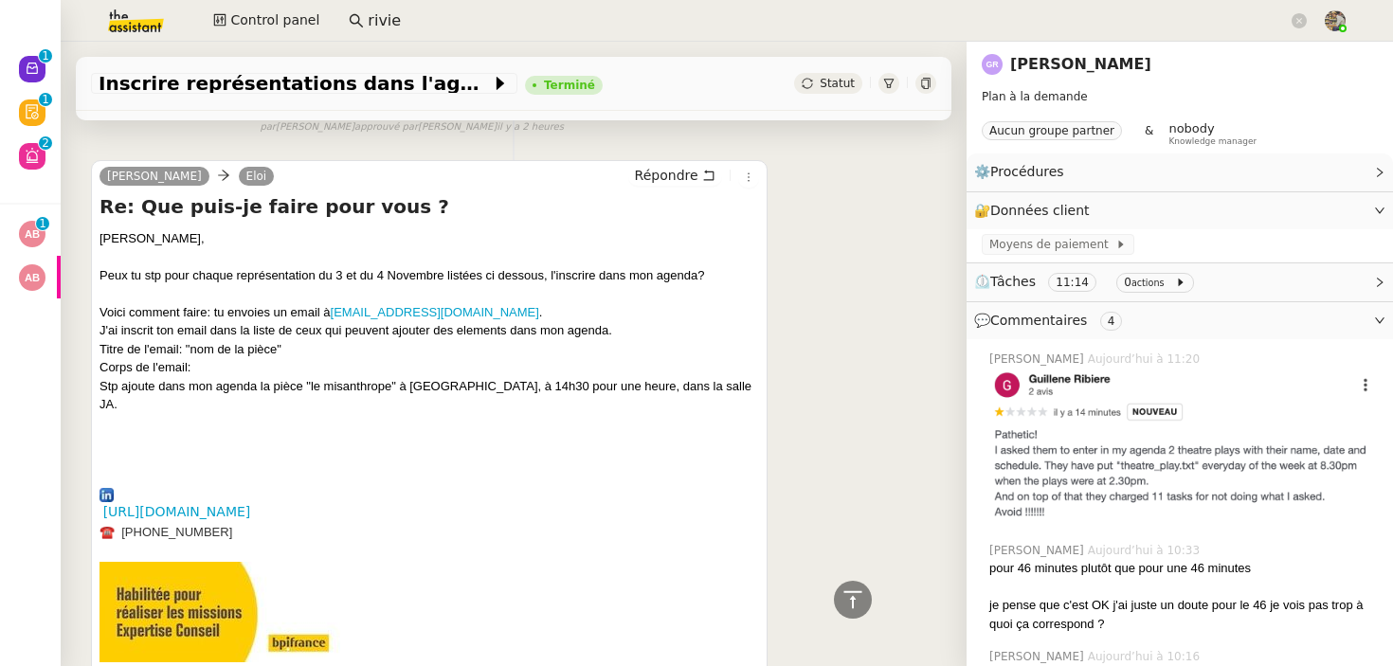
scroll to position [4026, 0]
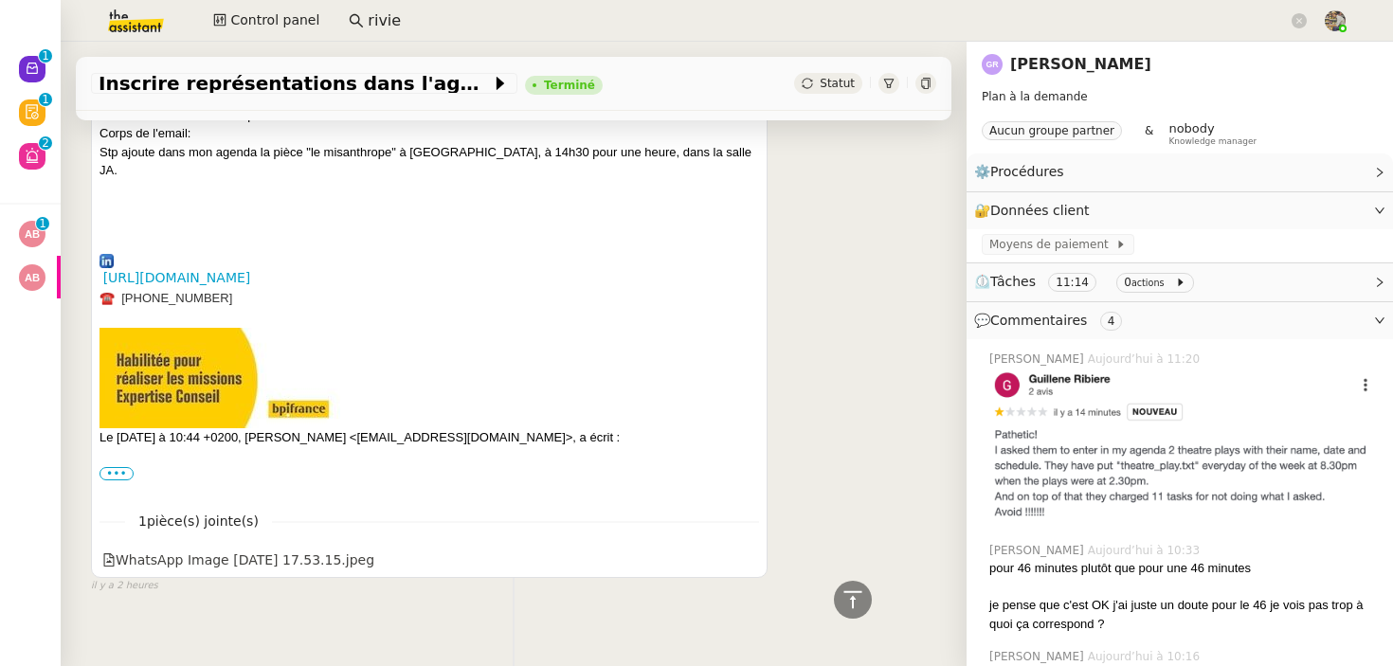
click at [124, 467] on label "•••" at bounding box center [116, 473] width 34 height 13
click at [0, 0] on input "•••" at bounding box center [0, 0] width 0 height 0
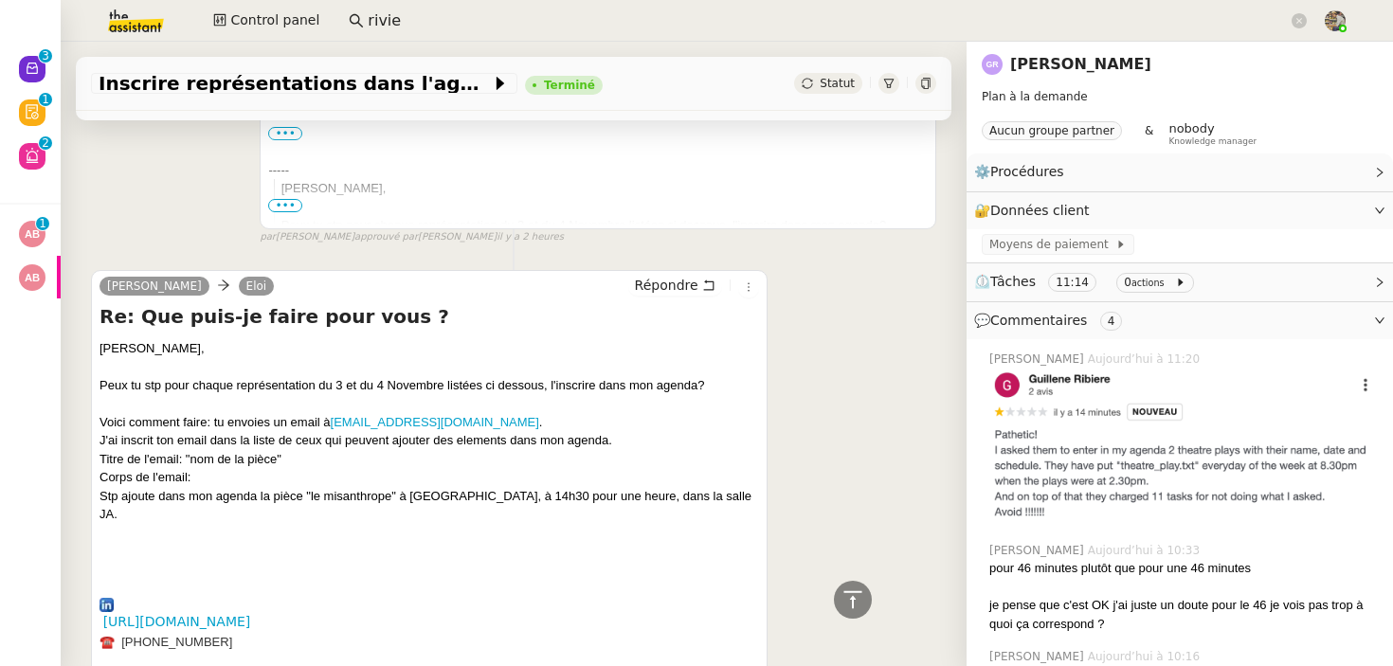
scroll to position [3708, 0]
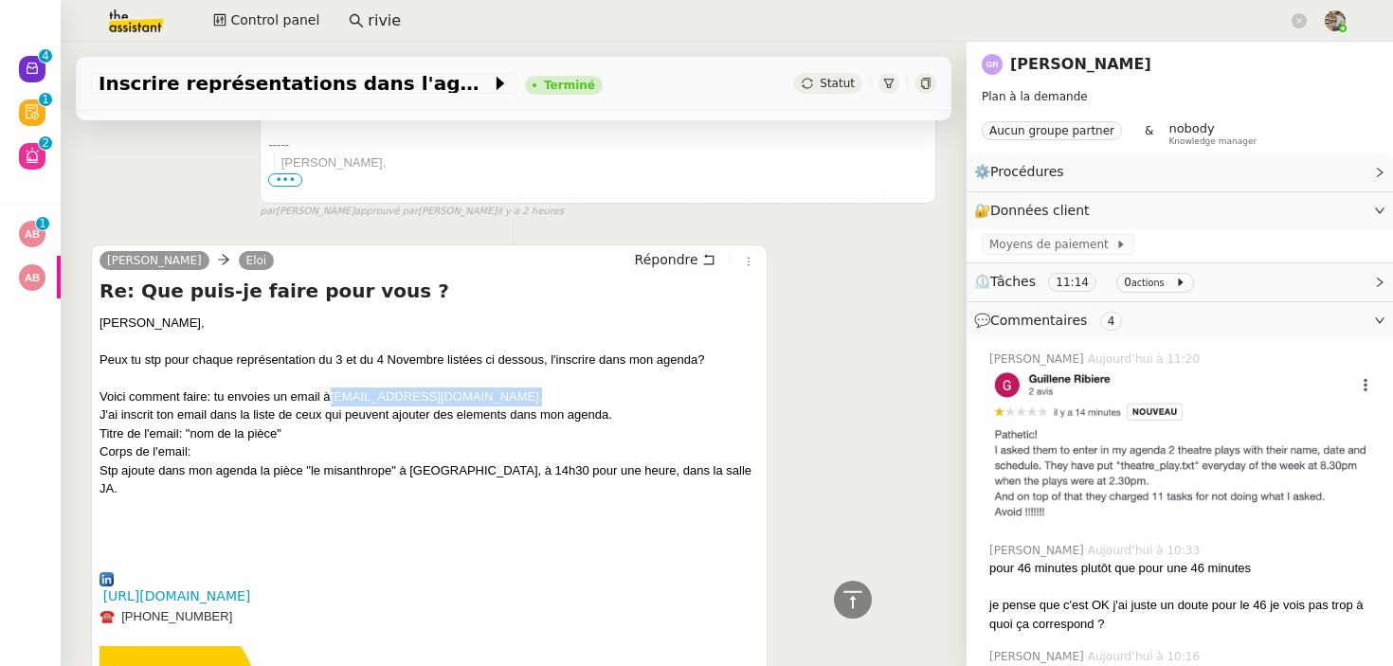
drag, startPoint x: 502, startPoint y: 394, endPoint x: 334, endPoint y: 394, distance: 167.7
click at [333, 394] on div "Voici comment faire: tu envoies un email à [EMAIL_ADDRESS][DOMAIN_NAME] ." at bounding box center [428, 396] width 659 height 19
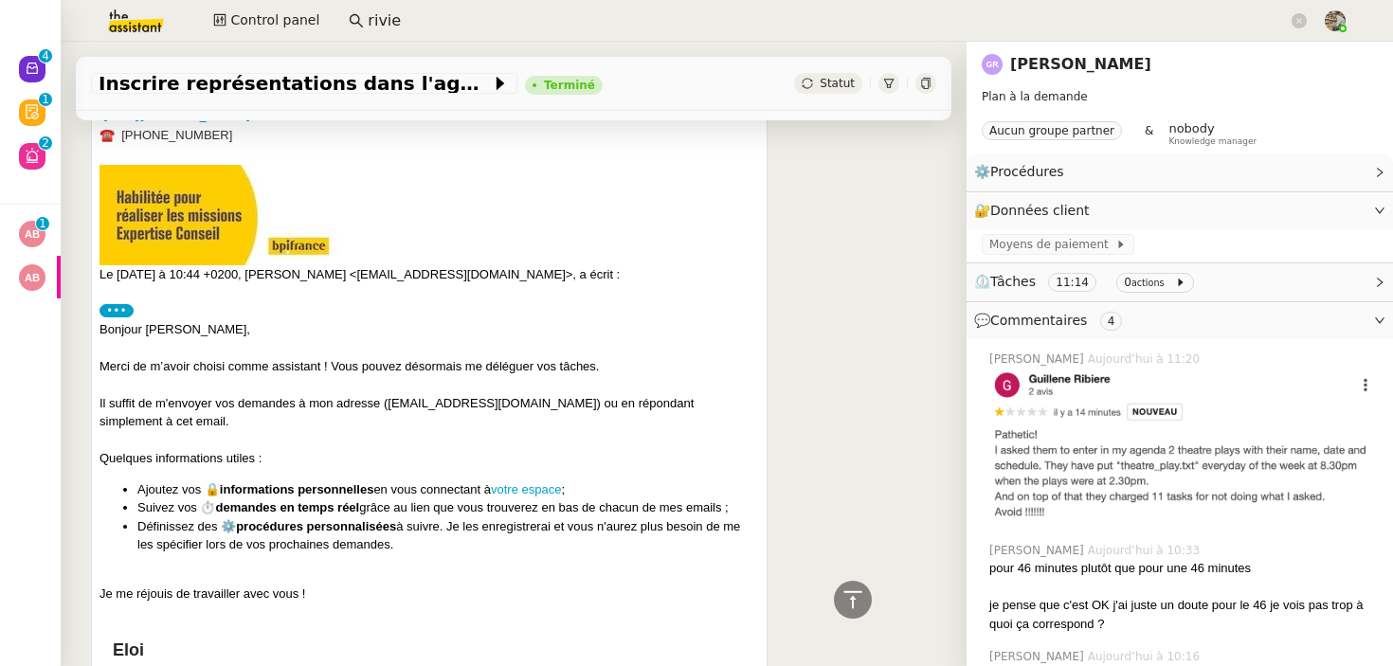
scroll to position [4412, 0]
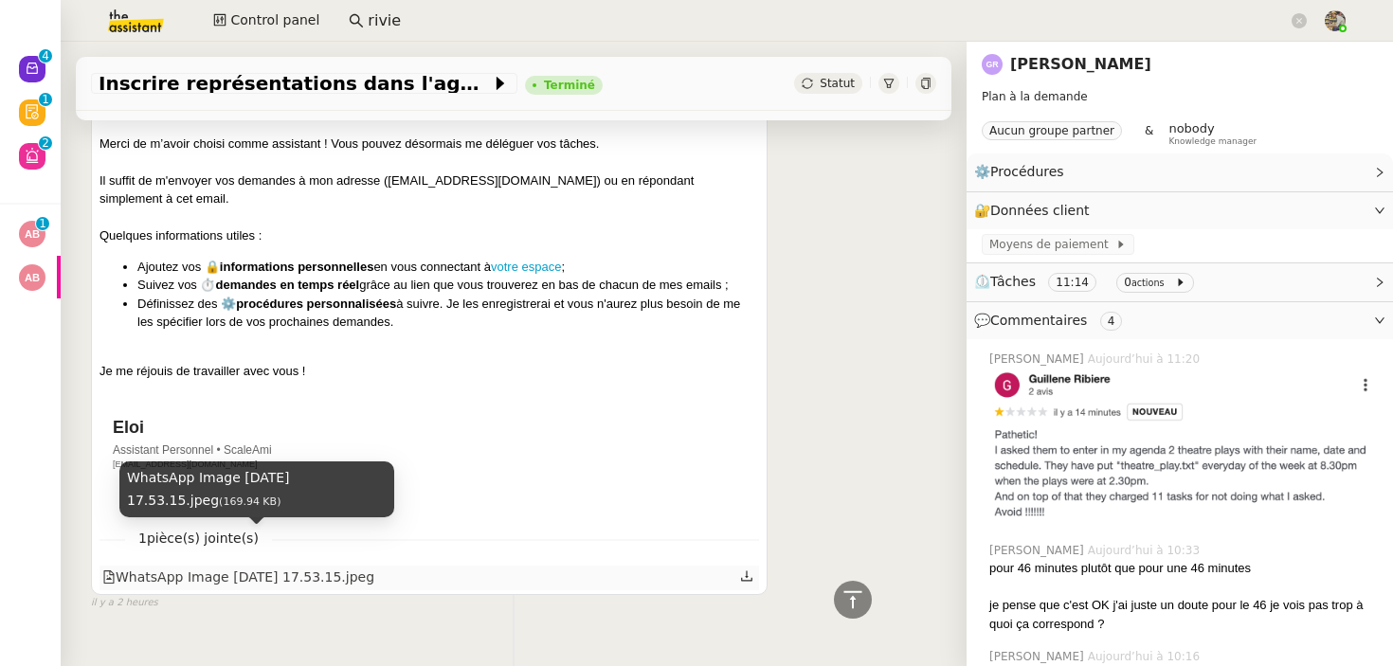
click at [351, 567] on div "WhatsApp Image [DATE] 17.53.15.jpeg" at bounding box center [238, 578] width 272 height 22
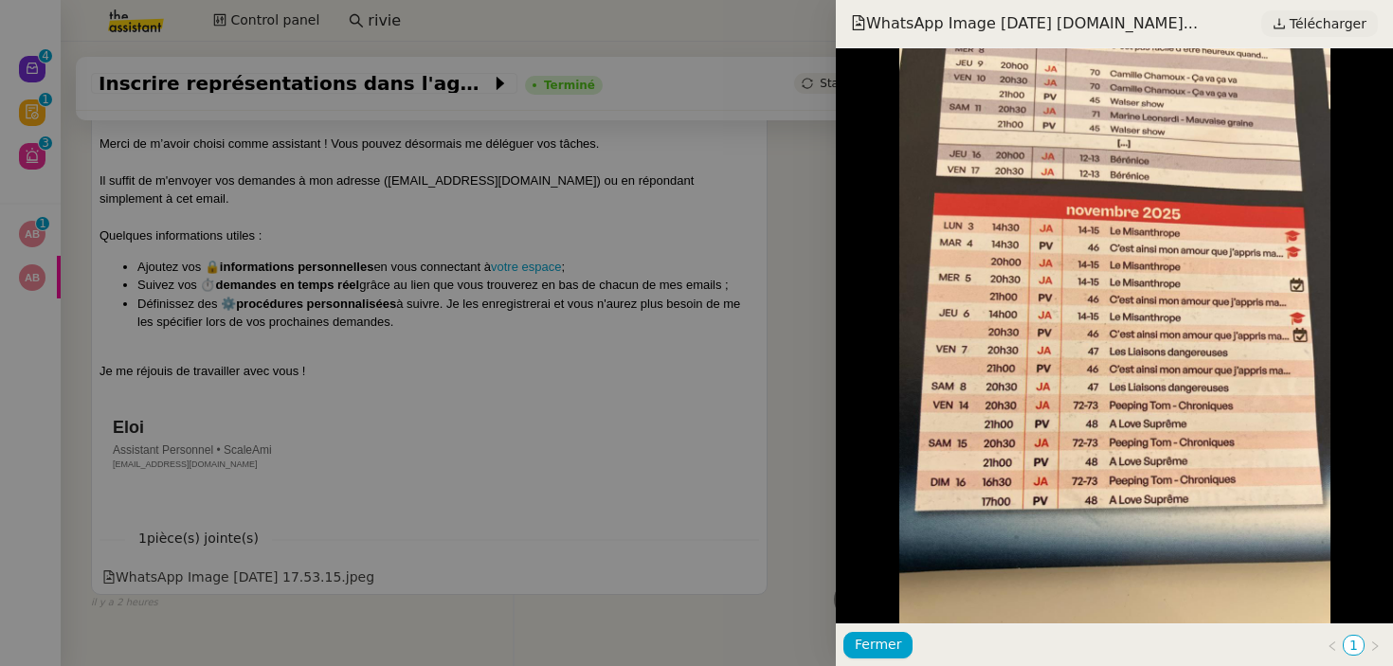
click at [1305, 25] on span "Télécharger" at bounding box center [1327, 23] width 77 height 25
click at [535, 263] on div at bounding box center [696, 333] width 1393 height 666
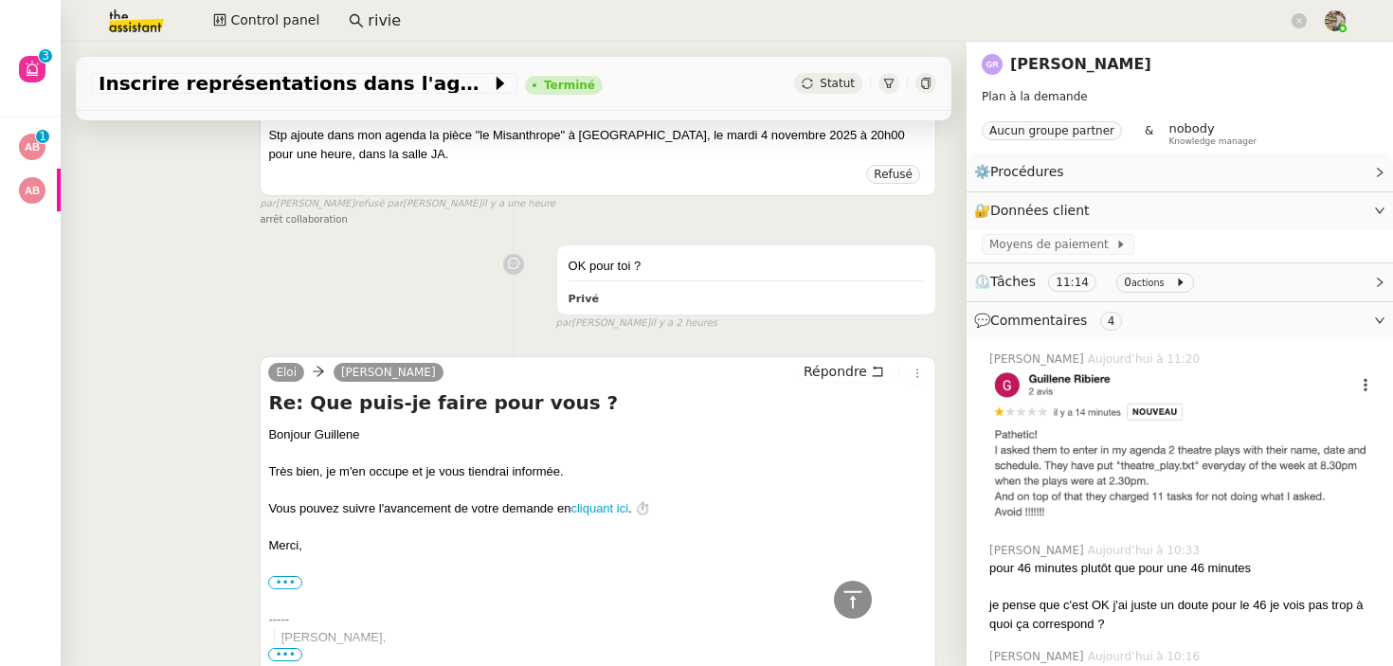
scroll to position [3079, 0]
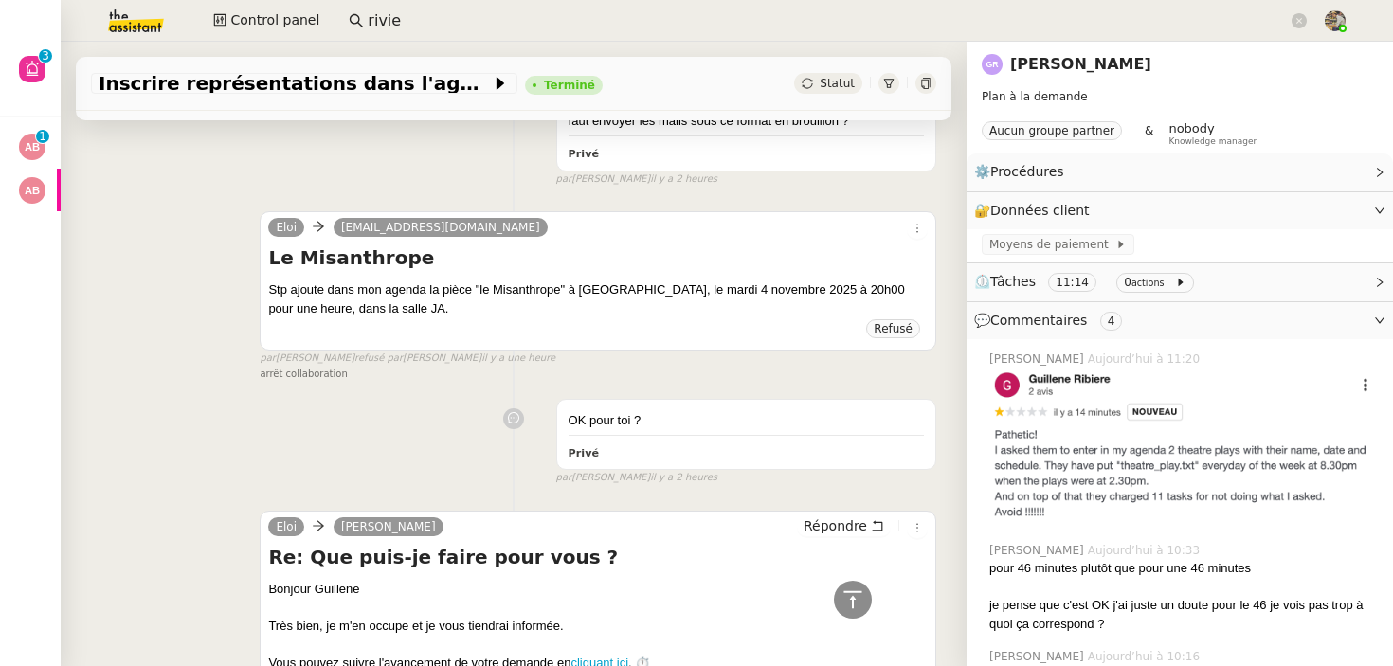
drag, startPoint x: 410, startPoint y: 188, endPoint x: 351, endPoint y: 202, distance: 61.4
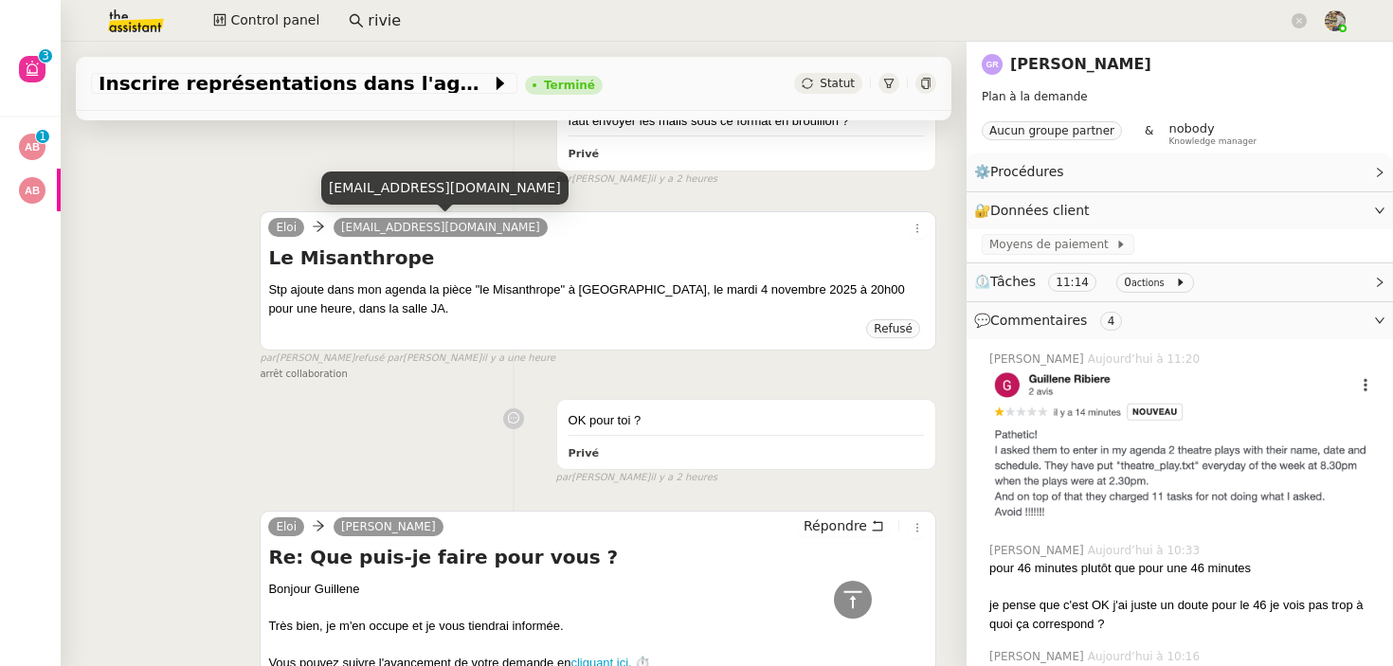
drag, startPoint x: 546, startPoint y: 239, endPoint x: 532, endPoint y: 239, distance: 13.3
click at [533, 239] on div "Eloi [EMAIL_ADDRESS][DOMAIN_NAME]" at bounding box center [597, 230] width 659 height 28
drag, startPoint x: 503, startPoint y: 230, endPoint x: 338, endPoint y: 228, distance: 164.9
click at [338, 228] on div "Eloi [EMAIL_ADDRESS][DOMAIN_NAME]" at bounding box center [597, 230] width 659 height 28
copy span "[EMAIL_ADDRESS][DOMAIN_NAME]"
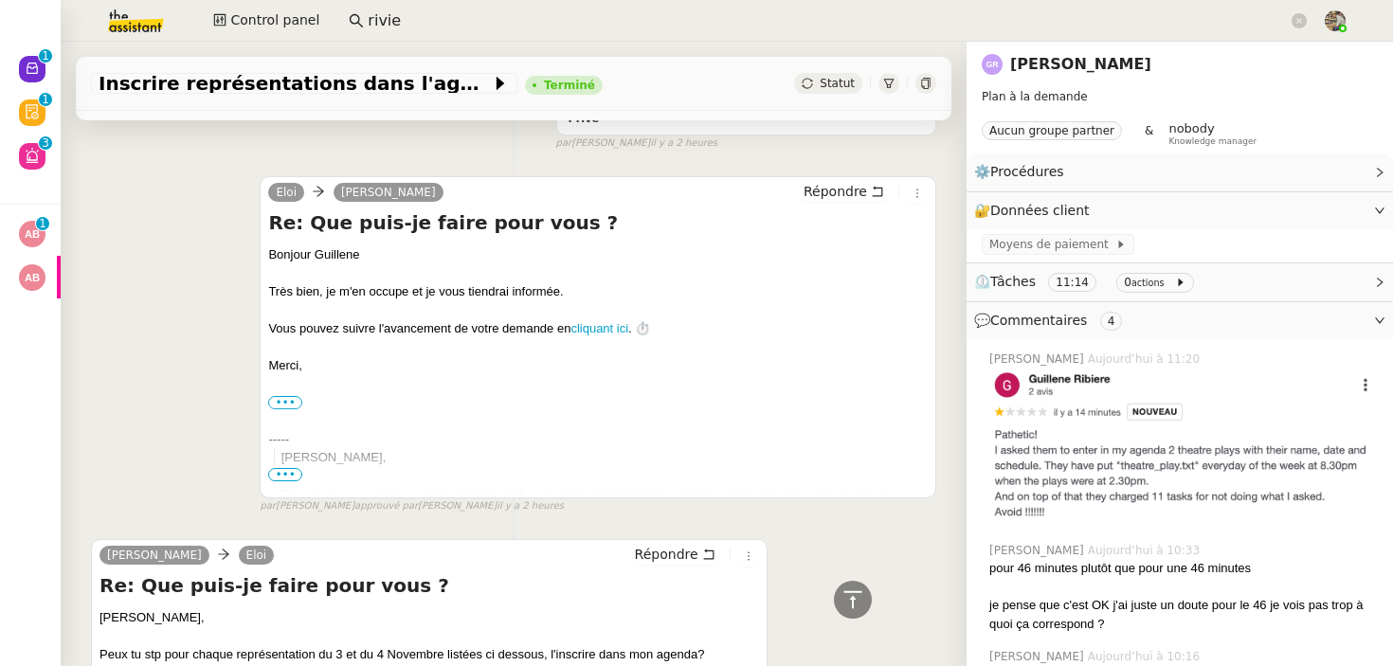
click at [158, 378] on div "[PERSON_NAME] RIBIERE Répondre Re: Que puis-je faire pour vous ? Bonjour [PERSO…" at bounding box center [513, 336] width 845 height 355
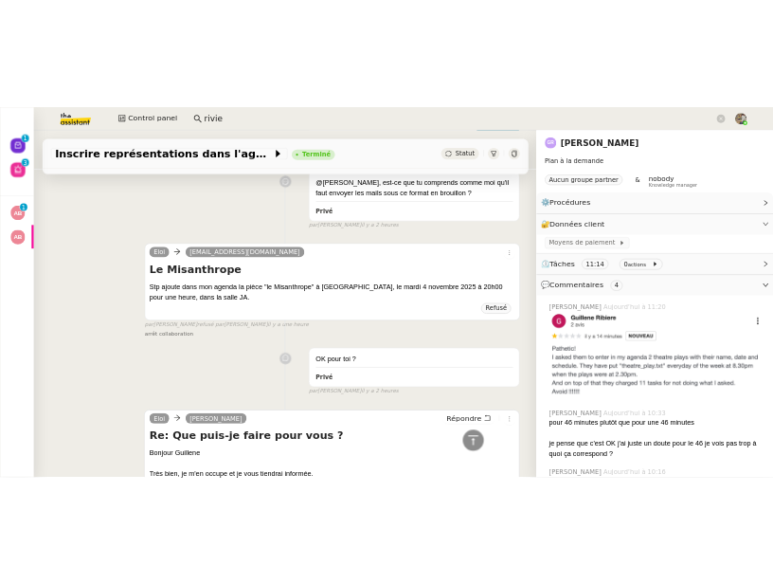
scroll to position [3060, 0]
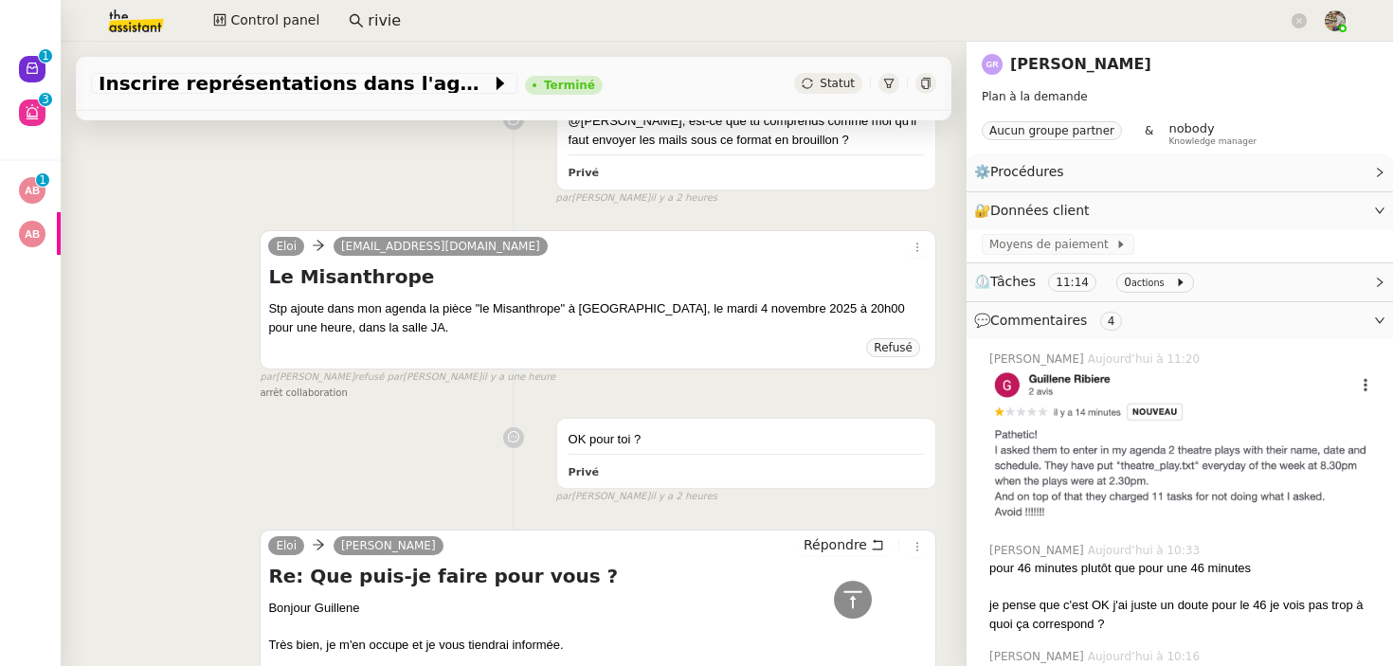
click at [891, 349] on span "Refusé" at bounding box center [893, 347] width 39 height 13
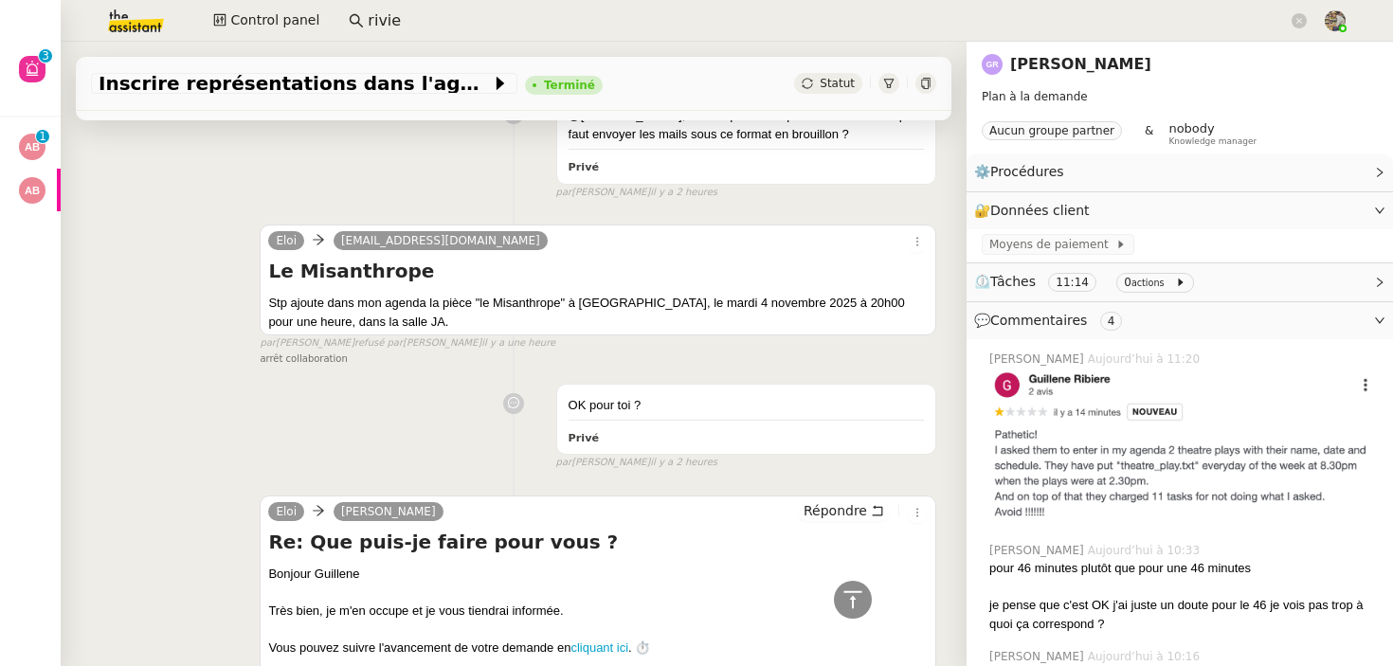
scroll to position [3054, 0]
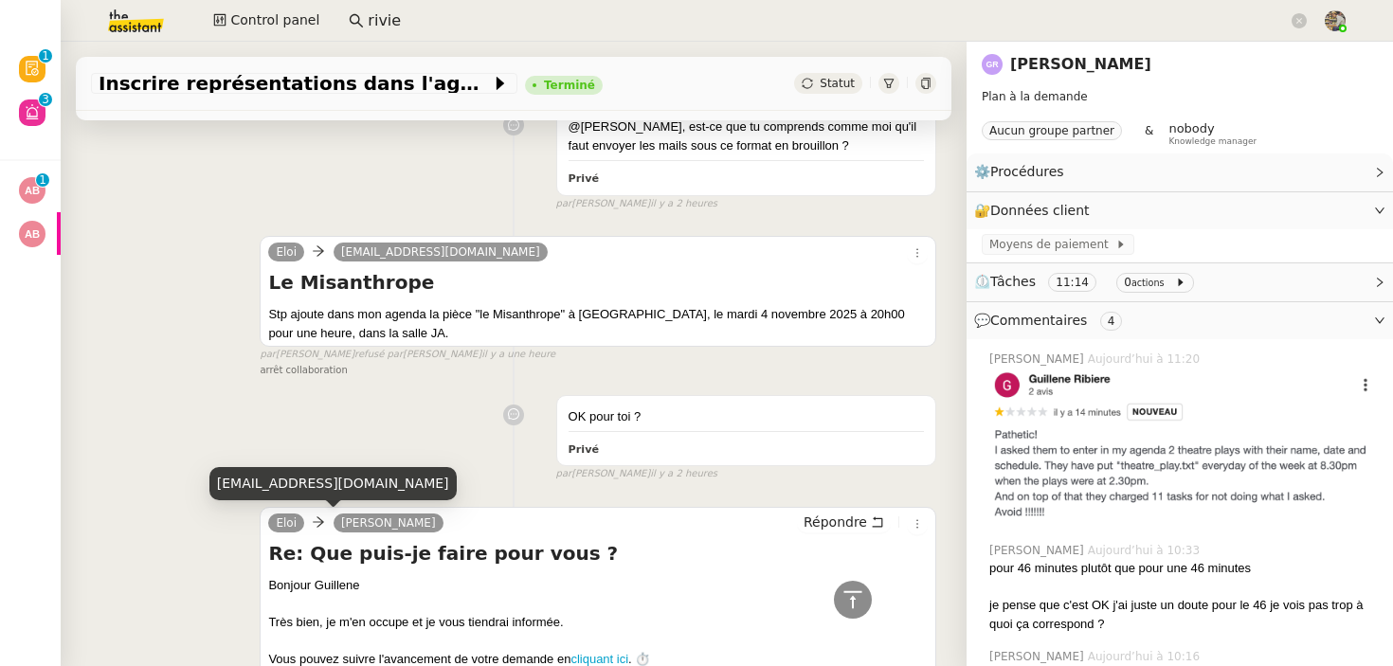
click at [285, 484] on div "[EMAIL_ADDRESS][DOMAIN_NAME]" at bounding box center [332, 483] width 247 height 33
click at [380, 480] on div "[EMAIL_ADDRESS][DOMAIN_NAME]" at bounding box center [410, 483] width 247 height 33
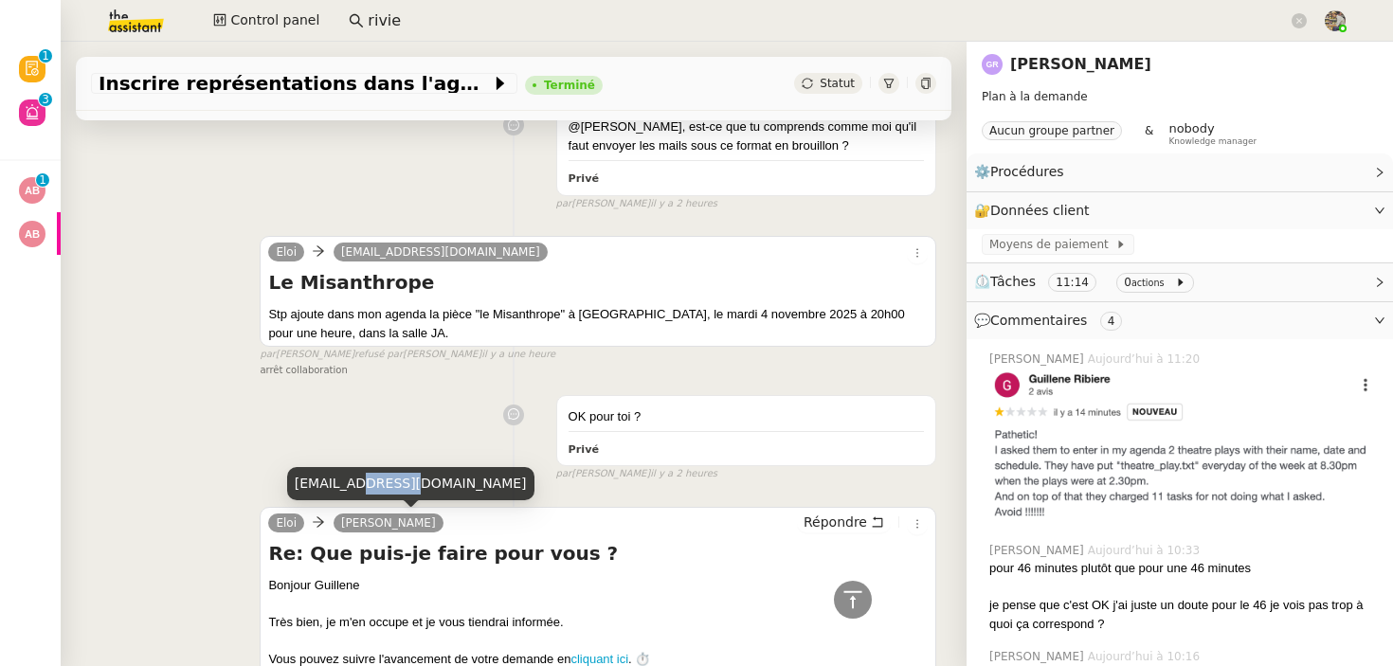
click at [380, 480] on div "[EMAIL_ADDRESS][DOMAIN_NAME]" at bounding box center [410, 483] width 247 height 33
copy div "[EMAIL_ADDRESS][DOMAIN_NAME]"
click at [363, 490] on div "[EMAIL_ADDRESS][DOMAIN_NAME]" at bounding box center [410, 483] width 247 height 33
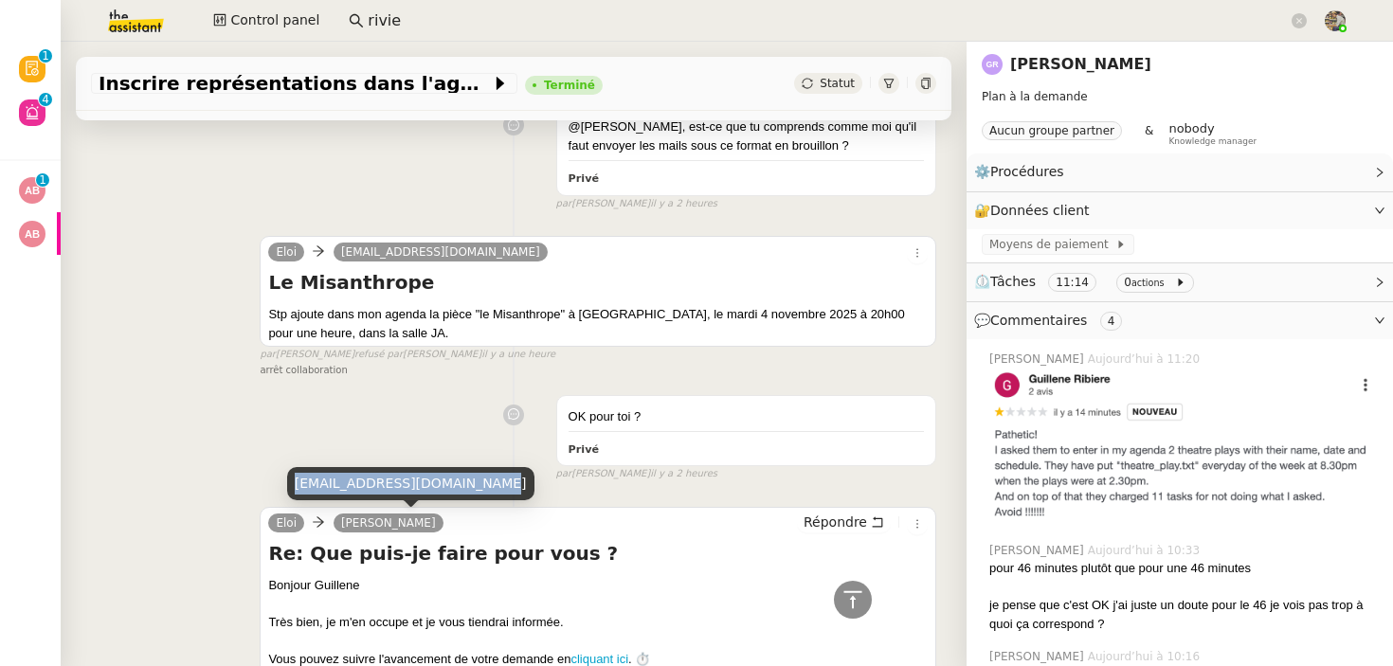
click at [363, 490] on div "[EMAIL_ADDRESS][DOMAIN_NAME]" at bounding box center [410, 483] width 247 height 33
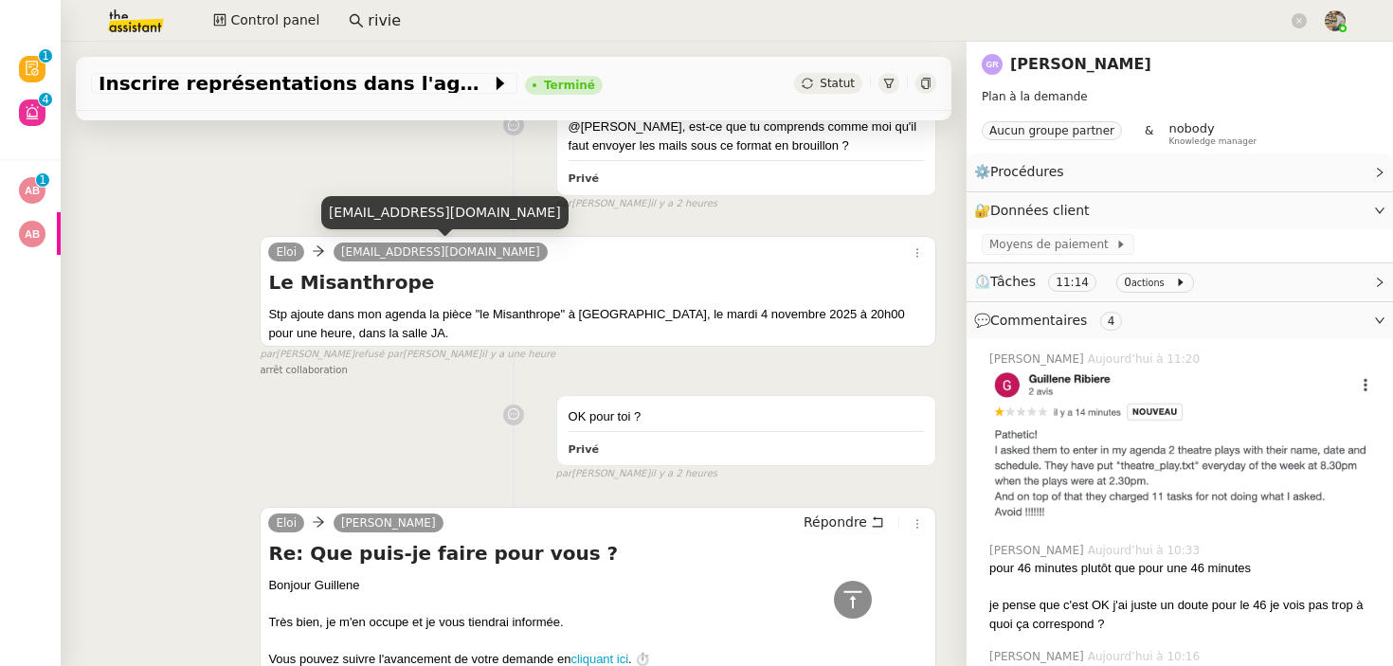
click at [397, 214] on div "[EMAIL_ADDRESS][DOMAIN_NAME]" at bounding box center [444, 212] width 247 height 33
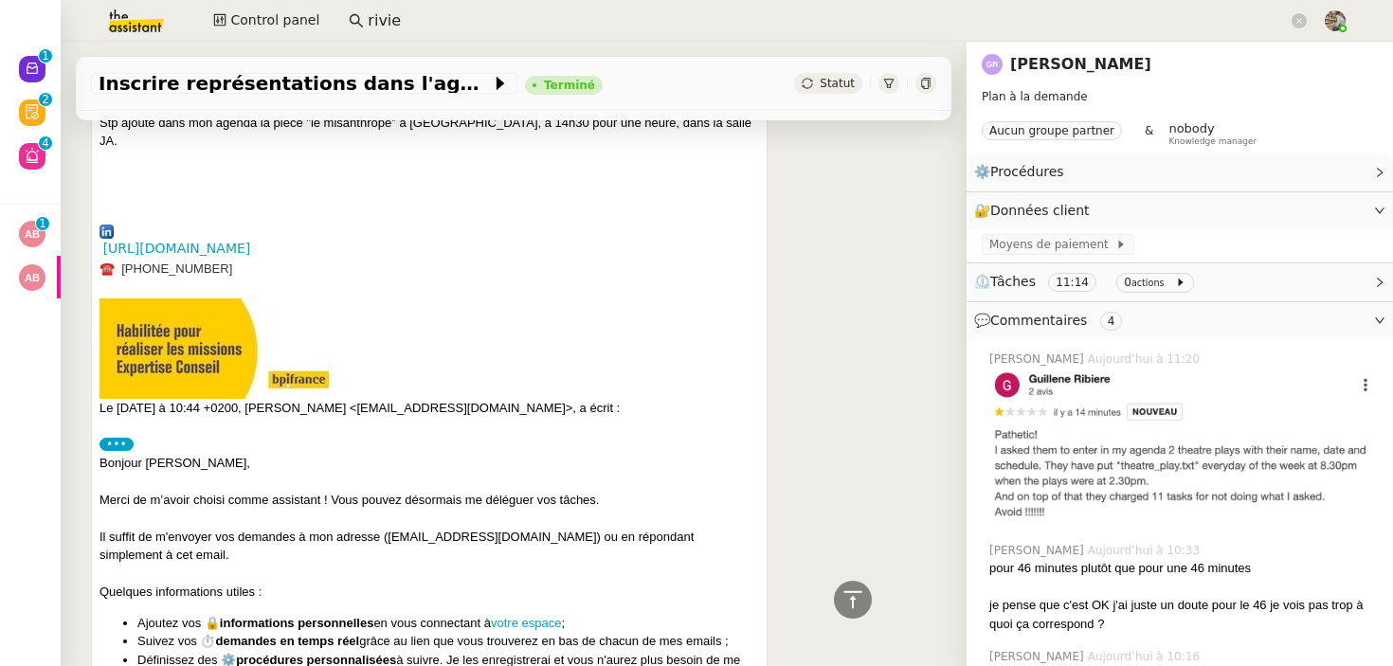
scroll to position [3848, 0]
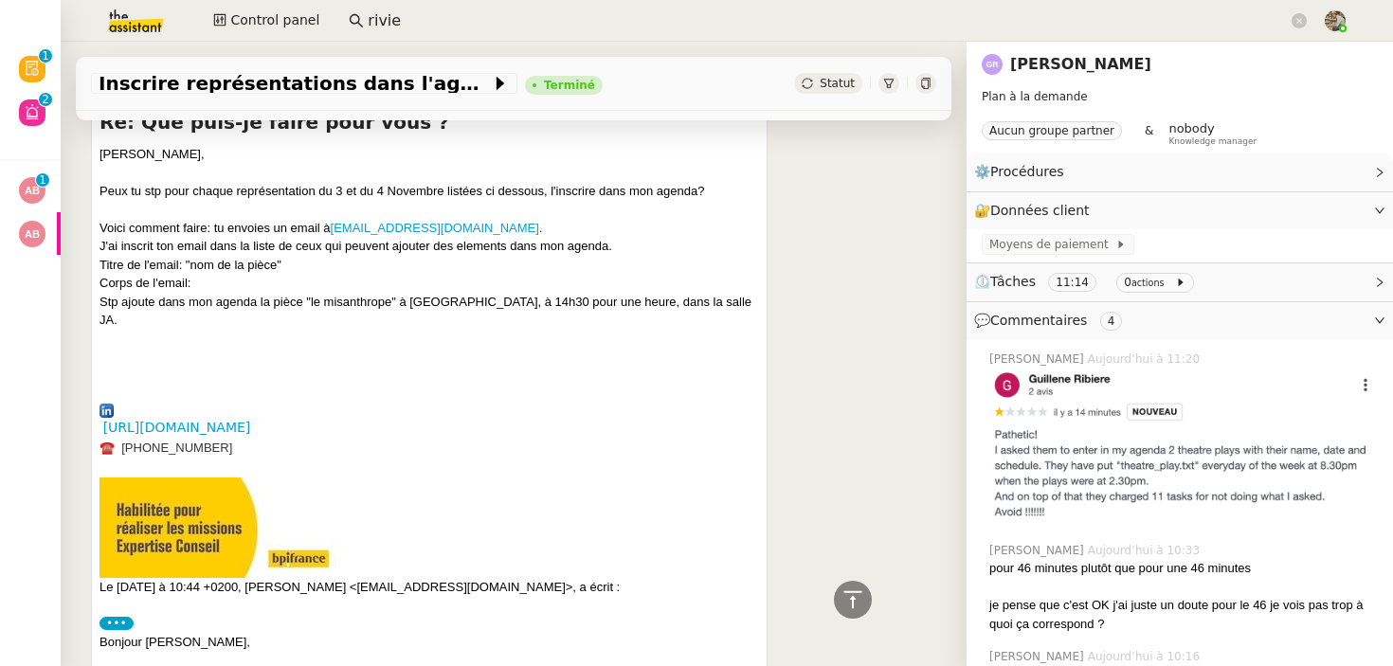
click at [1094, 63] on link "[PERSON_NAME]" at bounding box center [1080, 64] width 141 height 18
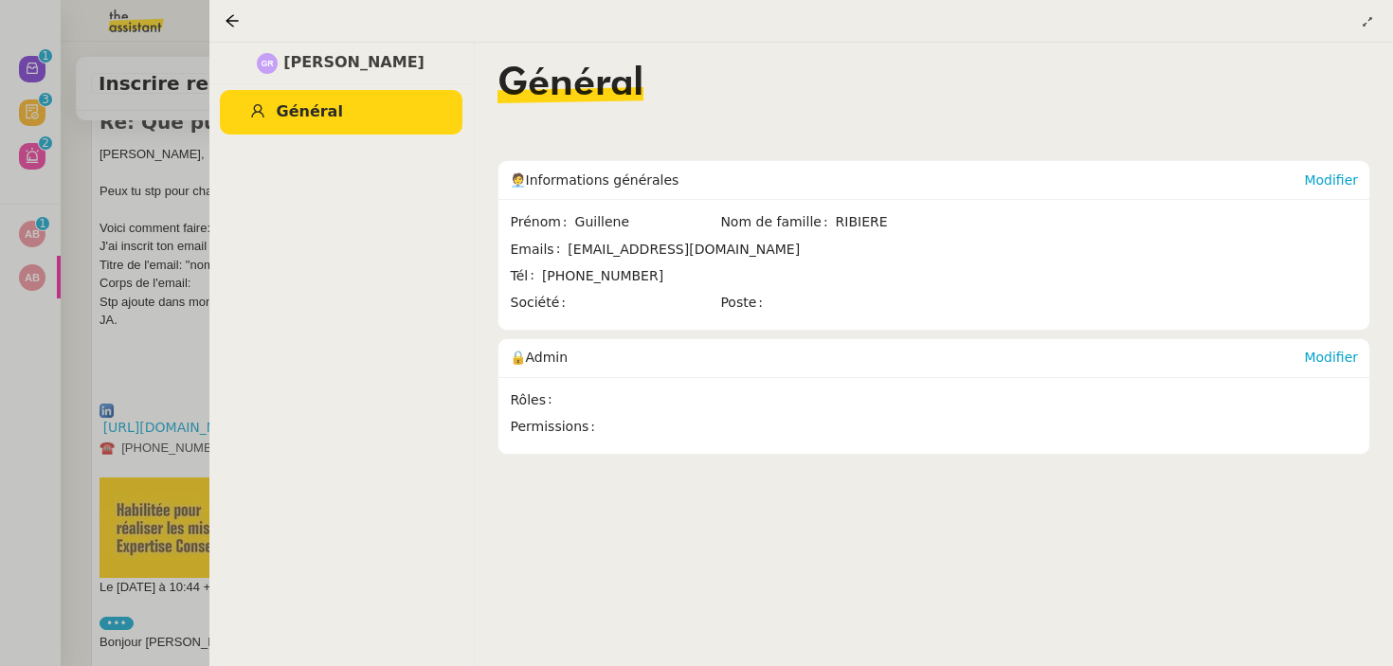
click at [585, 229] on span "Guillene" at bounding box center [647, 222] width 144 height 22
copy span "Guillene"
click at [17, 233] on div at bounding box center [696, 333] width 1393 height 666
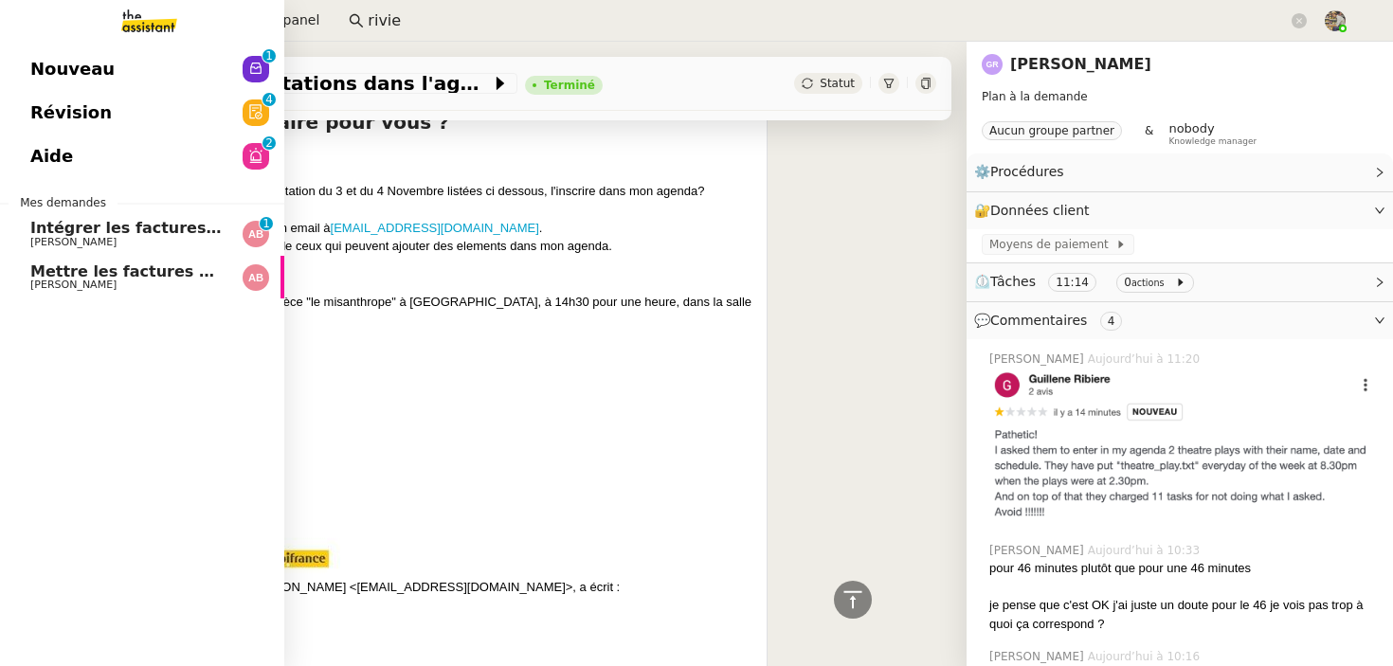
click at [38, 239] on link "Intégrer les factures dans ENERGYTRACK [PERSON_NAME] 0 1 2 3 4 5 6 7 8 9" at bounding box center [142, 234] width 284 height 44
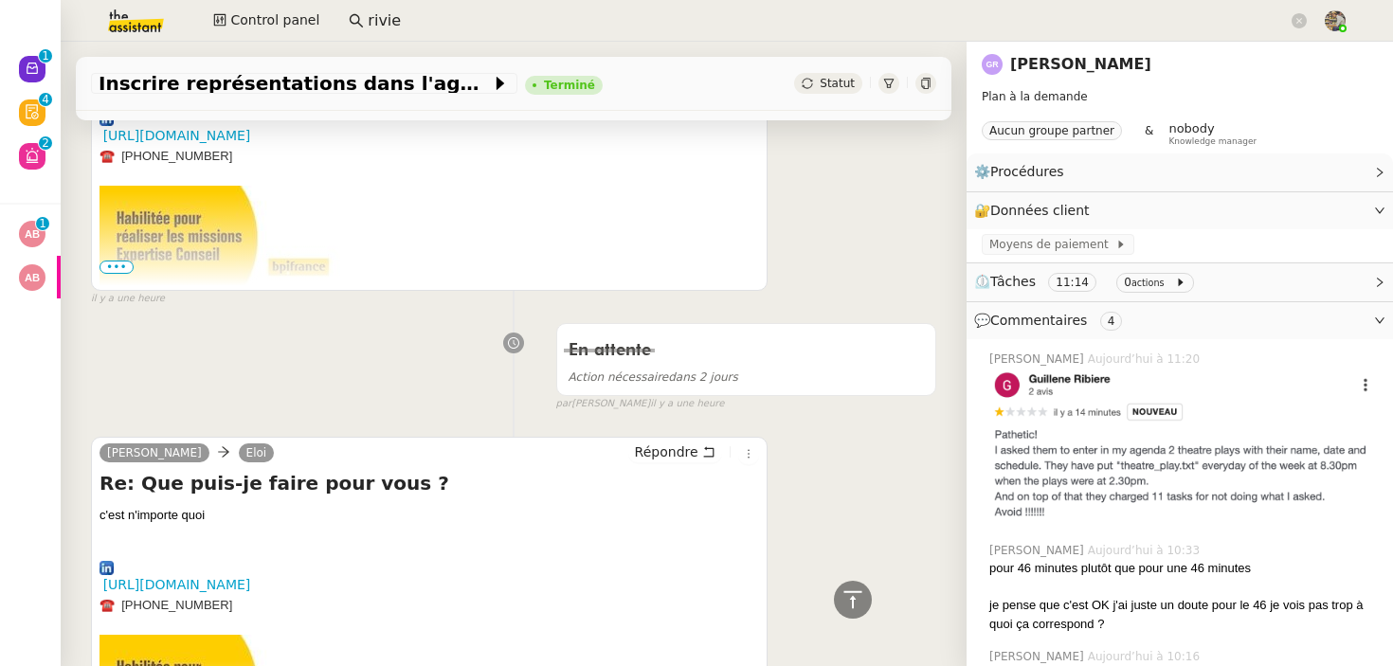
scroll to position [1052, 0]
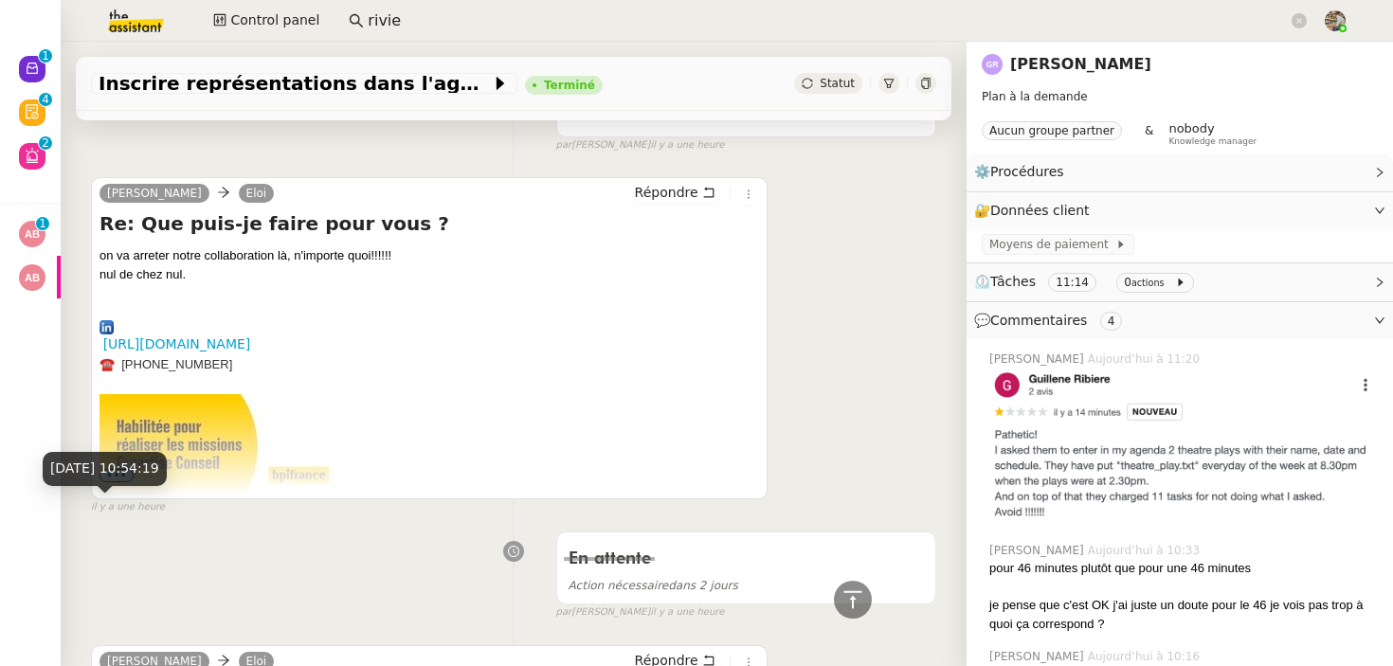
click at [109, 483] on div "[DATE] 10:54:19" at bounding box center [105, 468] width 124 height 33
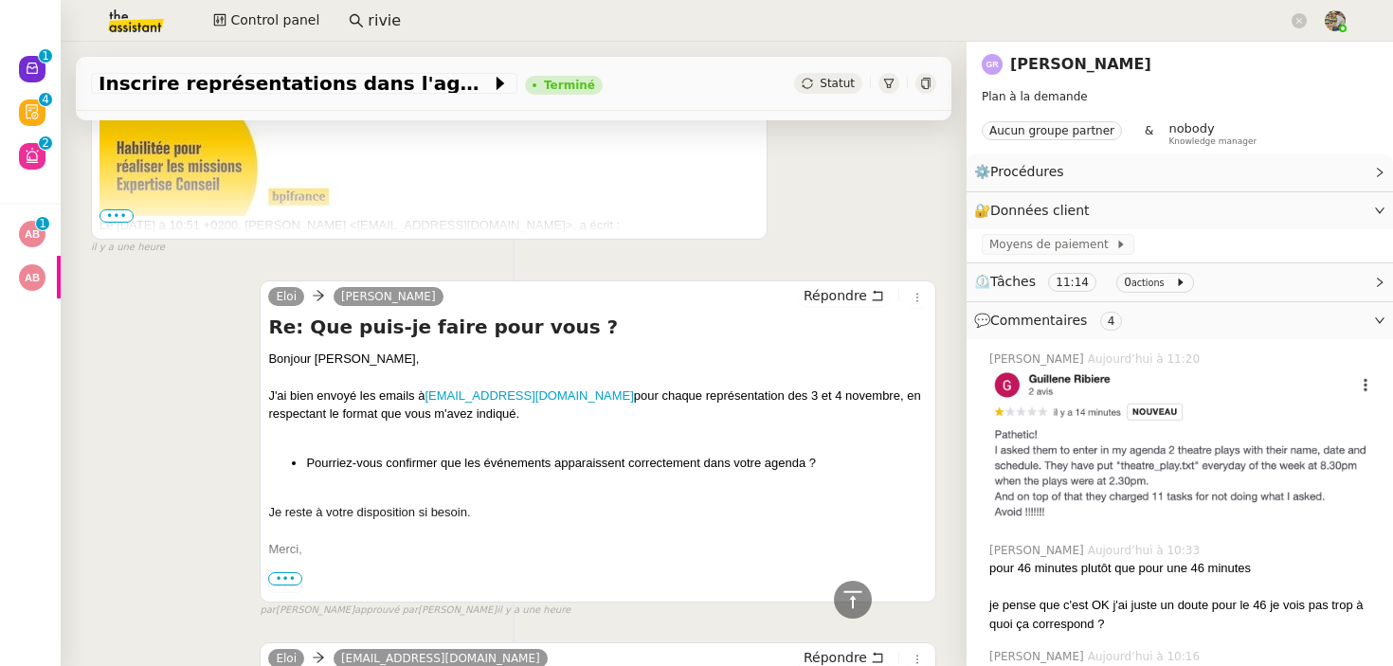
scroll to position [1714, 0]
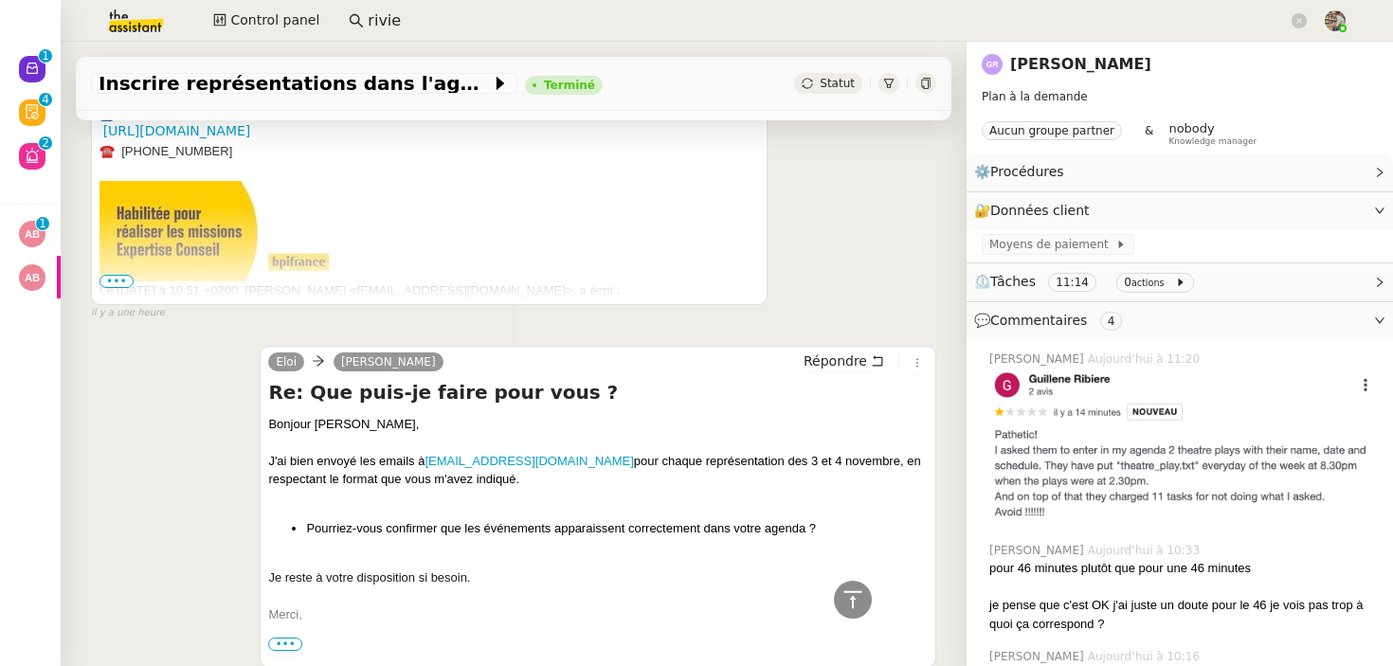
click at [127, 273] on img at bounding box center [219, 231] width 241 height 100
click at [122, 276] on span "•••" at bounding box center [116, 281] width 34 height 13
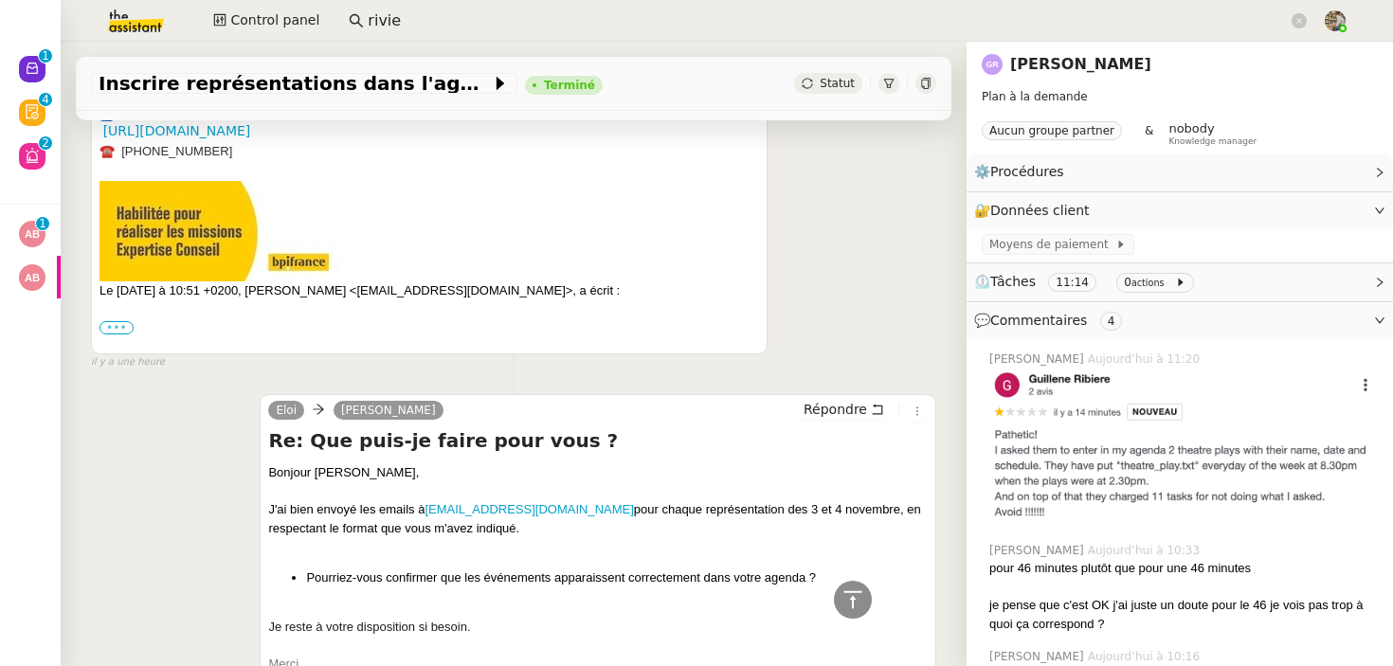
click at [112, 324] on label "•••" at bounding box center [116, 327] width 34 height 13
click at [0, 0] on input "•••" at bounding box center [0, 0] width 0 height 0
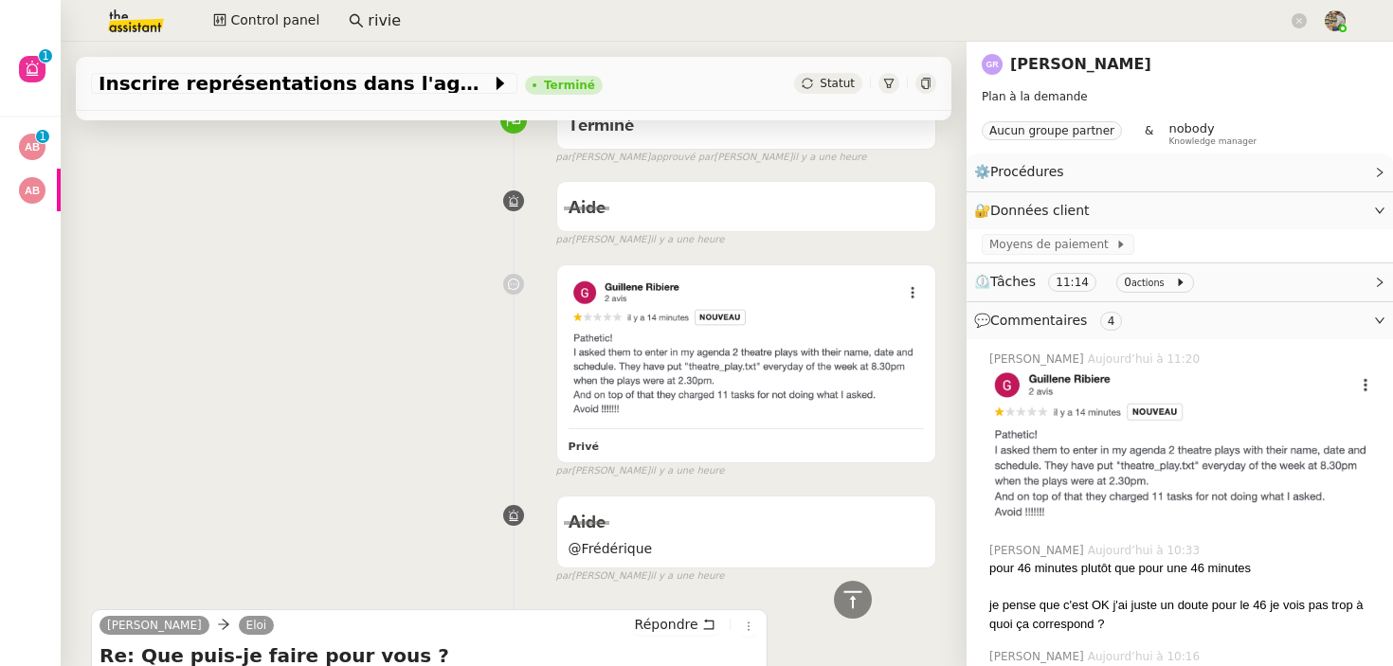
scroll to position [0, 0]
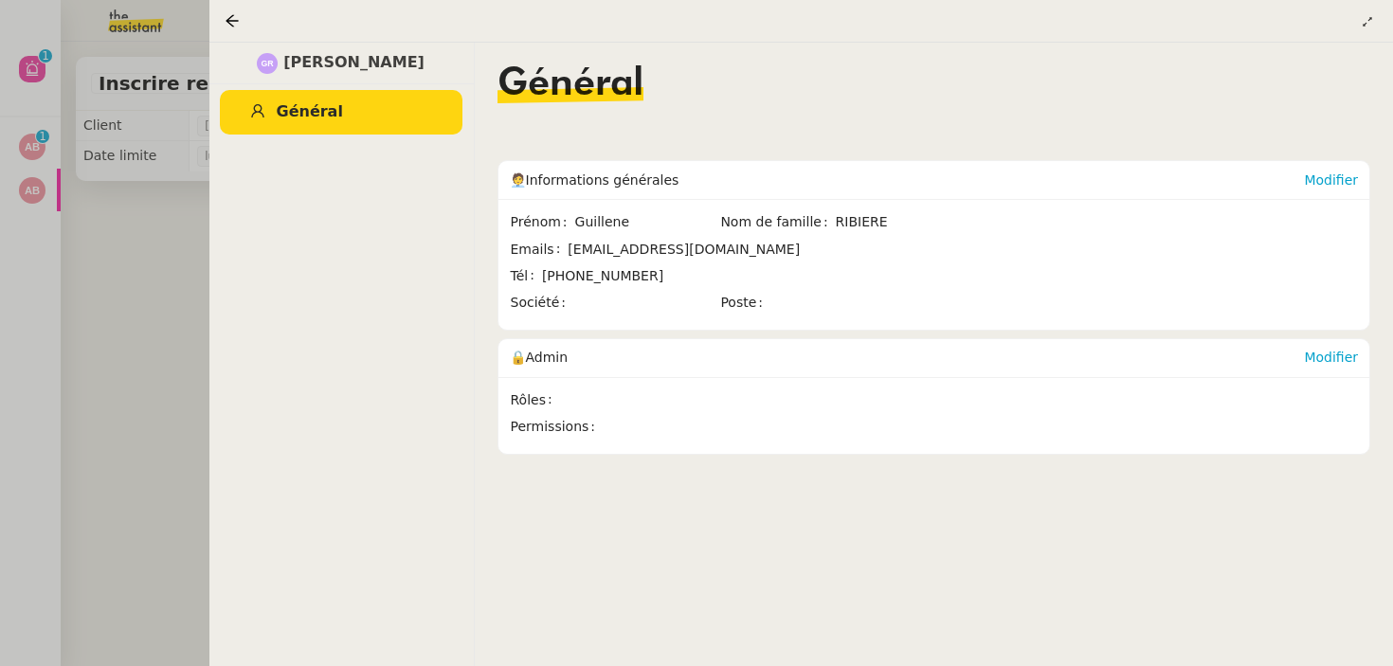
click at [149, 333] on div at bounding box center [696, 333] width 1393 height 666
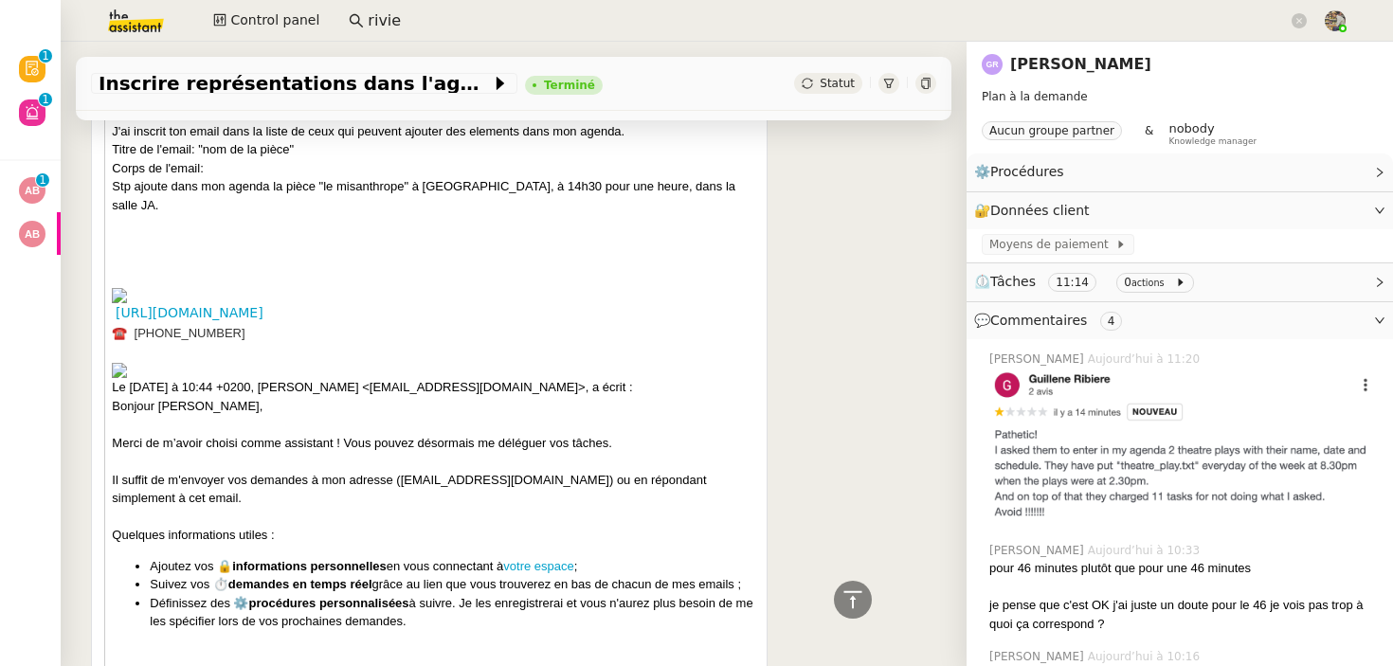
scroll to position [1711, 0]
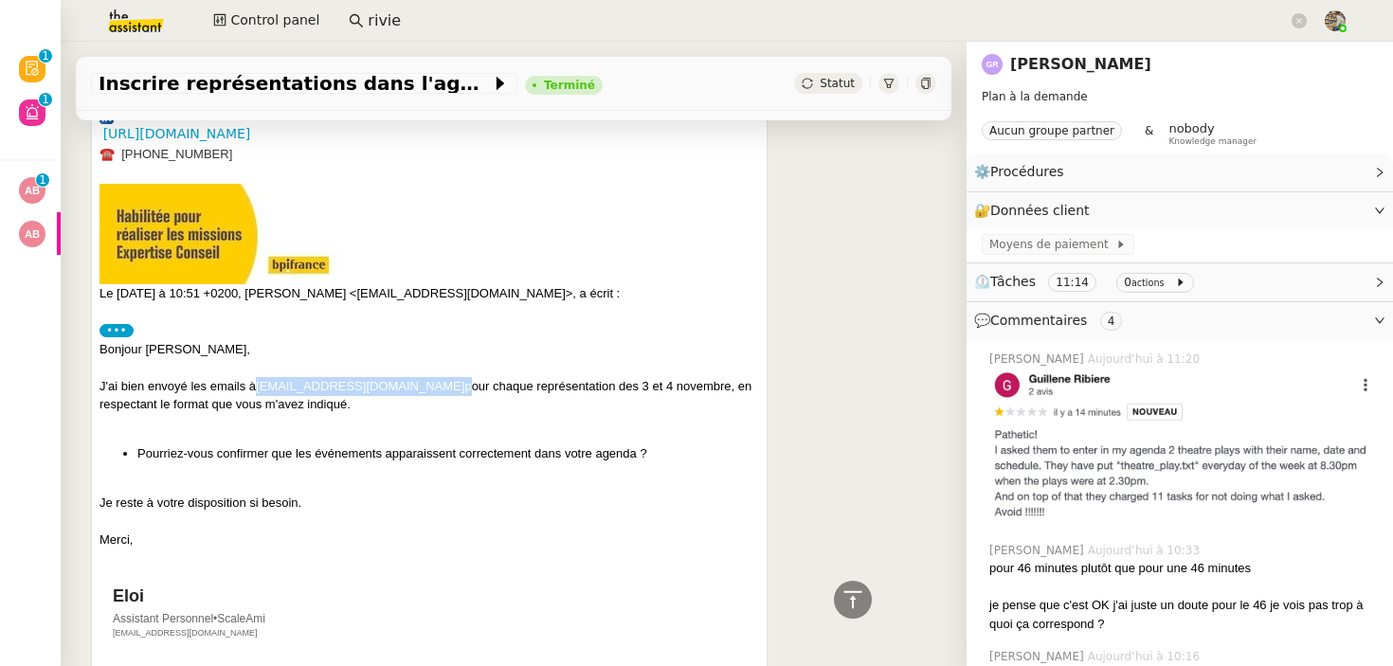
drag, startPoint x: 402, startPoint y: 389, endPoint x: 261, endPoint y: 393, distance: 141.2
click at [261, 393] on div "J'ai bien envoyé les emails à [EMAIL_ADDRESS][DOMAIN_NAME] pour chaque représen…" at bounding box center [428, 395] width 659 height 37
copy div "[EMAIL_ADDRESS][DOMAIN_NAME]"
